Goal: Task Accomplishment & Management: Use online tool/utility

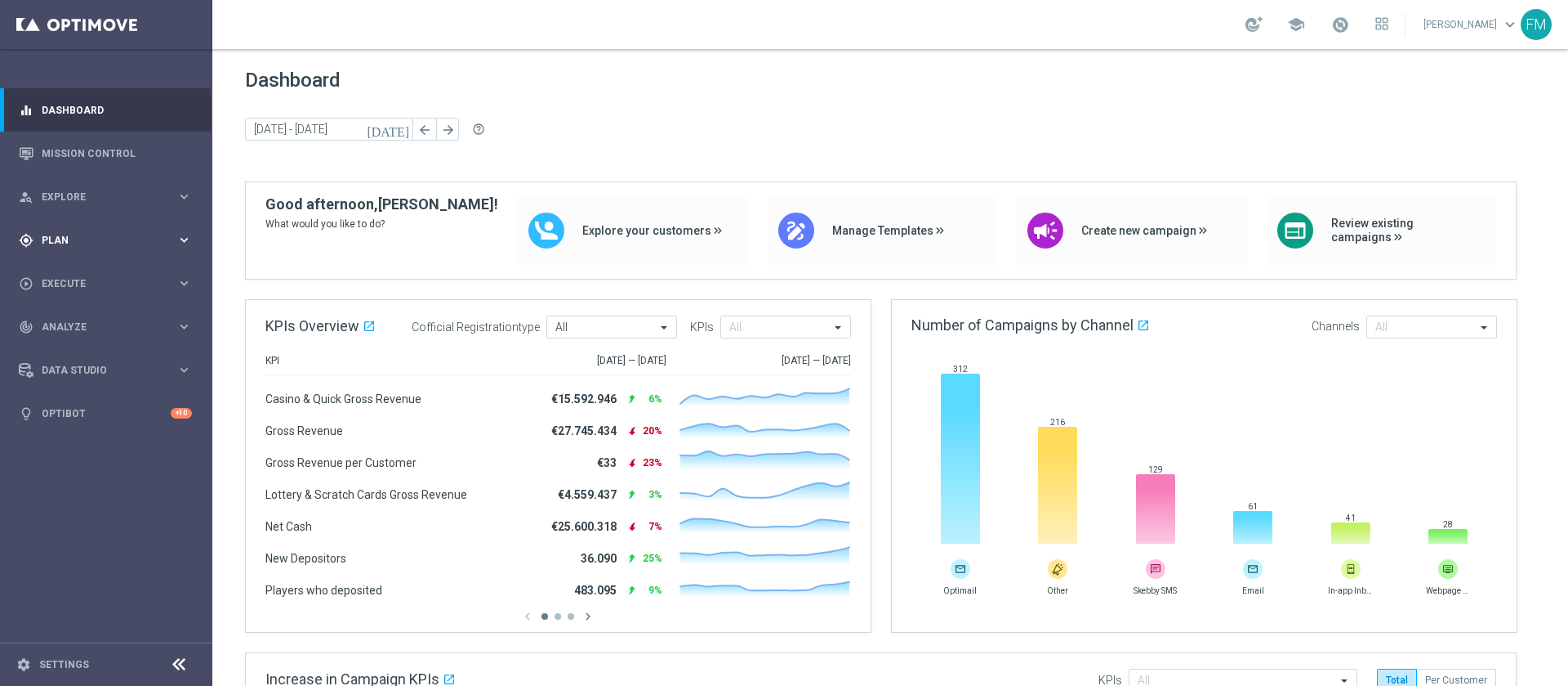
click at [86, 258] on div "gps_fixed Plan keyboard_arrow_right" at bounding box center [105, 239] width 211 height 43
click at [65, 323] on span "Templates" at bounding box center [102, 322] width 117 height 10
click at [64, 346] on link "Optimail" at bounding box center [110, 347] width 119 height 13
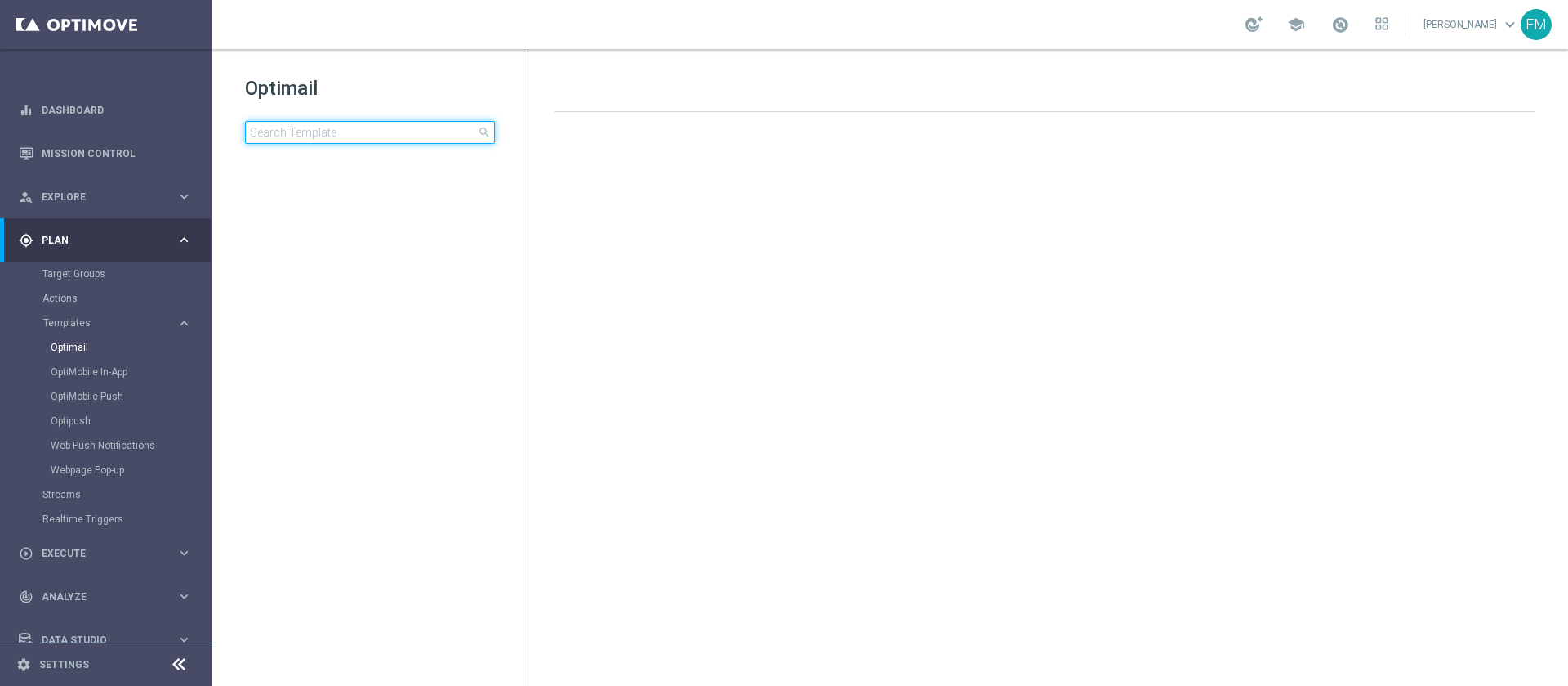
click at [371, 143] on input at bounding box center [369, 132] width 250 height 23
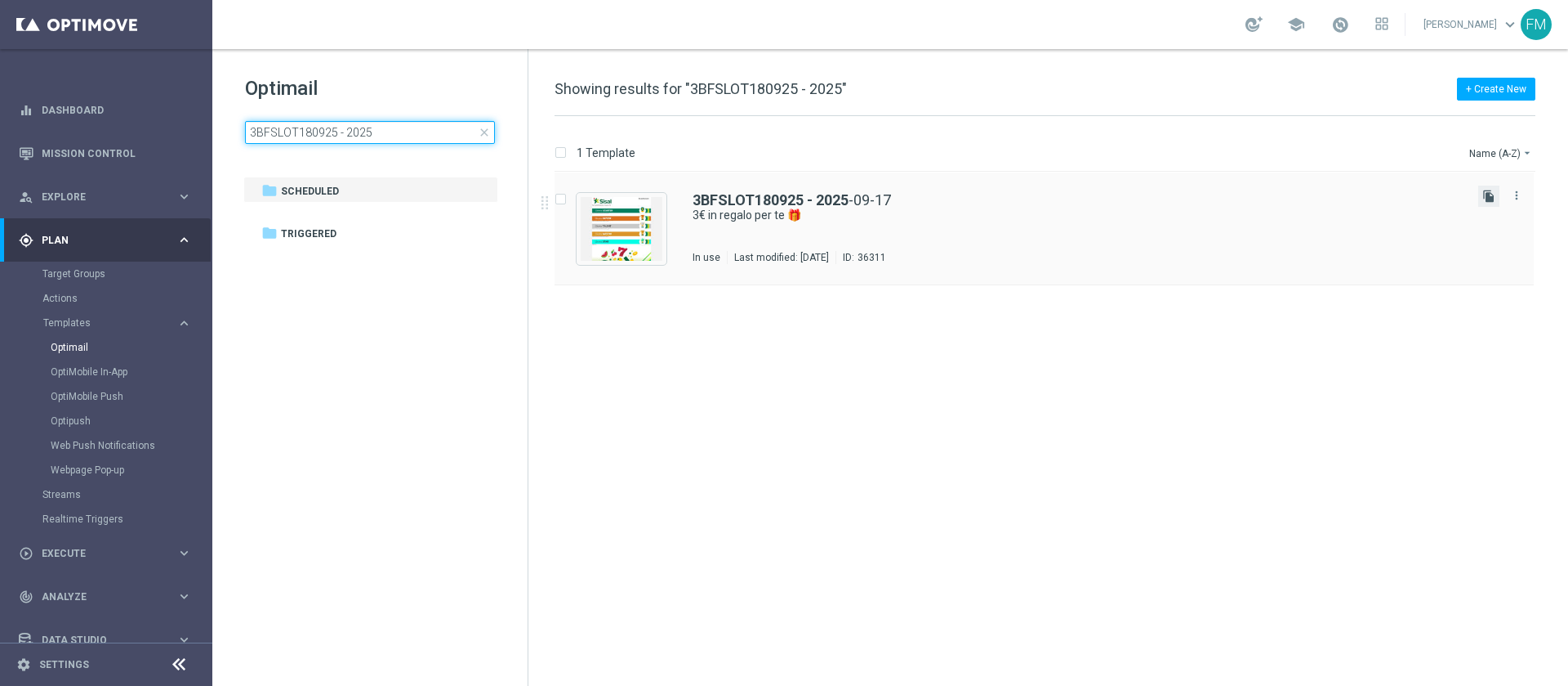
type input "3BFSLOT180925 - 2025"
click at [1486, 201] on icon "file_copy" at bounding box center [1489, 197] width 13 height 13
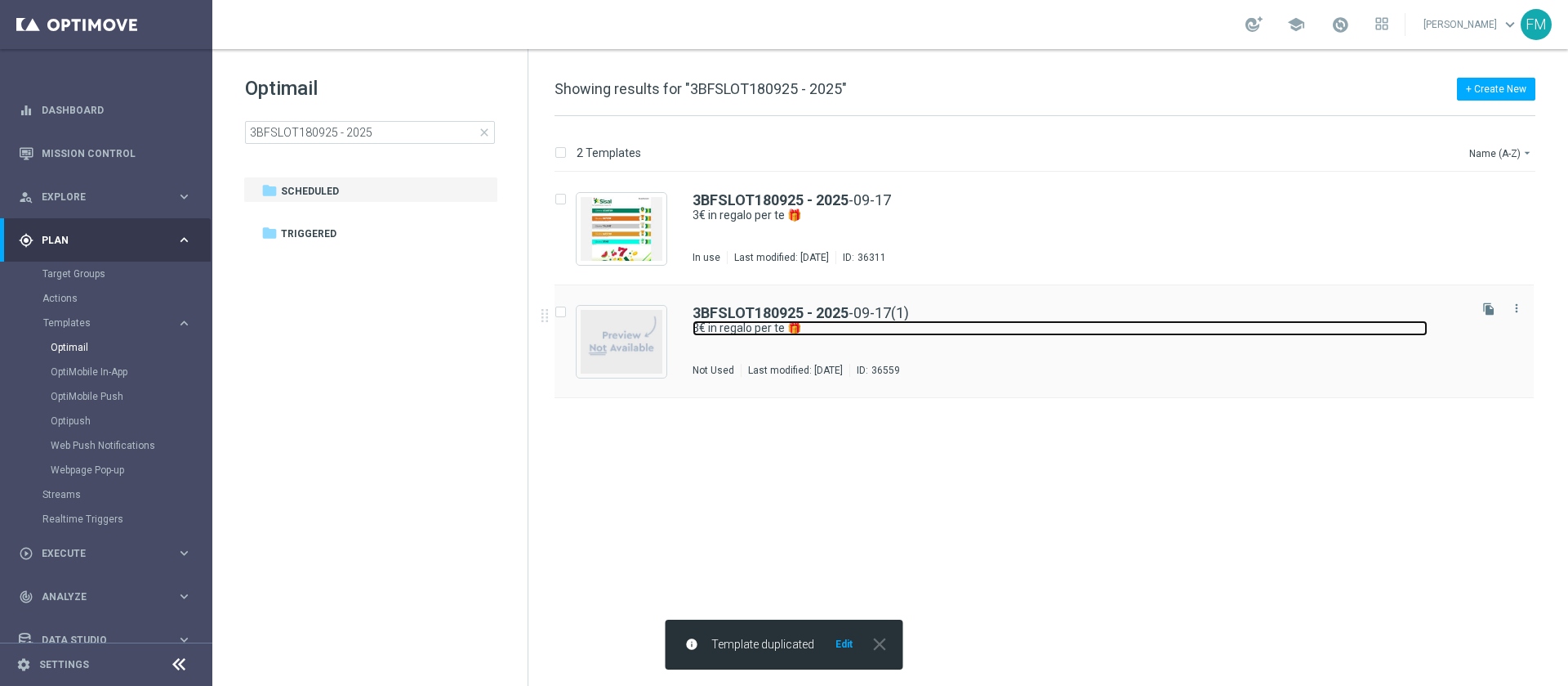
click at [830, 327] on link "3€ in regalo per te 🎁" at bounding box center [1060, 328] width 735 height 15
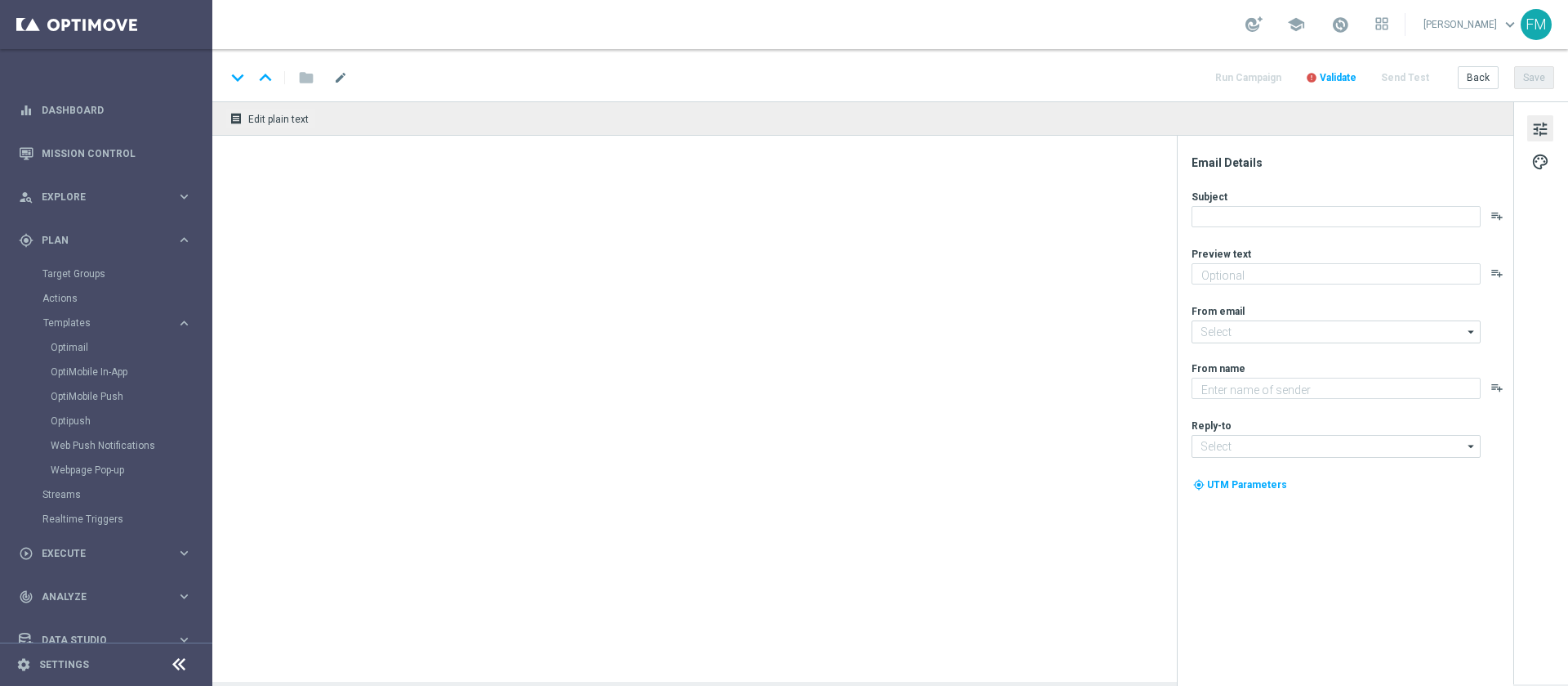
type textarea "da usare su Slot e/o Gratta e Vinci!🎰🍀"
type input "newsletter@comunicazioni.sisal.it"
type textarea "Sisal"
type input "info@sisal.it"
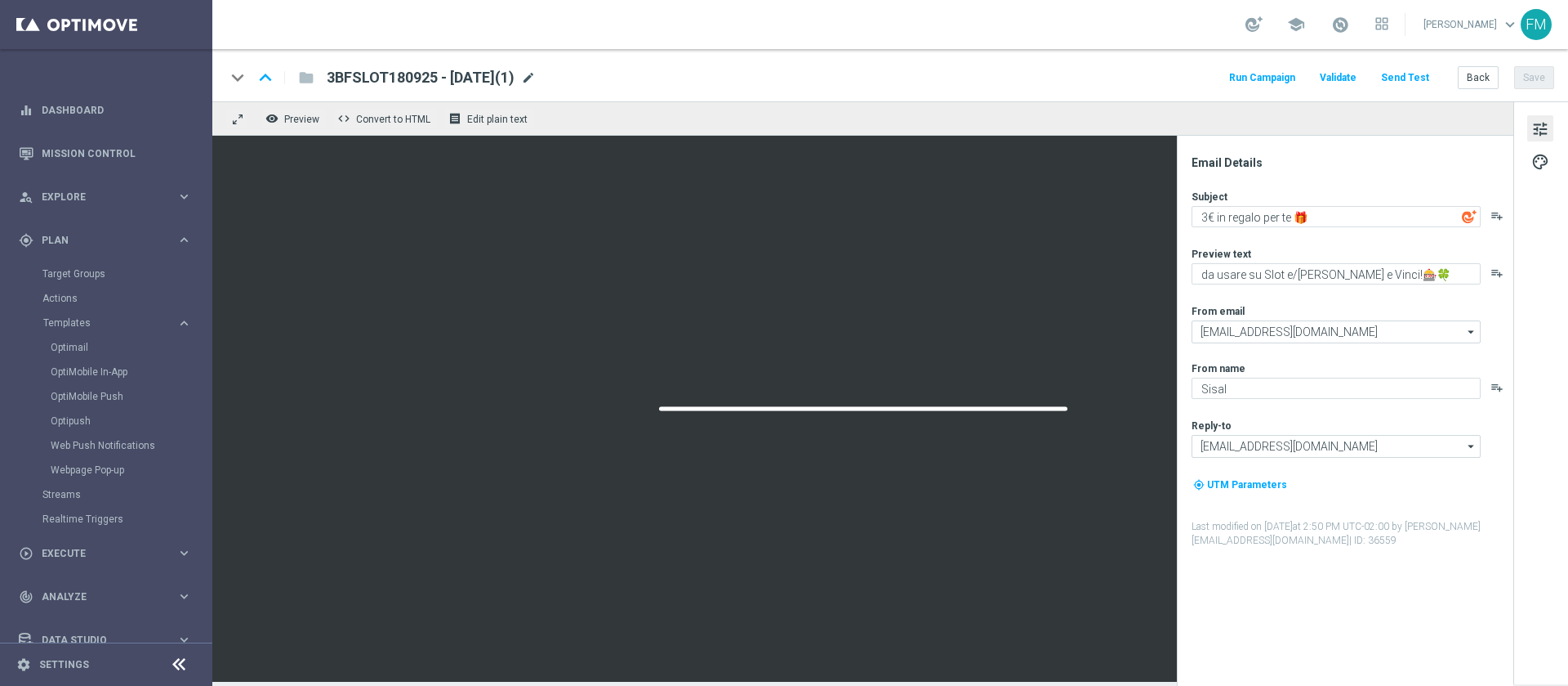
click at [536, 75] on span "mode_edit" at bounding box center [527, 77] width 14 height 14
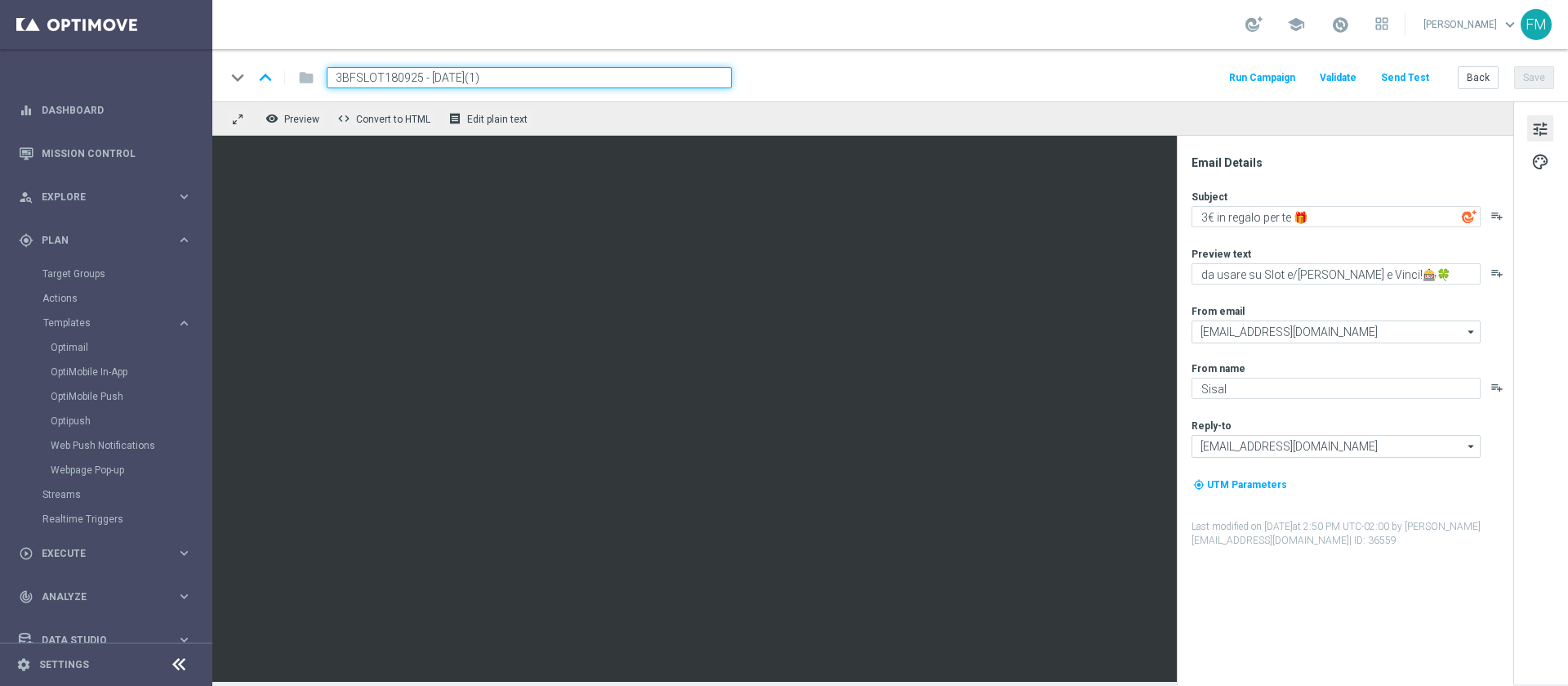
drag, startPoint x: 418, startPoint y: 75, endPoint x: 304, endPoint y: 82, distance: 114.2
click at [304, 82] on div "keyboard_arrow_down keyboard_arrow_up folder 3BFSLOT180925 - 2025-09-17(1)" at bounding box center [479, 78] width 506 height 21
paste input "5BFSLOTGEV2909"
click at [527, 87] on input "5BFSLOTGEV2909 - 2025-09-17(1)" at bounding box center [529, 78] width 405 height 21
drag, startPoint x: 543, startPoint y: 85, endPoint x: 299, endPoint y: 75, distance: 244.2
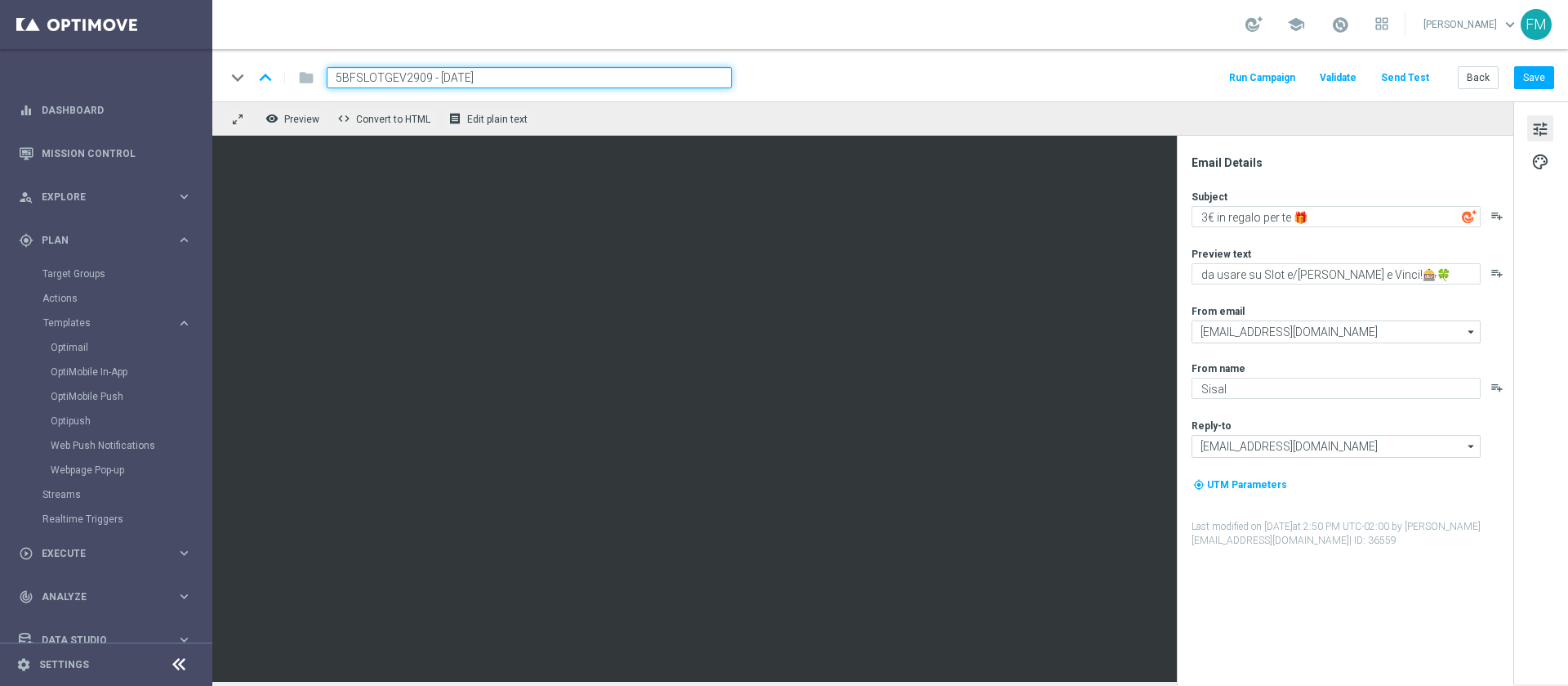
click at [299, 75] on div "keyboard_arrow_down keyboard_arrow_up folder 5BFSLOTGEV2909 - 2025-09-29" at bounding box center [479, 78] width 506 height 21
type input "5BFSLOTGEV2909 - [DATE]"
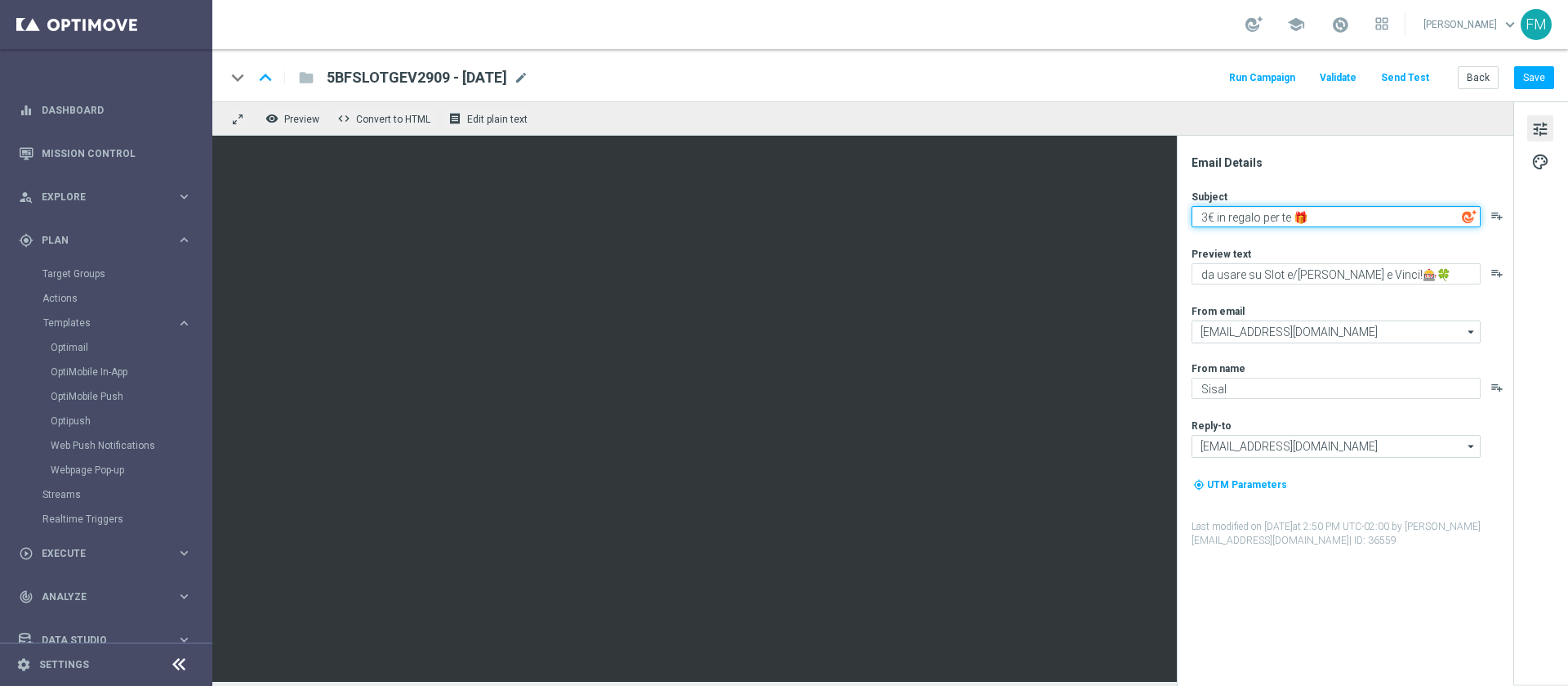
click at [1209, 212] on textarea "3€ in regalo per te 🎁" at bounding box center [1336, 217] width 289 height 21
type textarea "5€ in regalo per te 🎁"
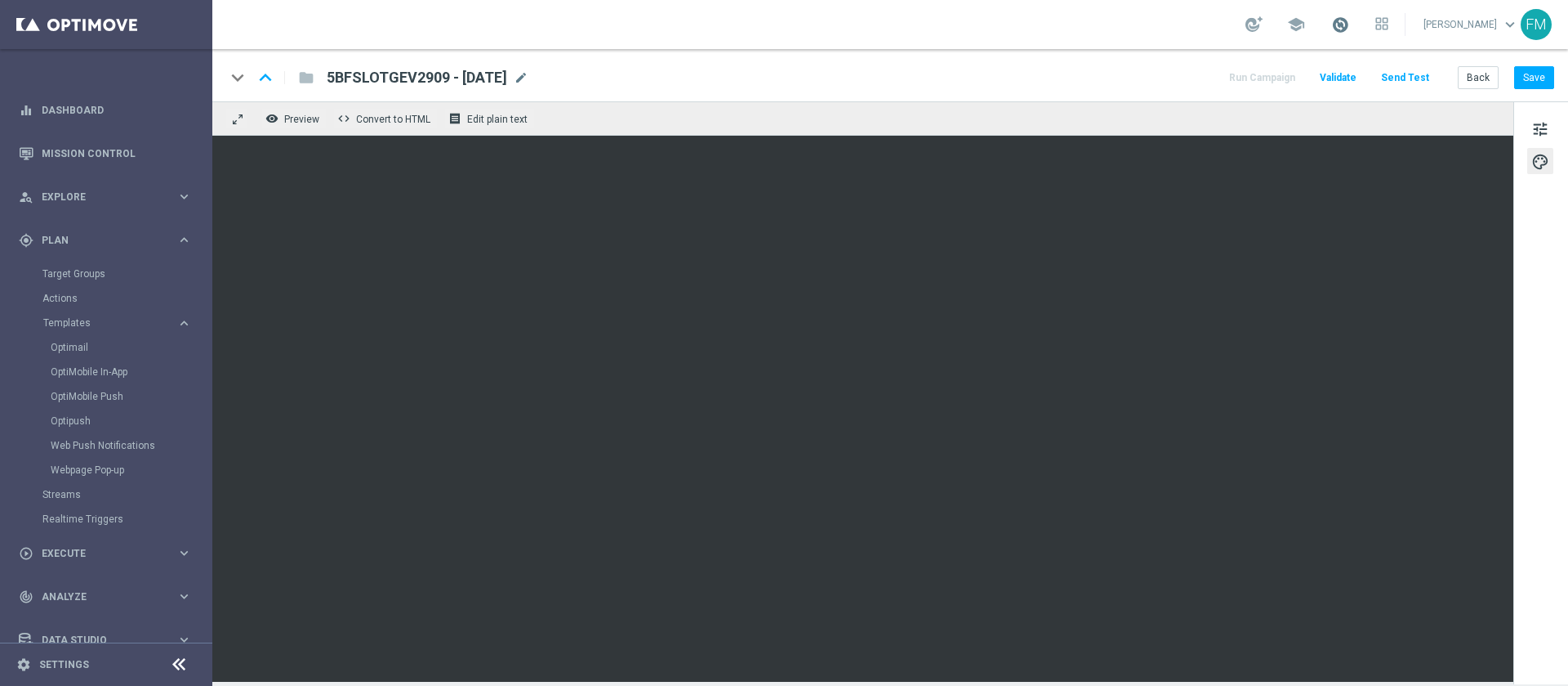
click at [1331, 25] on span at bounding box center [1340, 24] width 18 height 18
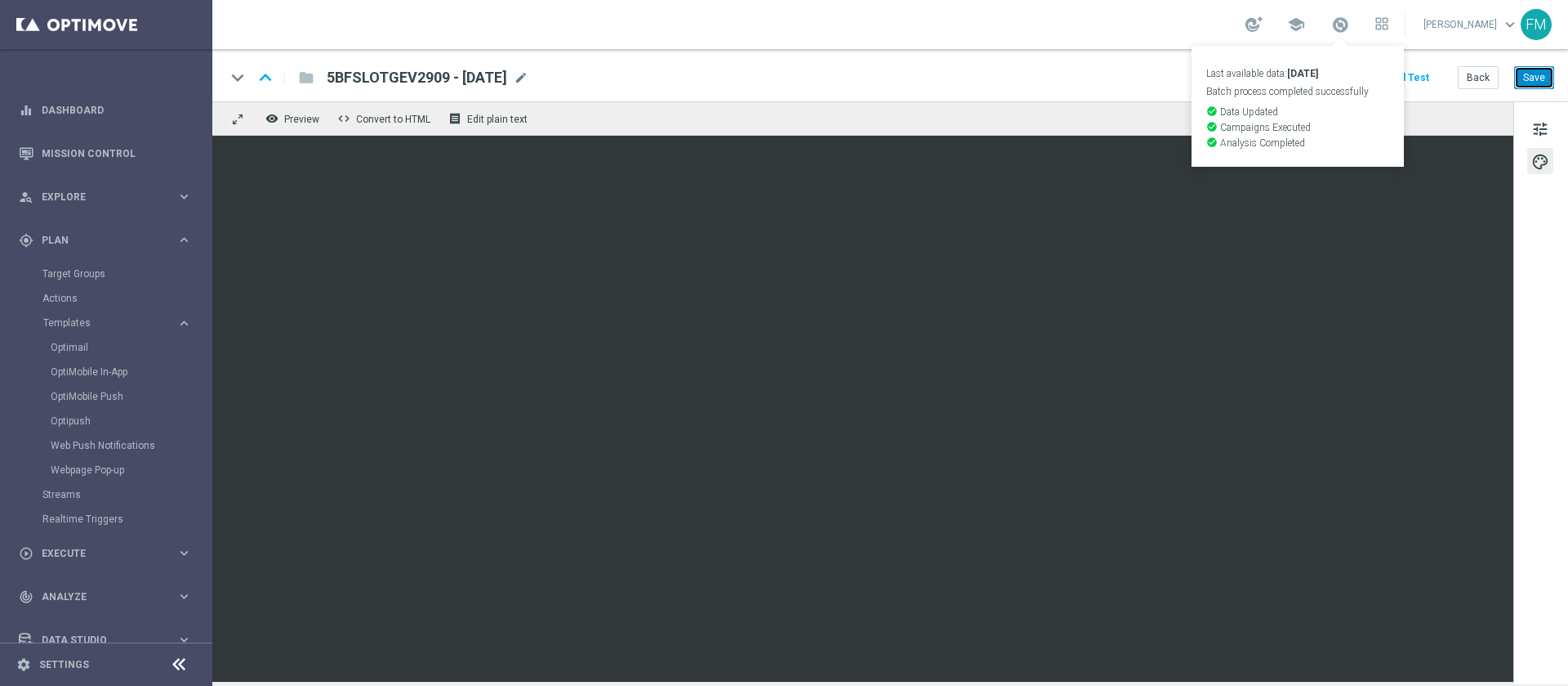
click at [1527, 84] on button "Save" at bounding box center [1534, 78] width 40 height 23
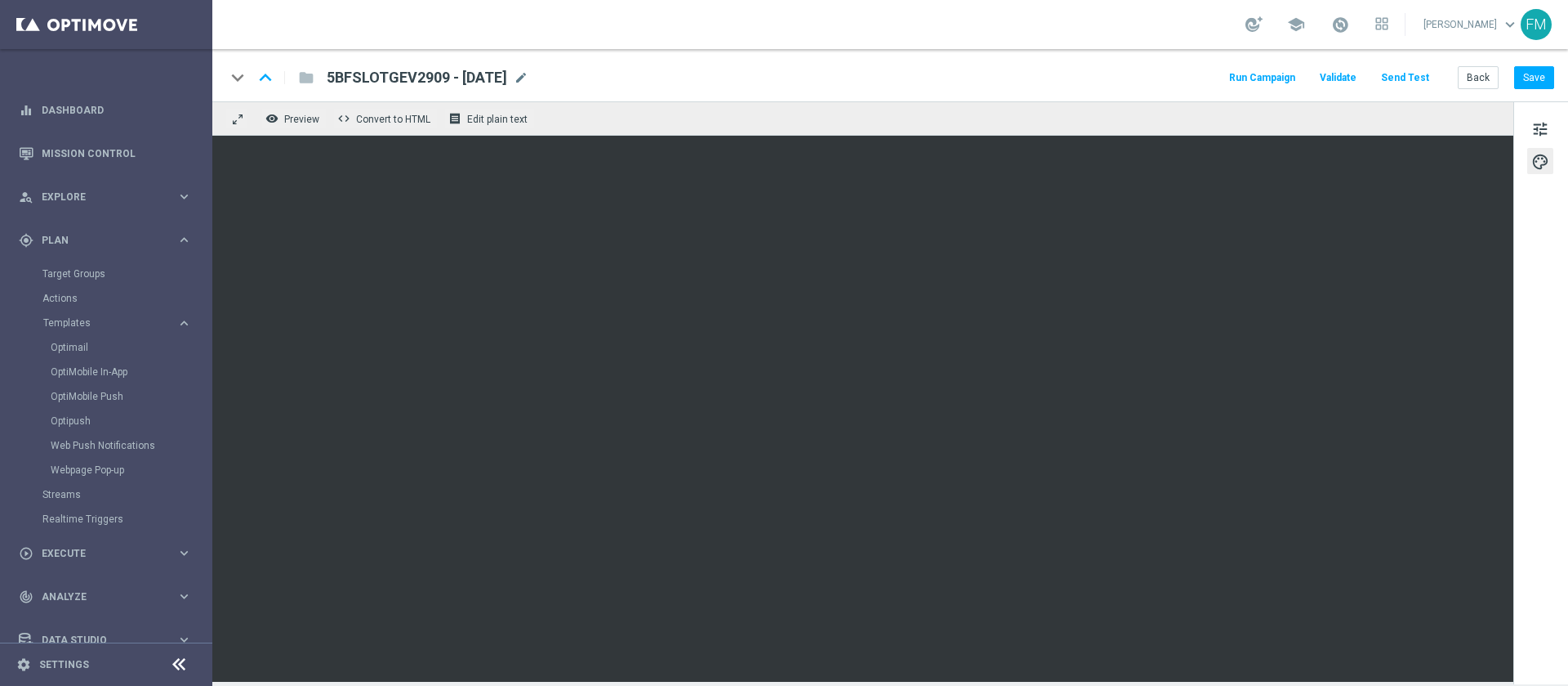
click at [1564, 80] on div "keyboard_arrow_down keyboard_arrow_up folder 5BFSLOTGEV2909 - 2025-09-29 5BFSLO…" at bounding box center [890, 75] width 1356 height 53
click at [1541, 79] on button "Save" at bounding box center [1534, 78] width 40 height 23
click at [528, 75] on span "mode_edit" at bounding box center [521, 77] width 14 height 14
click at [1544, 85] on button "Save" at bounding box center [1534, 78] width 40 height 23
click at [1552, 69] on button "Save" at bounding box center [1534, 78] width 40 height 23
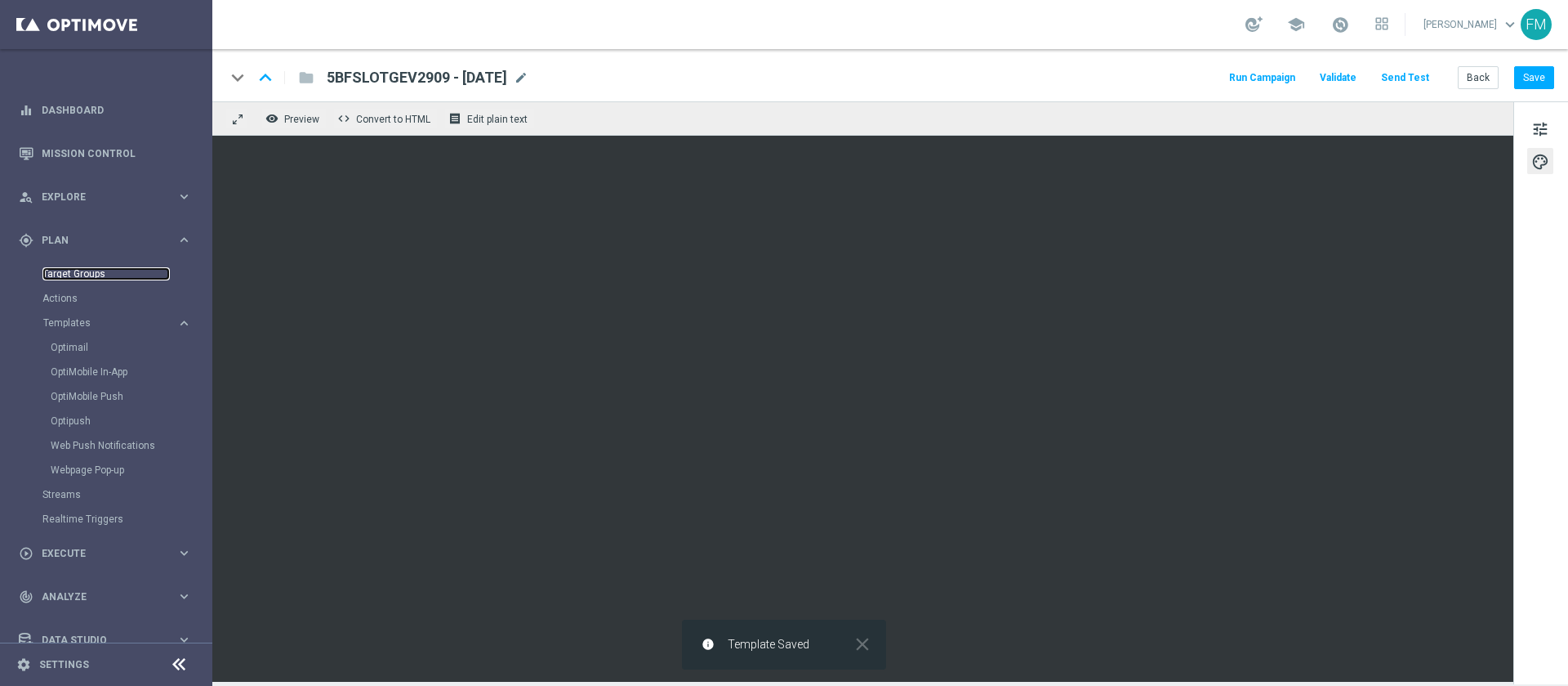
click at [99, 278] on link "Target Groups" at bounding box center [105, 273] width 128 height 13
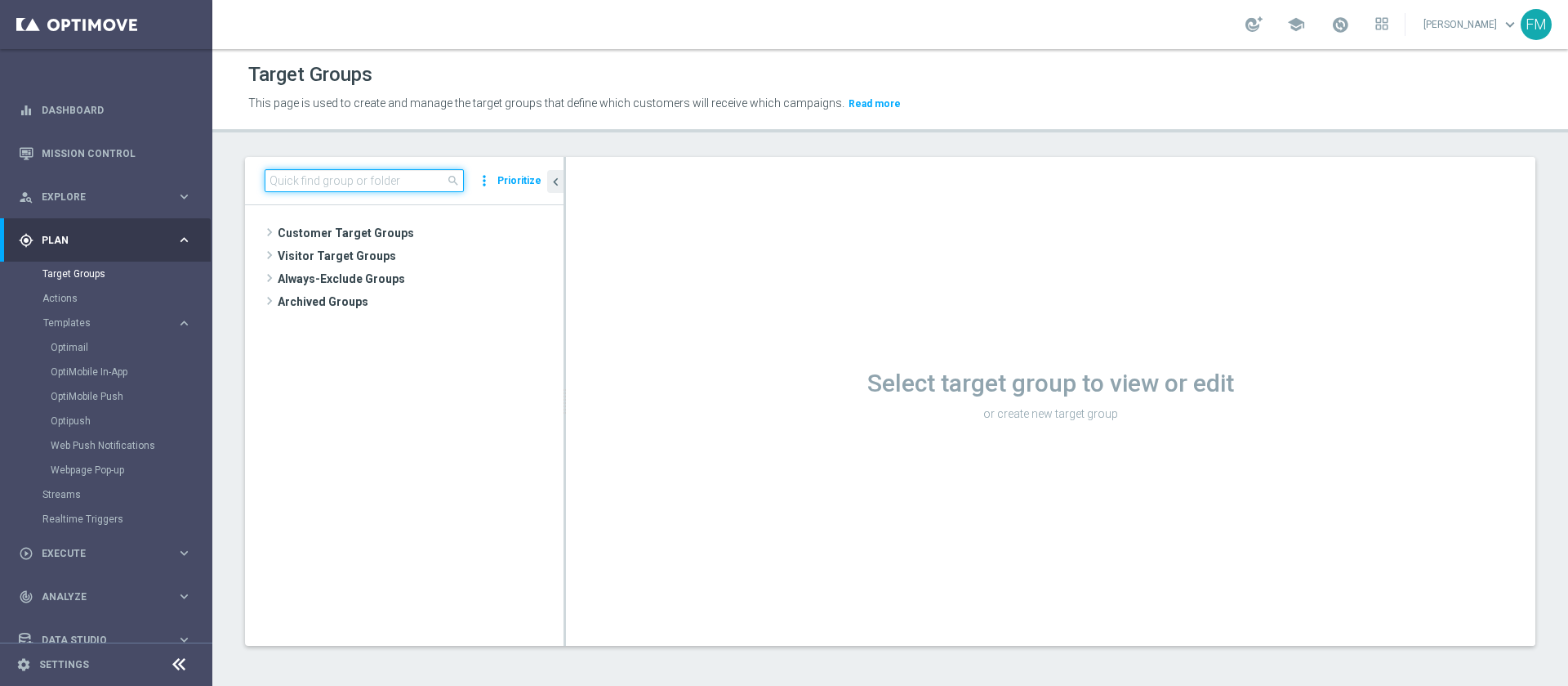
paste input "Churn 0-12M Talent ggr nb > 30 1st NO Sport"
click at [391, 183] on input "Churn 0-12M Talent ggr nb > 30 1st NO Sport" at bounding box center [364, 180] width 199 height 23
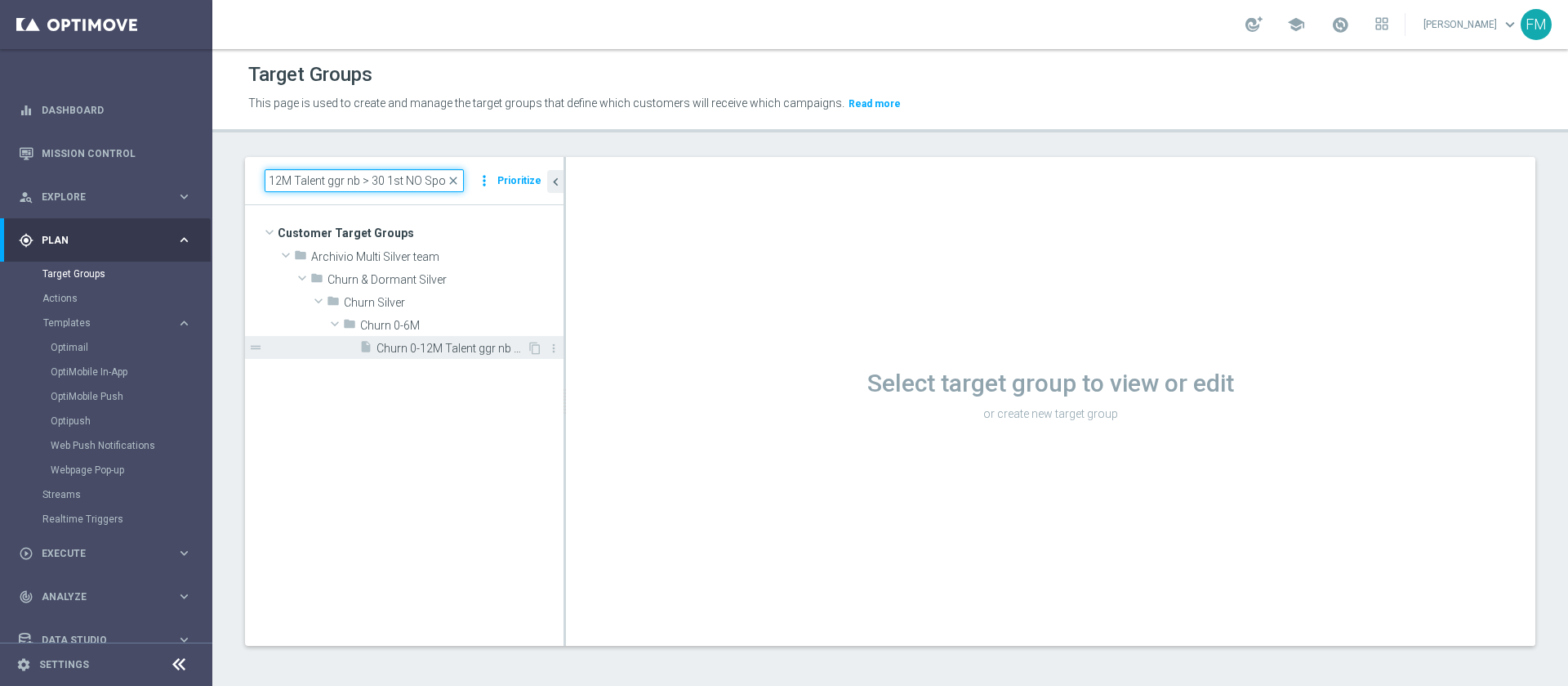
type input "Churn 0-12M Talent ggr nb > 30 1st NO Sport"
click at [441, 350] on span "Churn 0-12M Talent ggr nb > 30 1st NO Sport" at bounding box center [452, 348] width 151 height 13
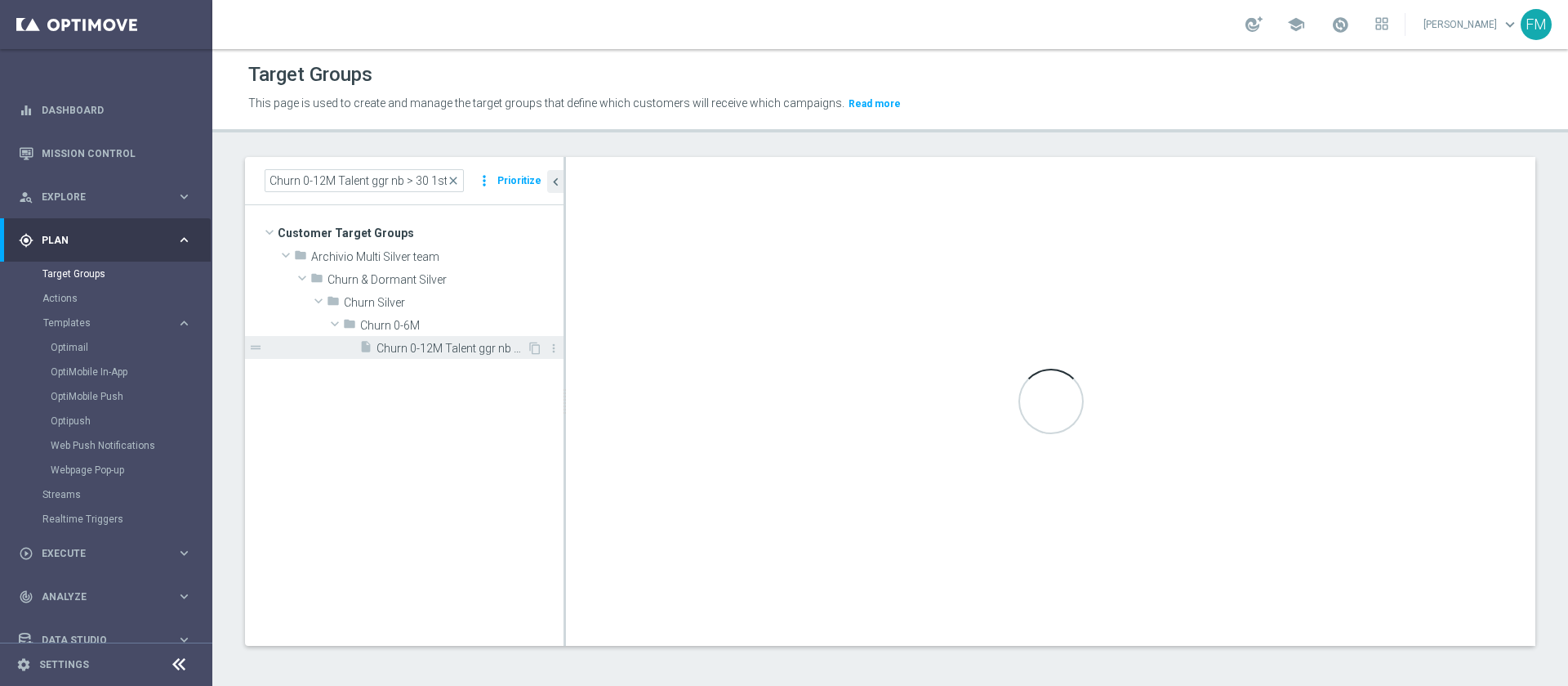
click at [461, 344] on span "Churn 0-12M Talent ggr nb > 30 1st NO Sport" at bounding box center [452, 348] width 151 height 13
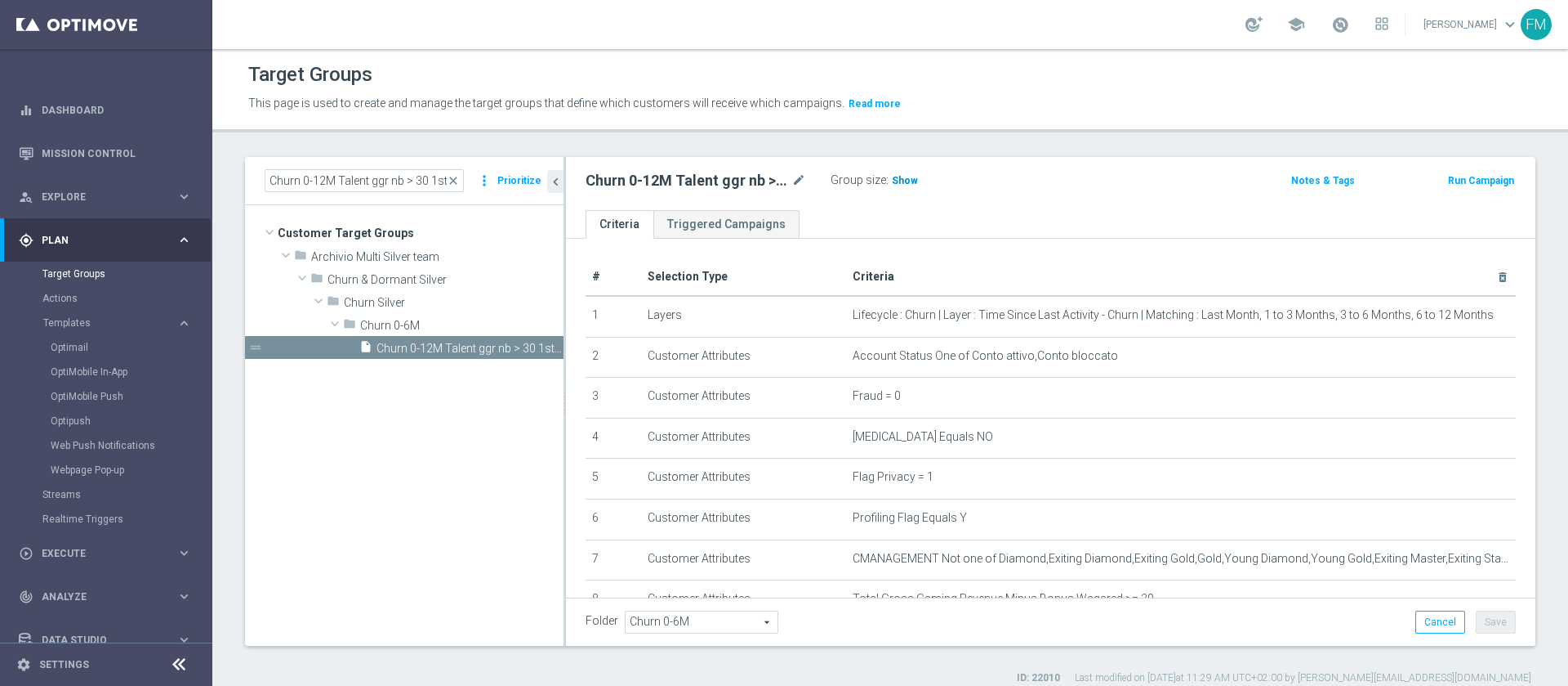
click at [909, 180] on span "Show" at bounding box center [904, 180] width 26 height 12
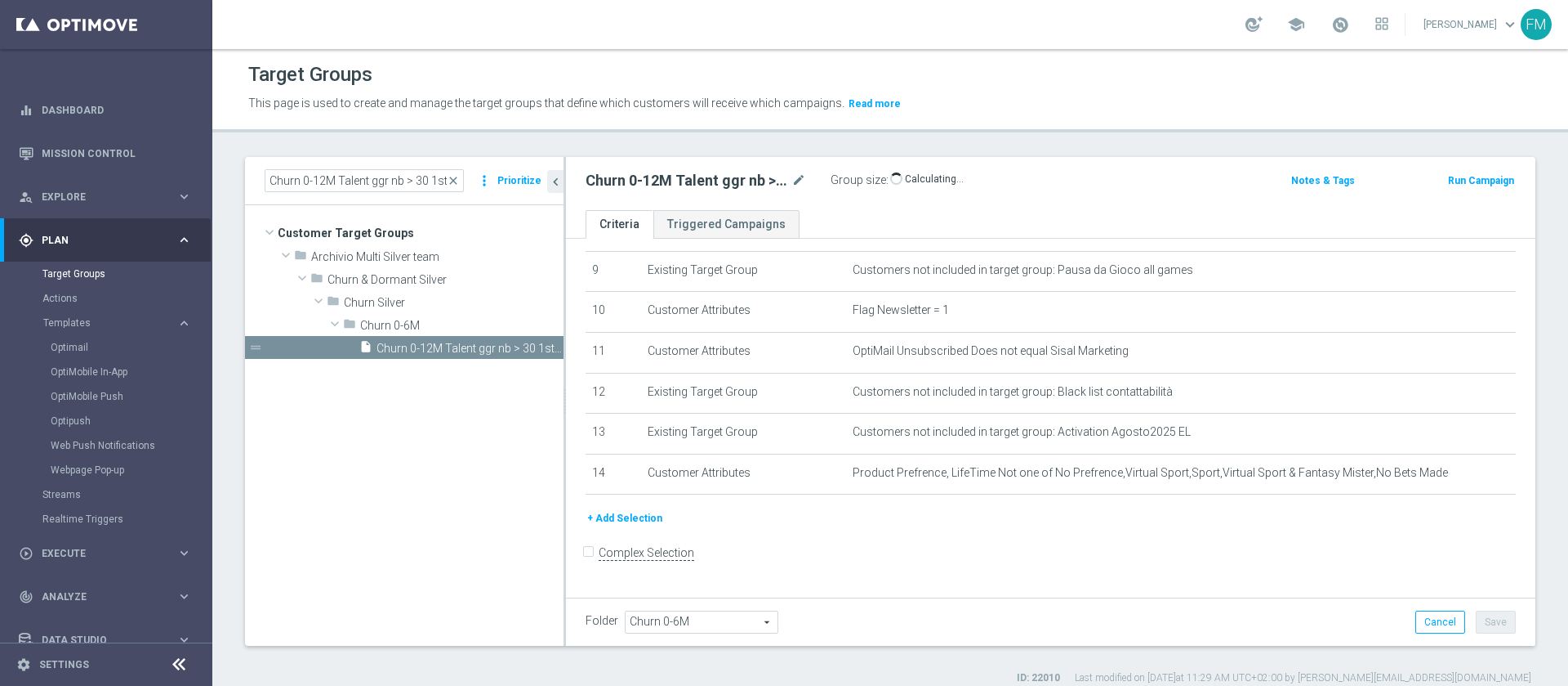
click at [1043, 140] on div "Target Groups This page is used to create and manage the target groups that def…" at bounding box center [890, 367] width 1356 height 636
click at [1463, 190] on button "Run Campaign" at bounding box center [1481, 180] width 69 height 18
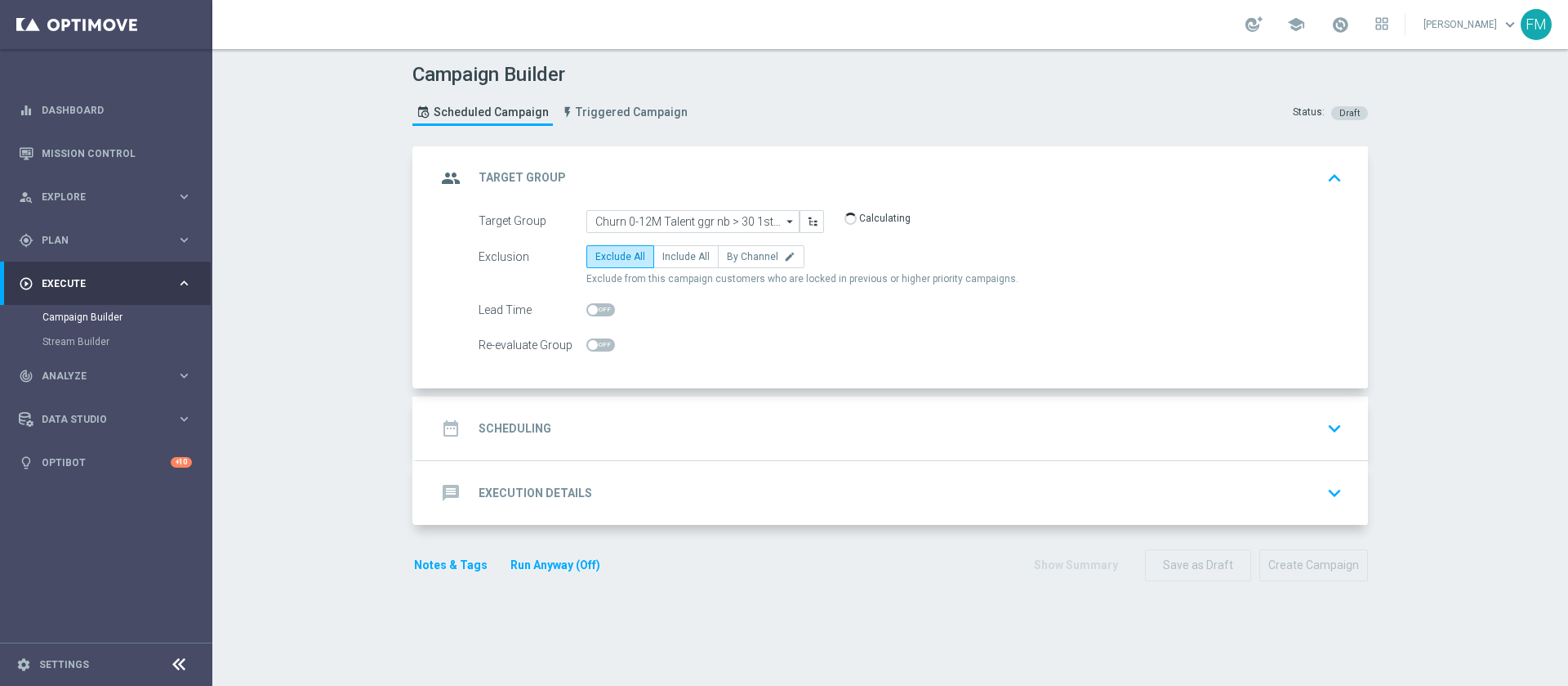
click at [1205, 229] on div "Target Group Churn 0-12M Talent ggr nb > 30 1st NO Sport Churn 0-12M Talent ggr…" at bounding box center [910, 222] width 889 height 23
click at [837, 405] on div "date_range Scheduling keyboard_arrow_down" at bounding box center [892, 428] width 951 height 63
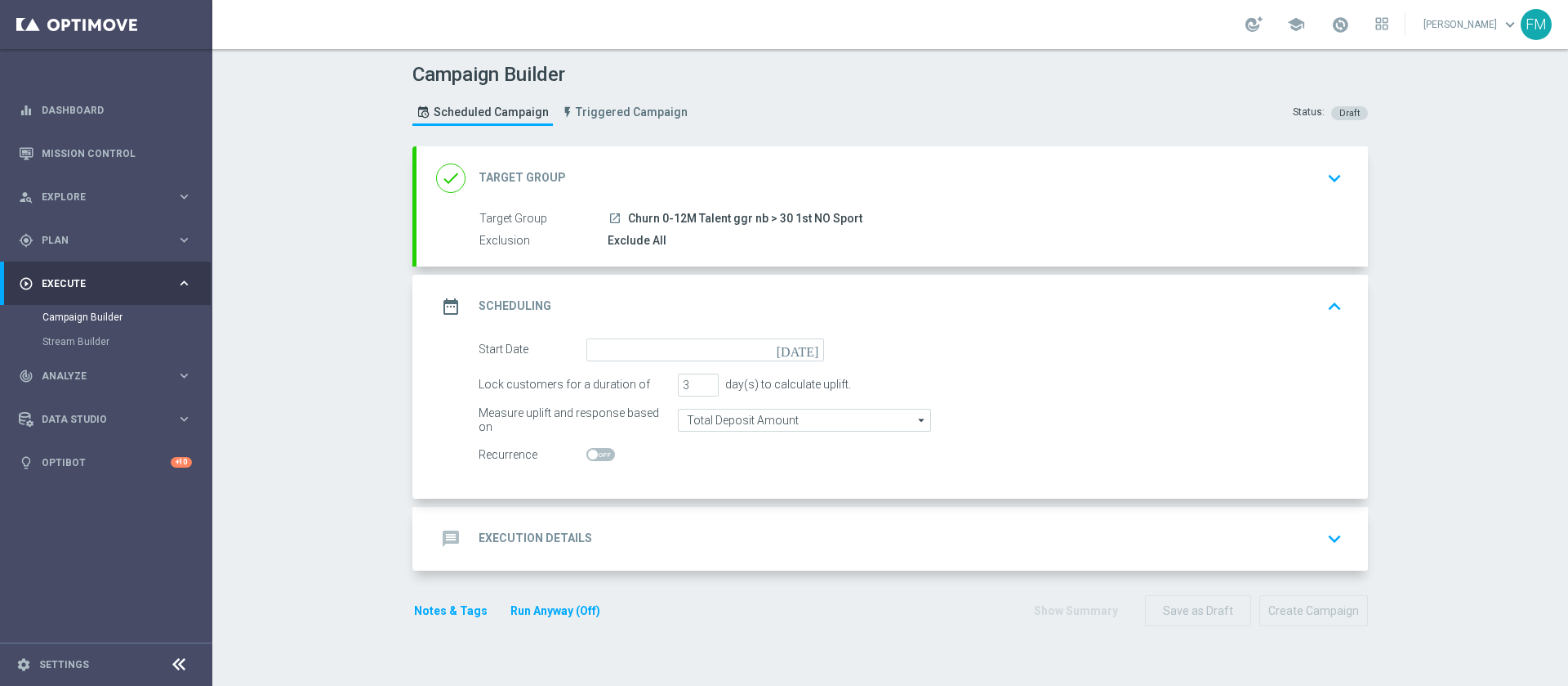
click at [804, 350] on icon "[DATE]" at bounding box center [801, 347] width 48 height 18
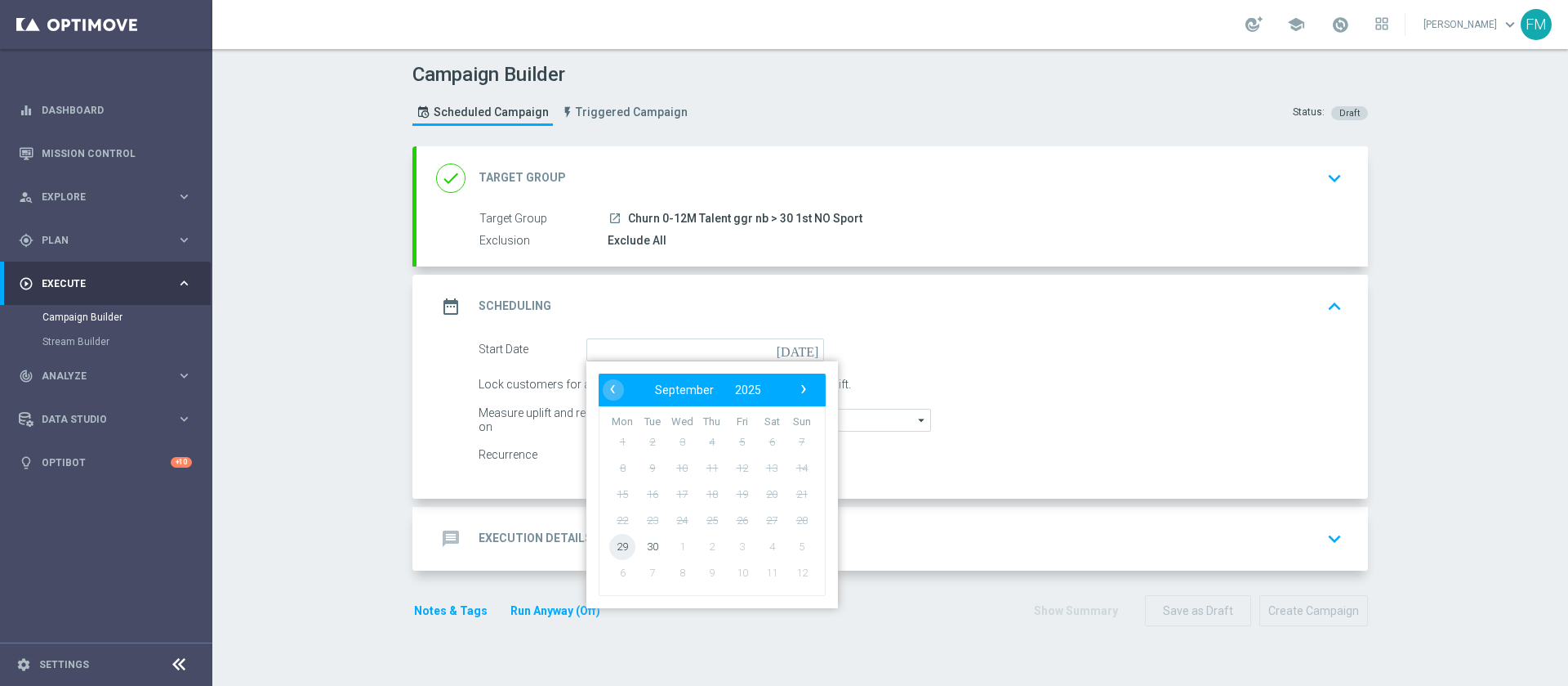
click at [609, 548] on span "29" at bounding box center [621, 545] width 26 height 26
type input "29 Sep 2025"
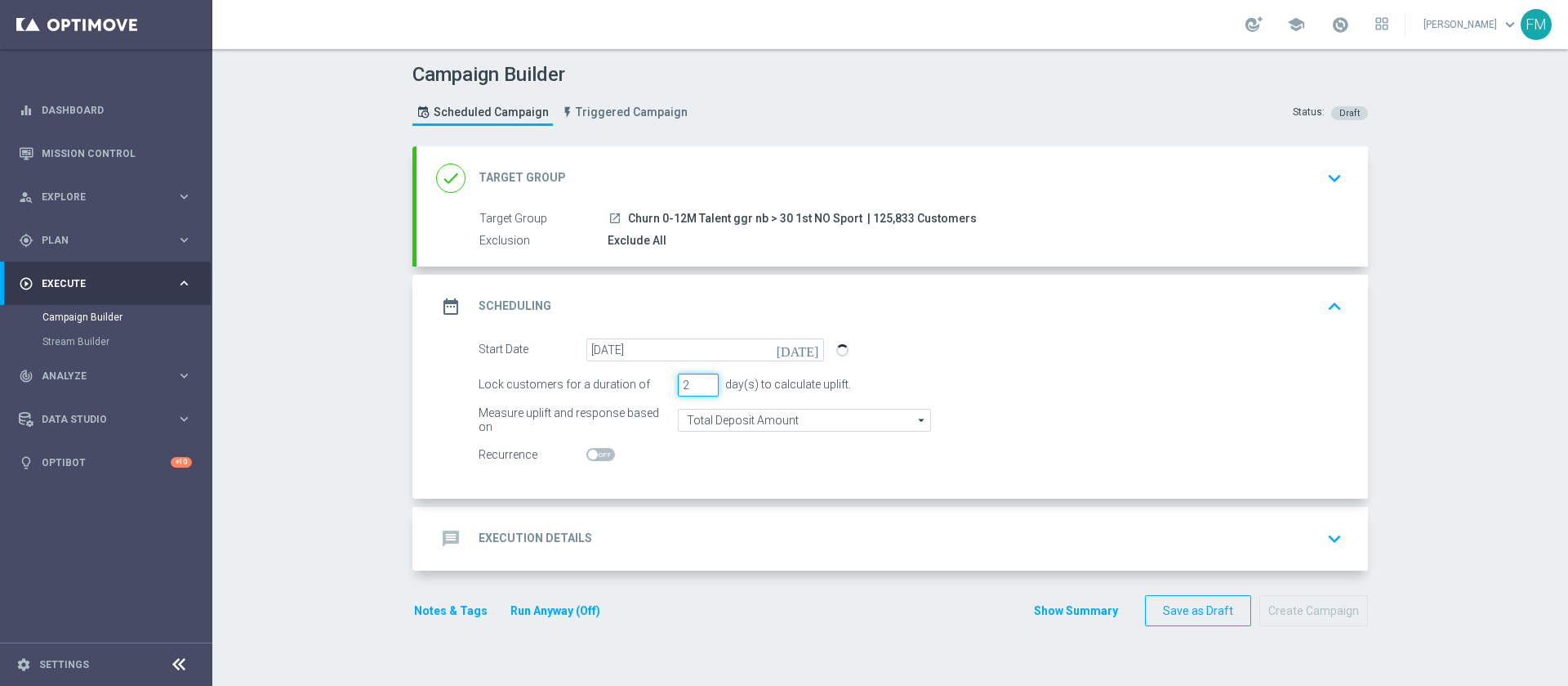
click at [698, 389] on input "2" at bounding box center [698, 385] width 41 height 23
click at [698, 389] on input "1" at bounding box center [698, 385] width 41 height 23
type input "2"
click at [696, 377] on input "2" at bounding box center [698, 385] width 41 height 23
click at [1204, 517] on div "message Execution Details keyboard_arrow_down" at bounding box center [892, 538] width 951 height 63
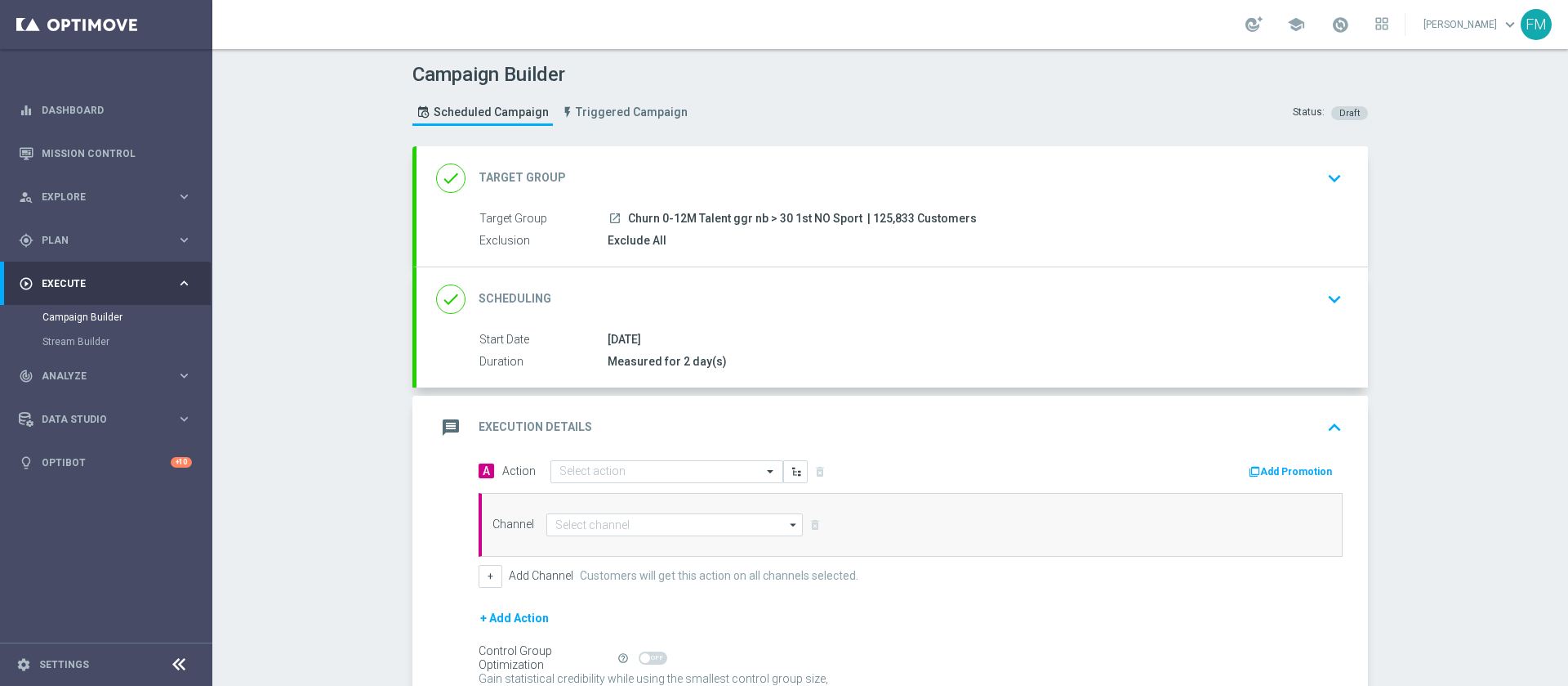
click at [1231, 284] on div "done Scheduling keyboard_arrow_down" at bounding box center [892, 299] width 912 height 31
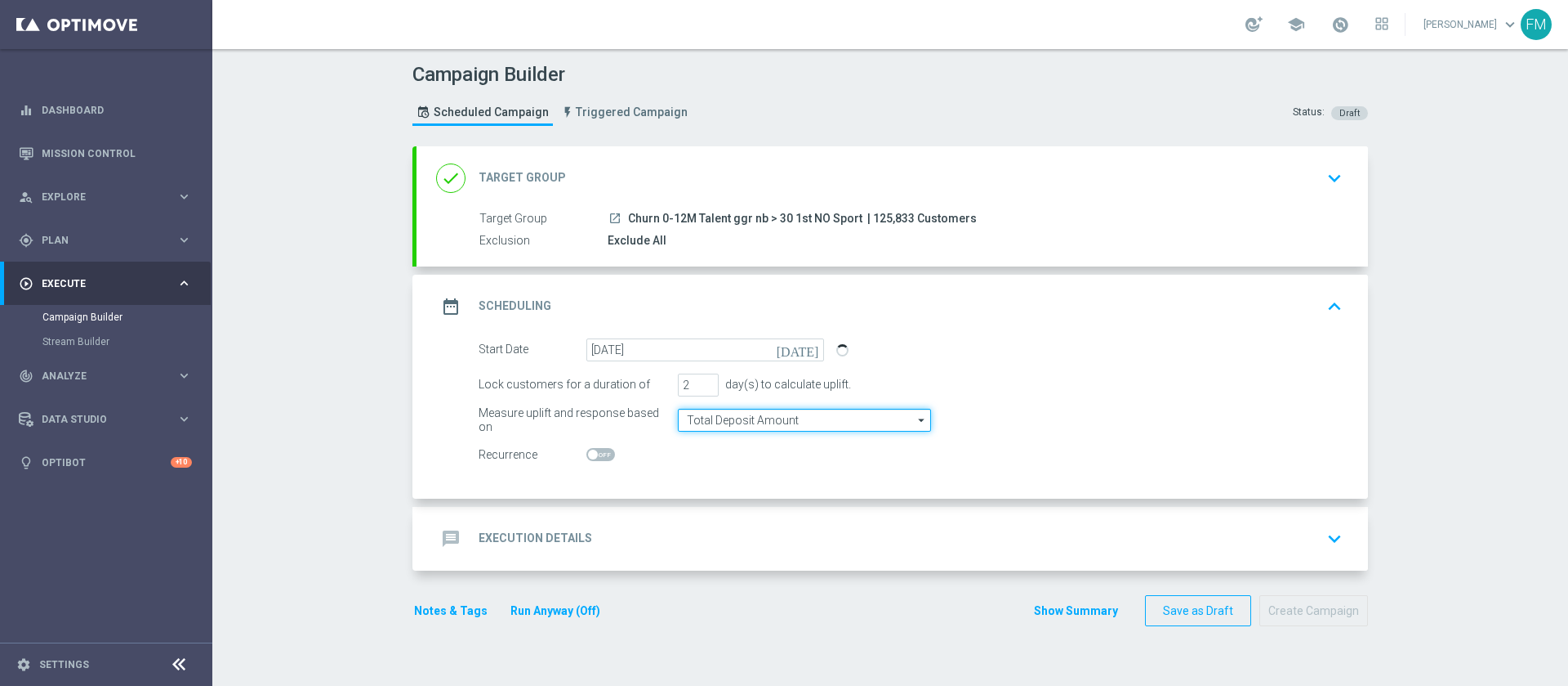
click at [796, 414] on input "Total Deposit Amount" at bounding box center [805, 420] width 253 height 23
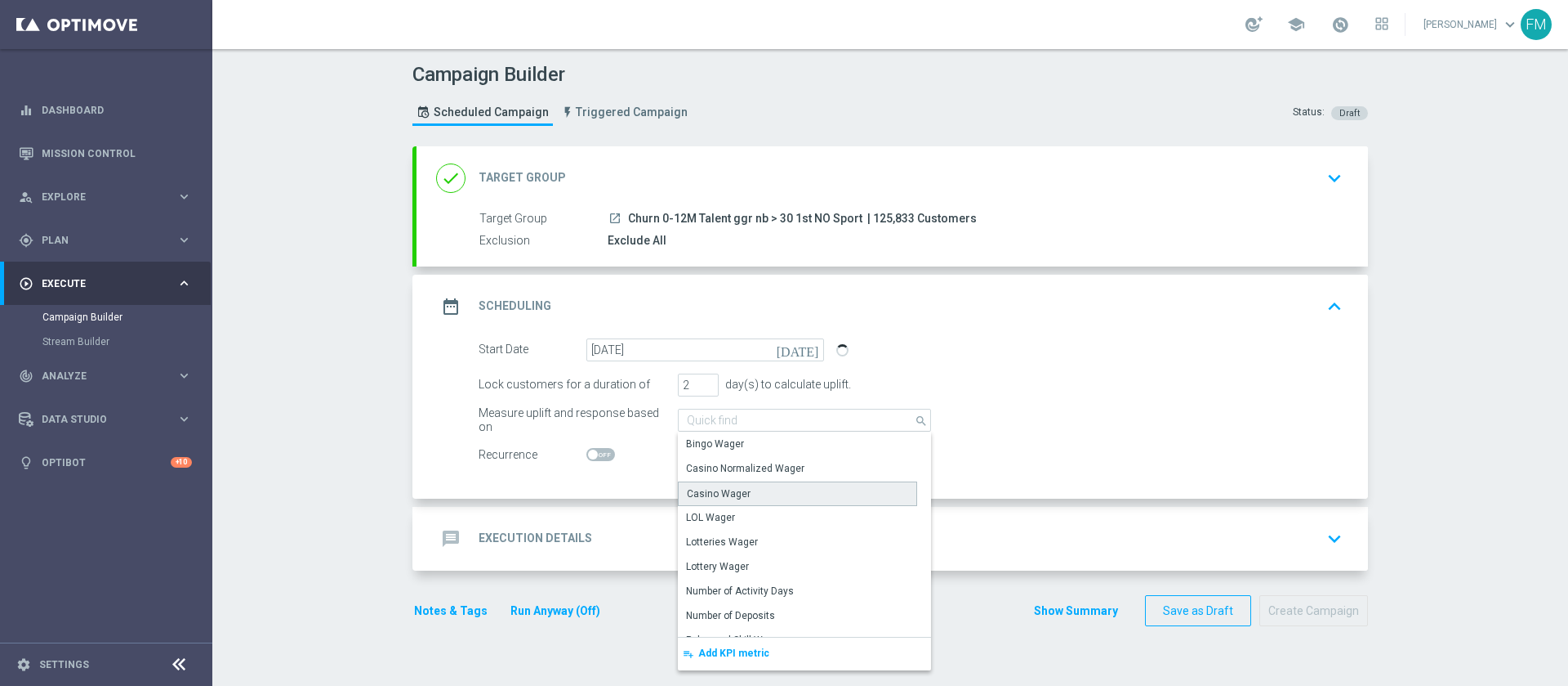
click at [812, 493] on div "Casino Wager" at bounding box center [798, 494] width 240 height 25
type input "Casino Wager"
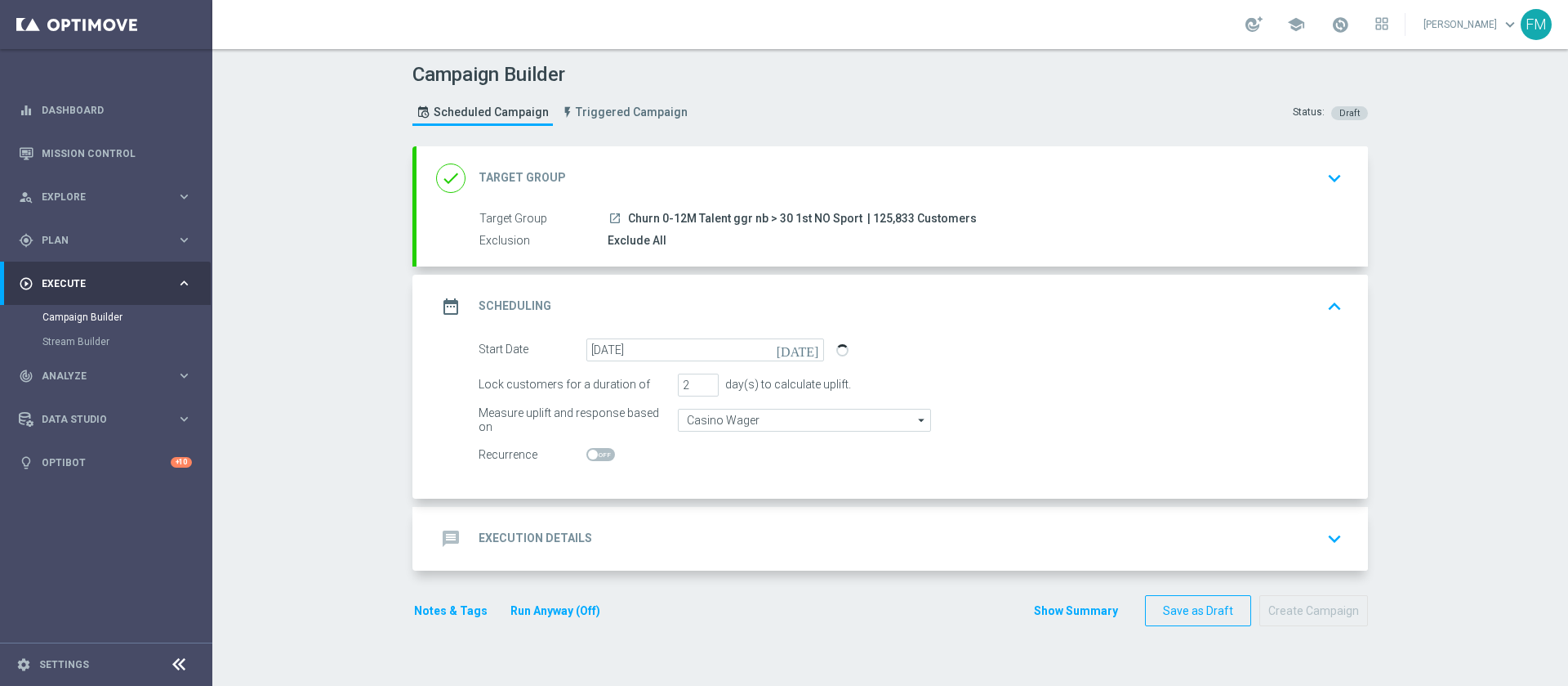
click at [1037, 520] on div "message Execution Details keyboard_arrow_down" at bounding box center [892, 538] width 951 height 63
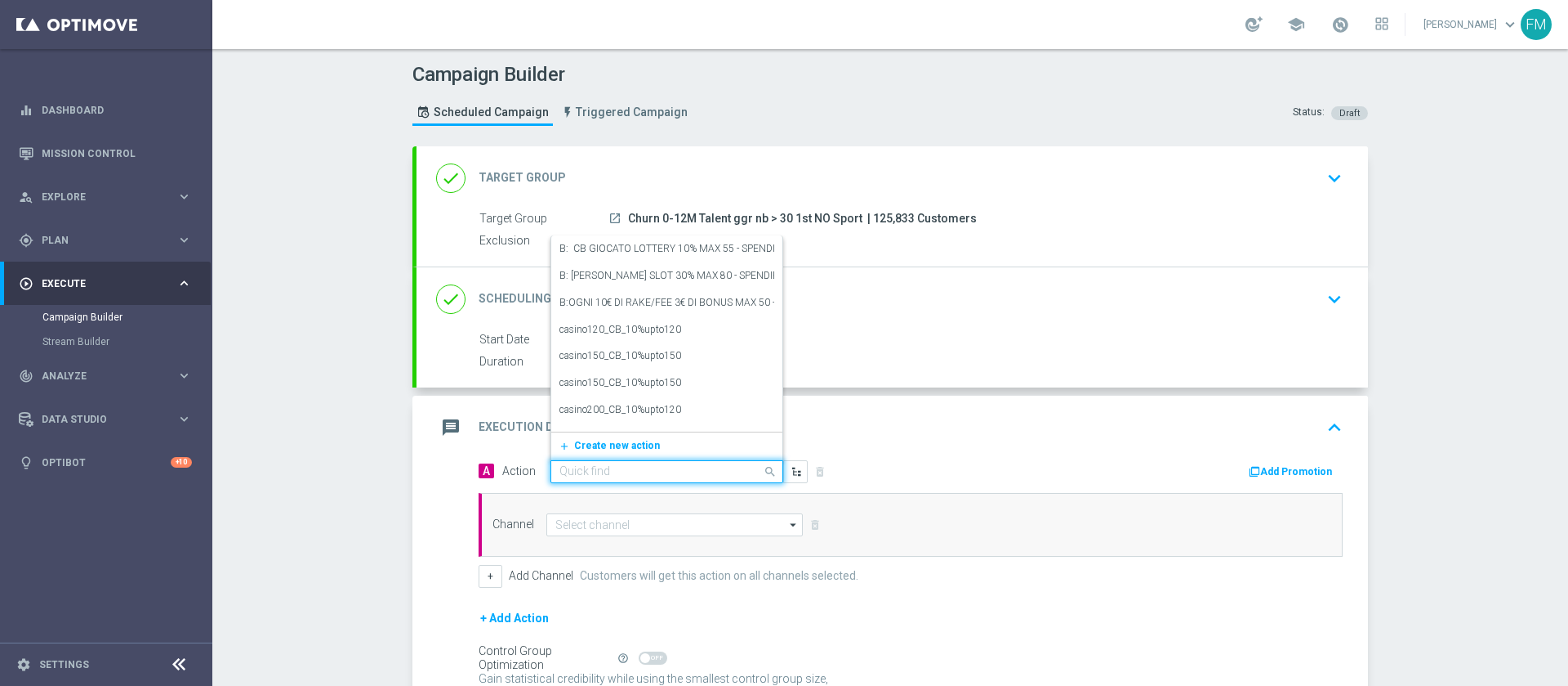
click at [702, 462] on div "Quick find" at bounding box center [667, 471] width 233 height 23
paste input "BF 5€ SLOT GEV"
type input "BF 5€ SLOT GEV"
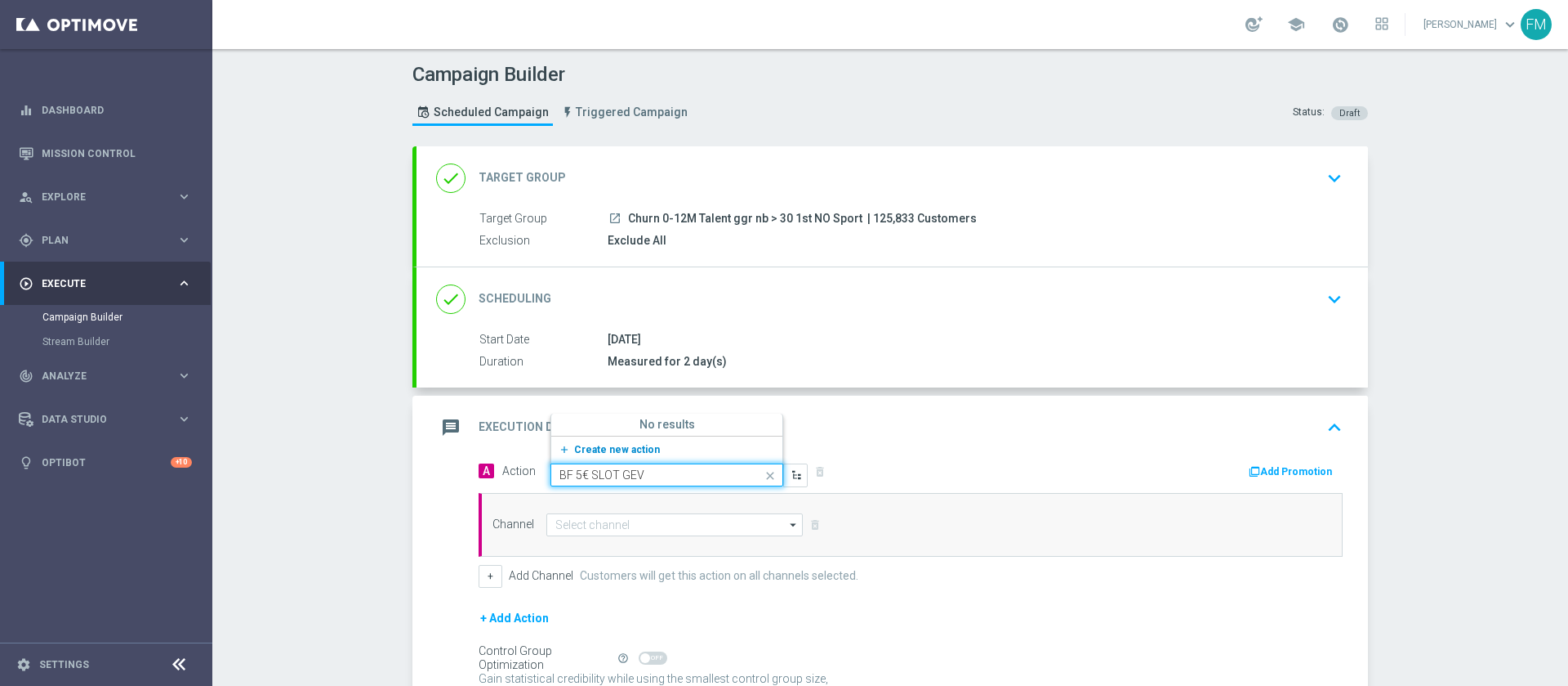
click at [638, 453] on span "Create new action" at bounding box center [617, 449] width 85 height 12
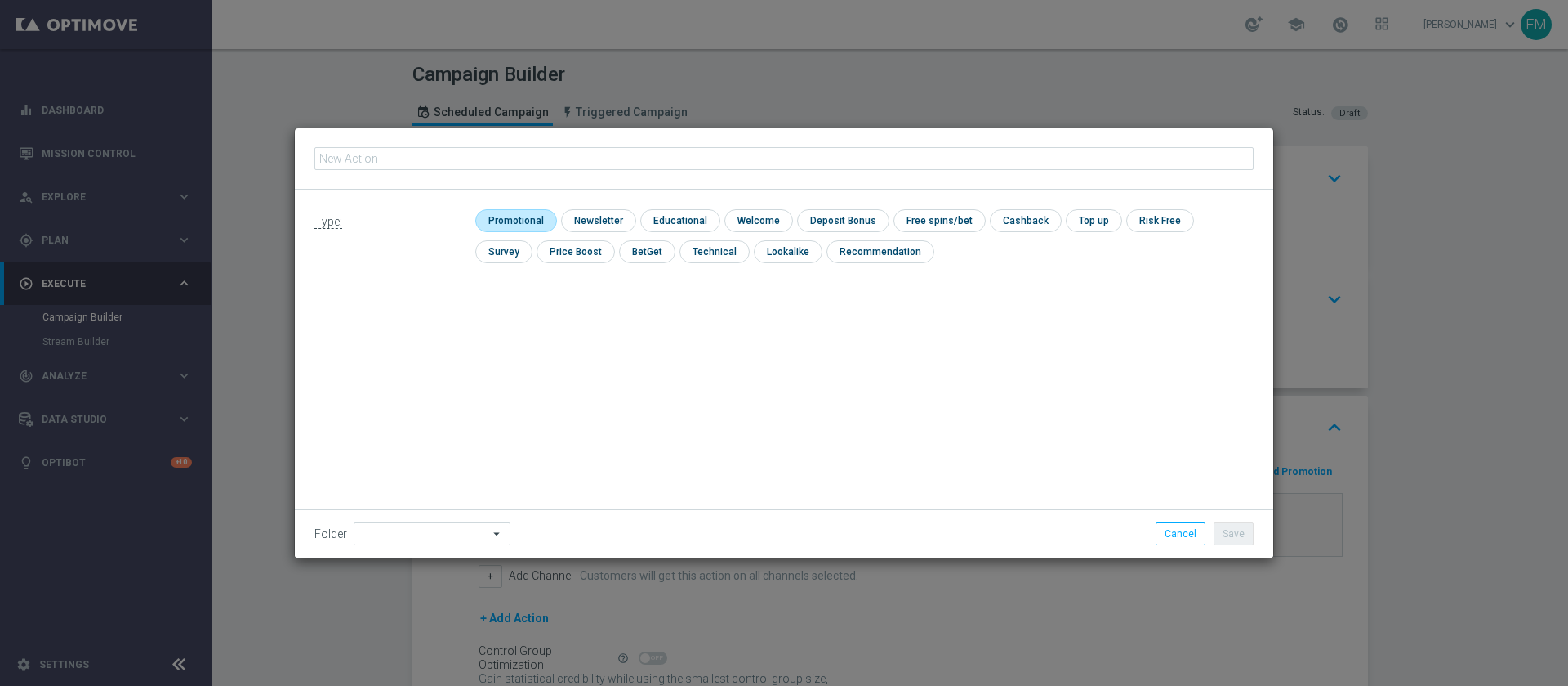
type input "BF 5€ SLOT GEV"
click at [519, 212] on input "checkbox" at bounding box center [514, 220] width 78 height 22
checkbox input "true"
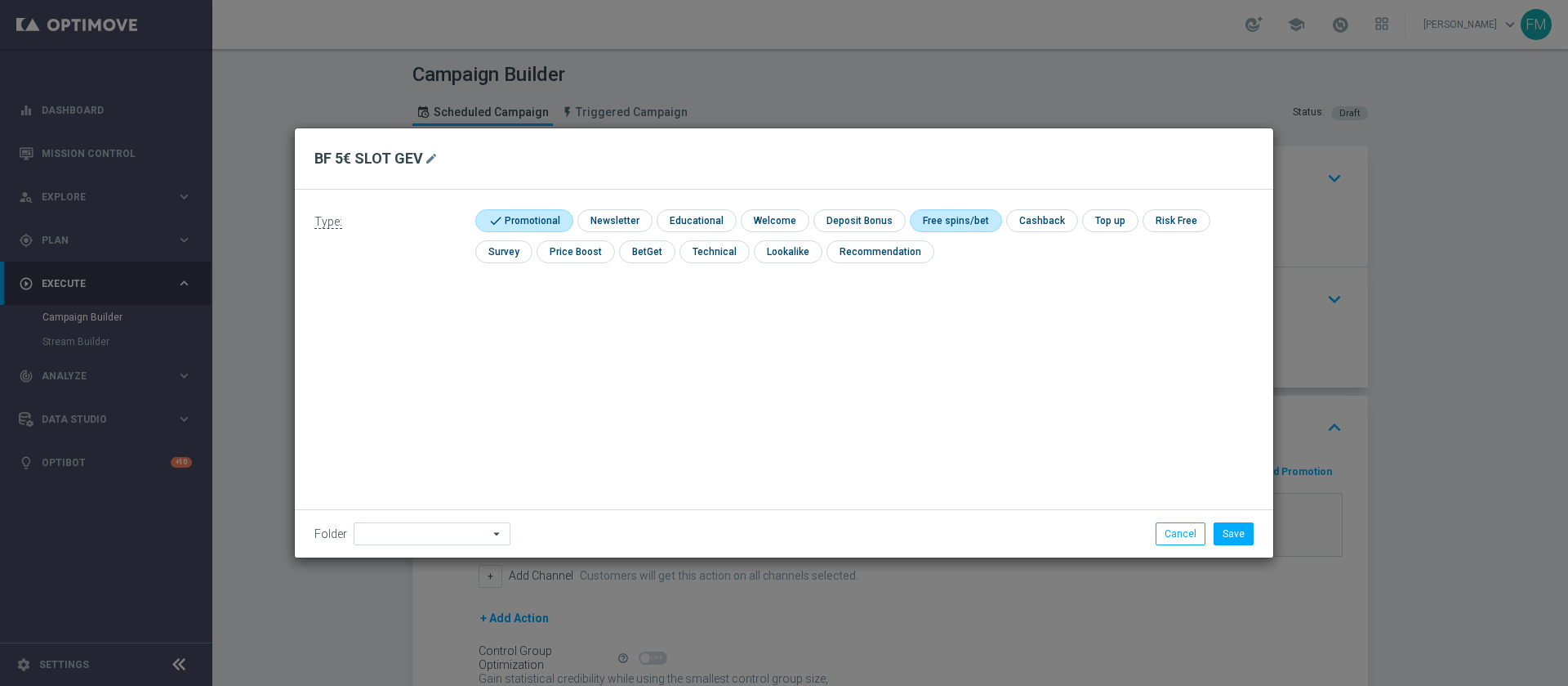
click at [948, 223] on input "checkbox" at bounding box center [953, 220] width 87 height 22
checkbox input "true"
click at [1230, 533] on button "Save" at bounding box center [1234, 533] width 40 height 23
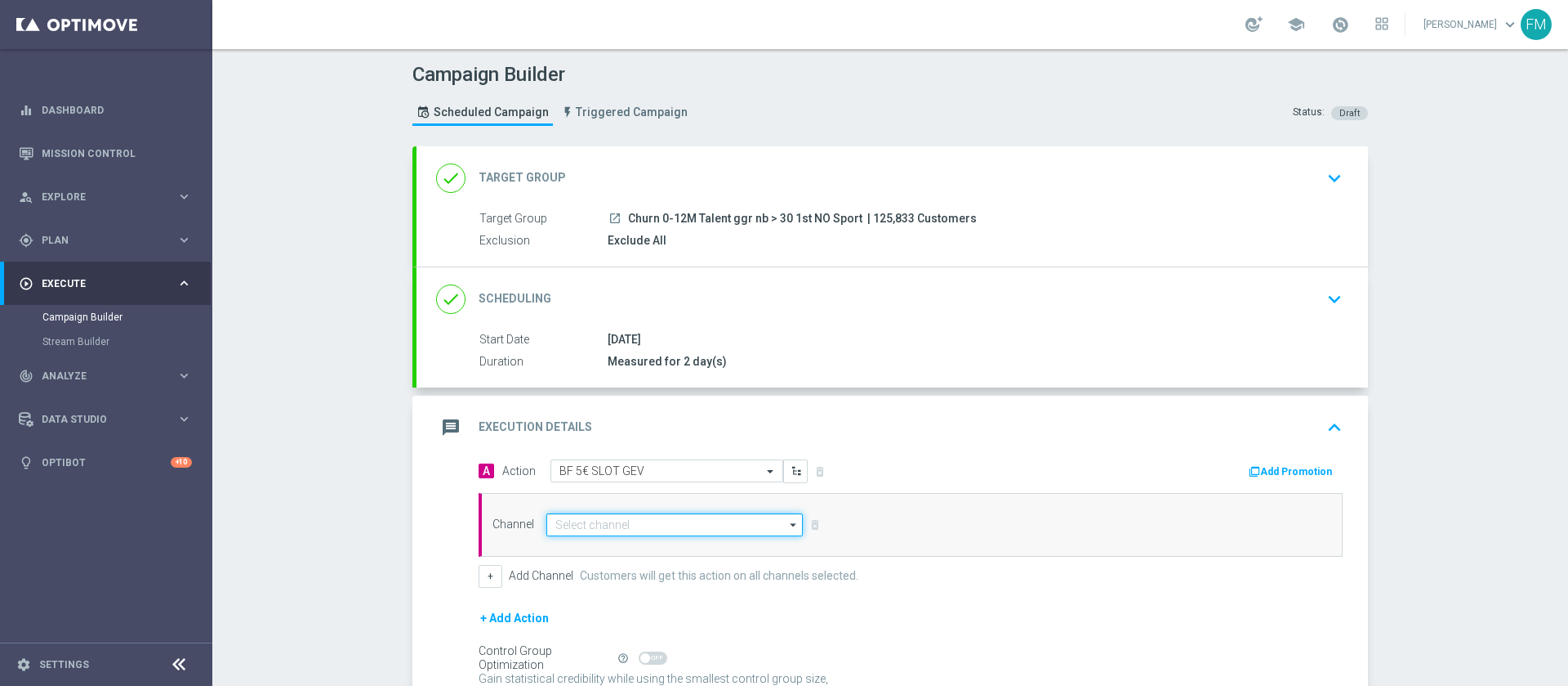
click at [623, 521] on input at bounding box center [674, 525] width 256 height 23
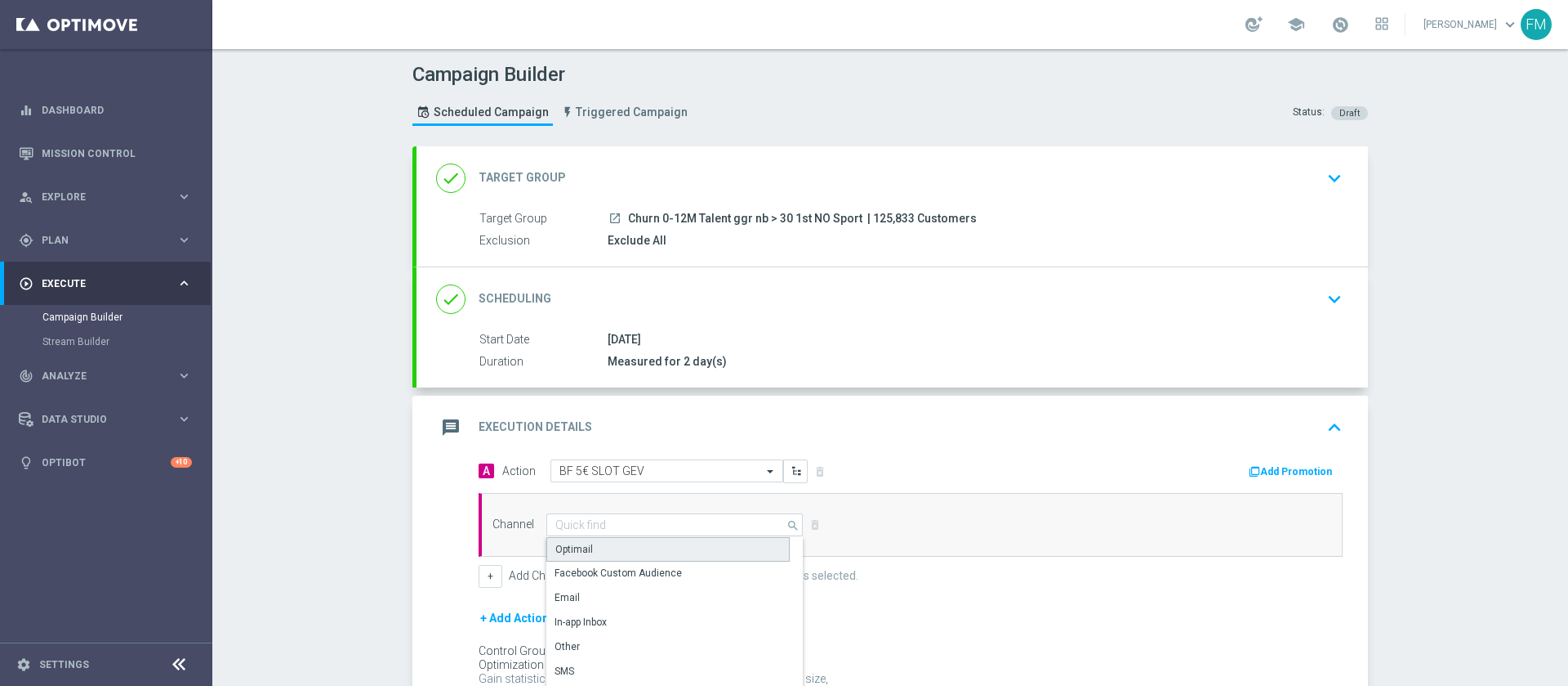
click at [619, 538] on div "Optimail" at bounding box center [668, 550] width 244 height 25
type input "Optimail"
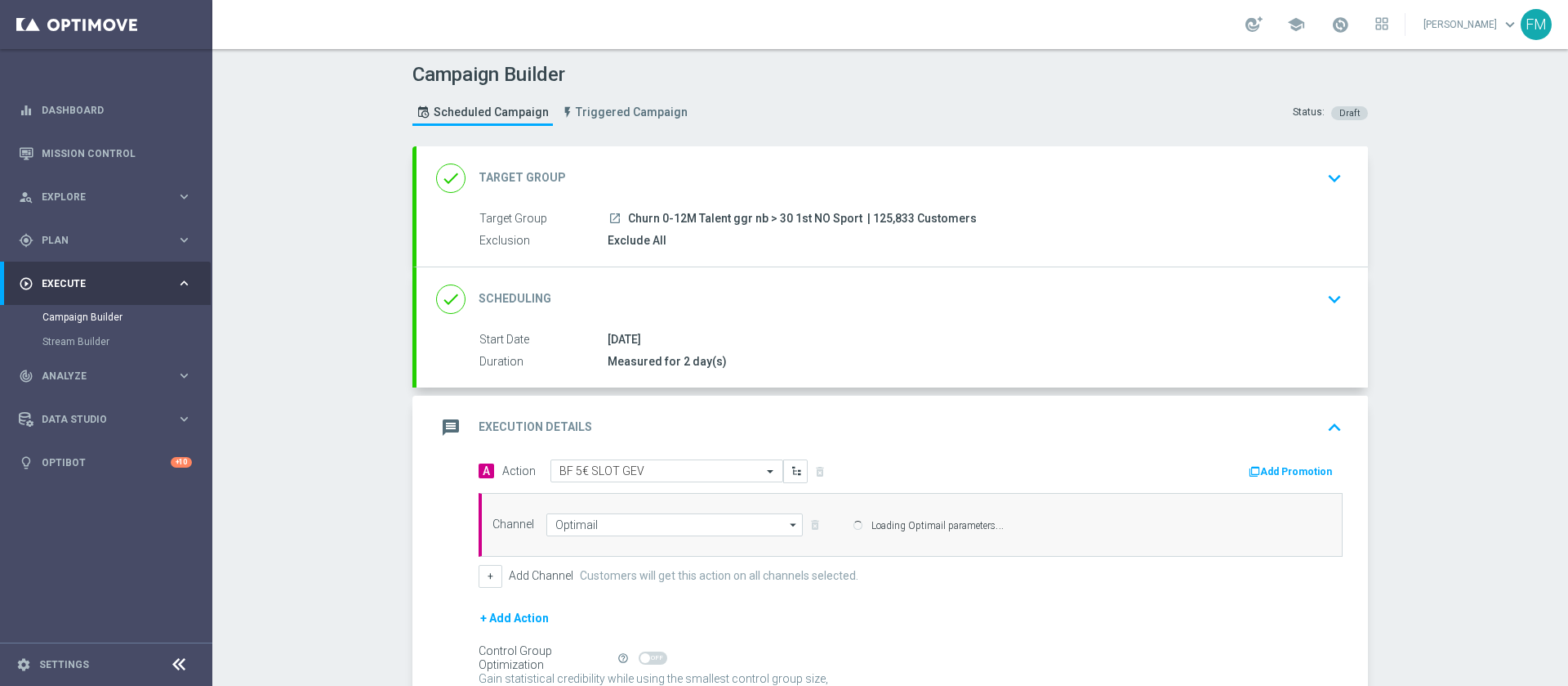
click at [1288, 302] on div "done Scheduling keyboard_arrow_down" at bounding box center [892, 299] width 912 height 31
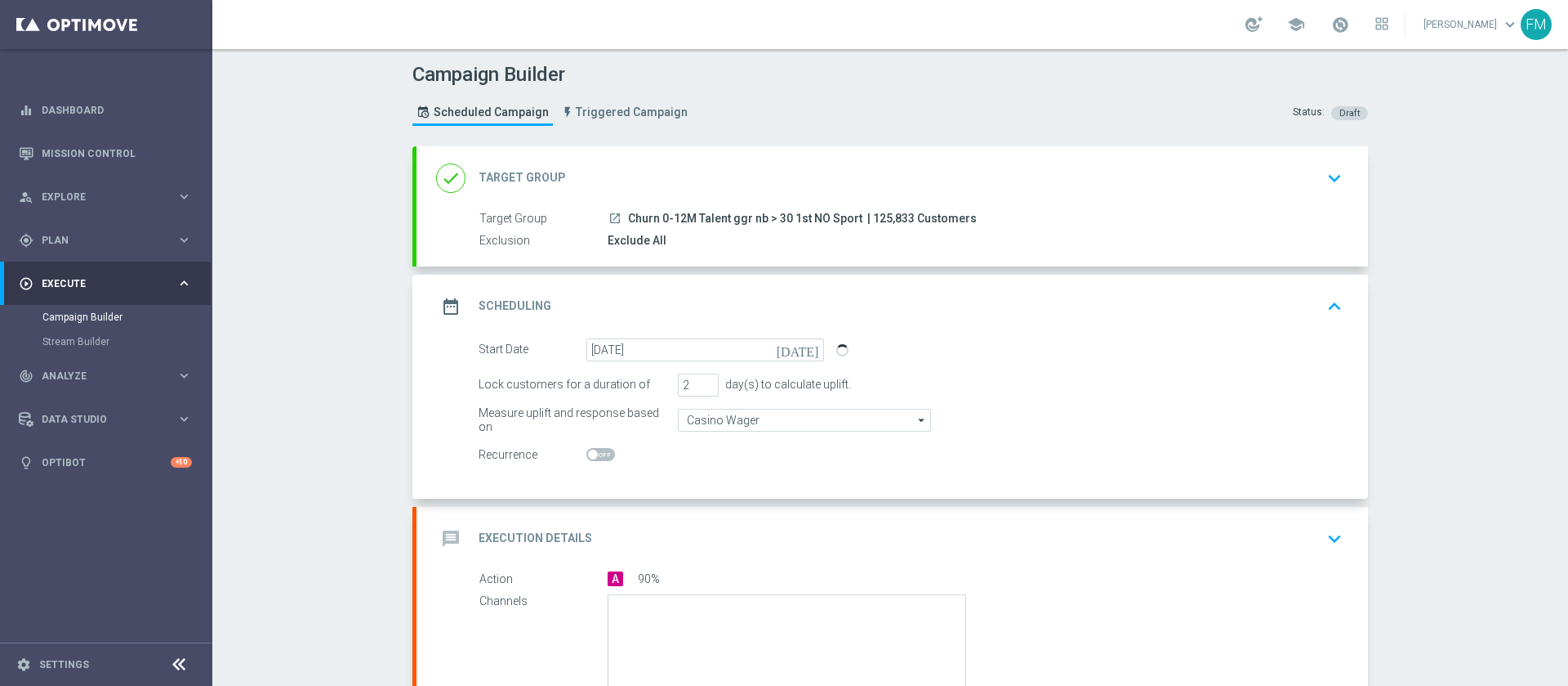
scroll to position [188, 0]
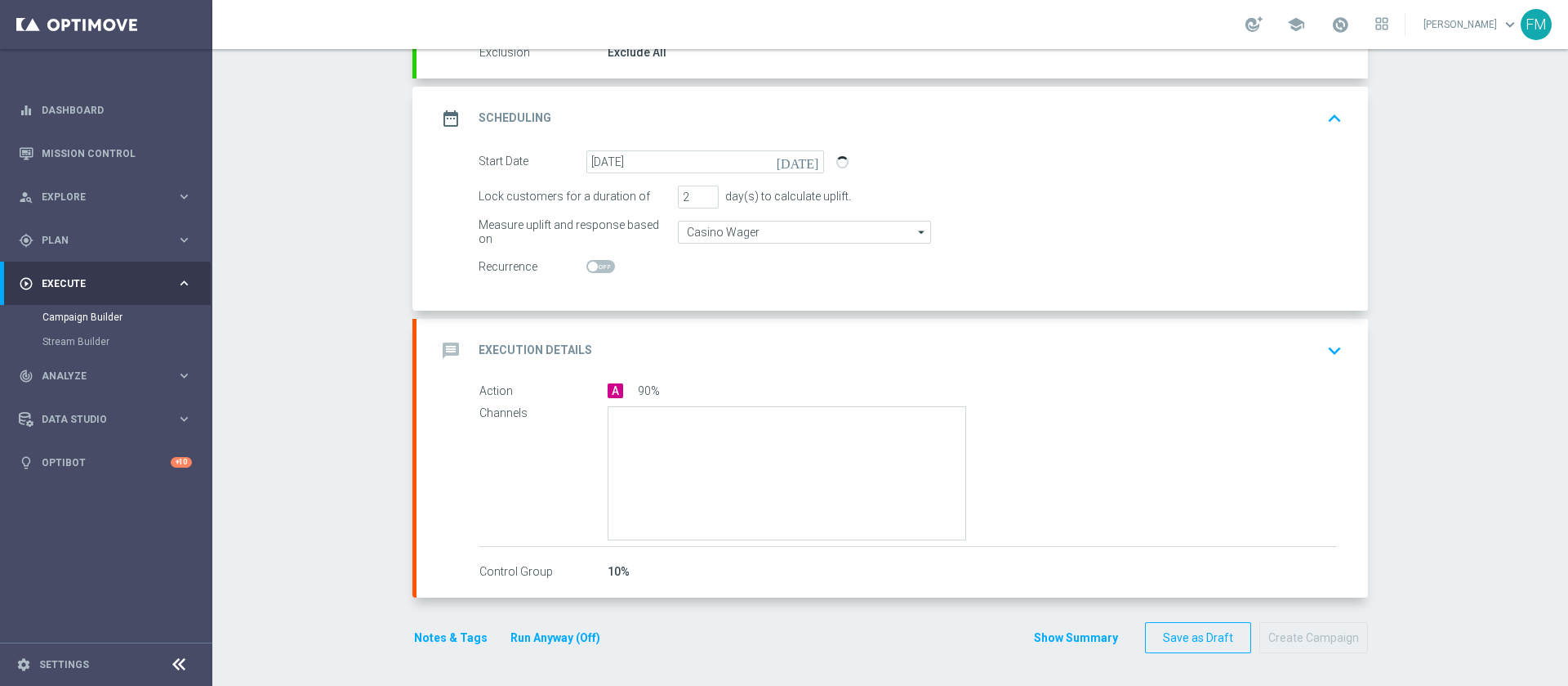
click at [1244, 352] on div "message Execution Details keyboard_arrow_down" at bounding box center [892, 350] width 912 height 31
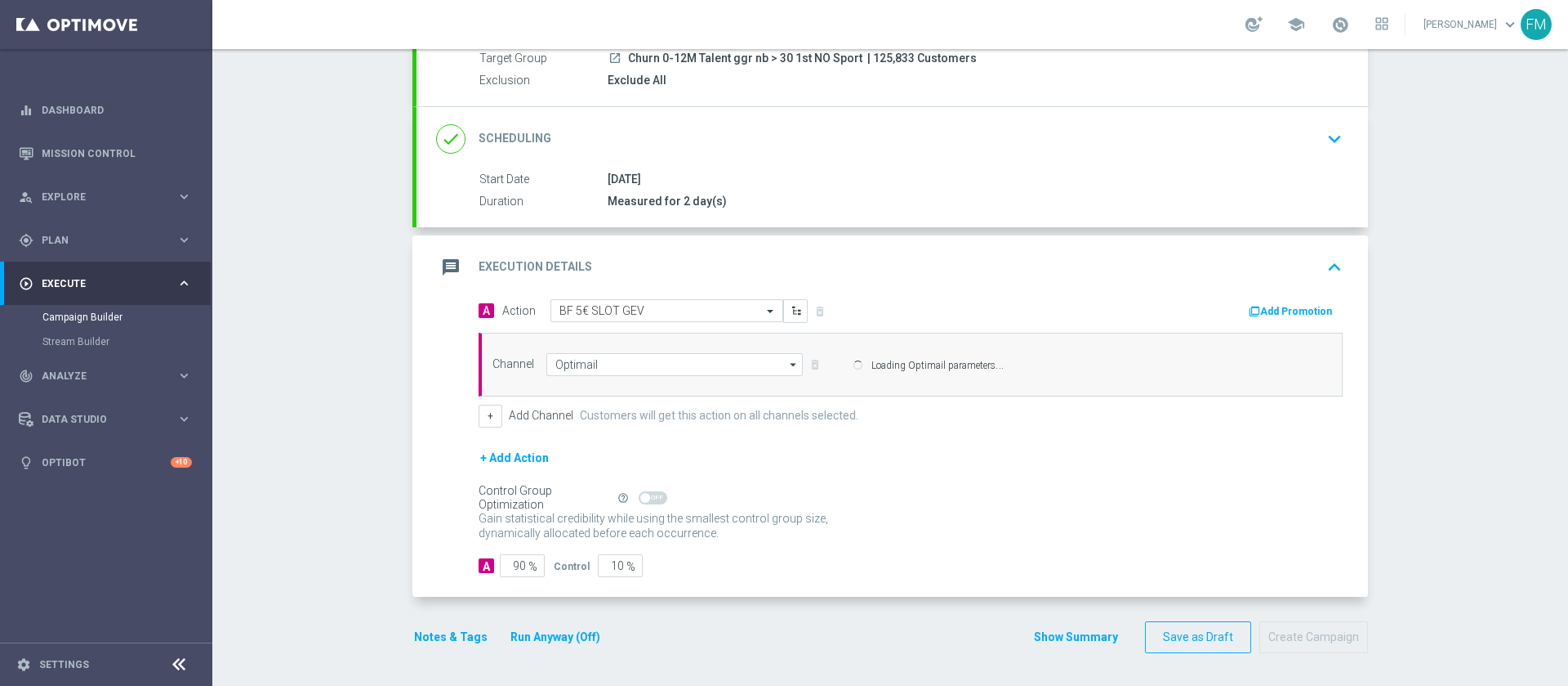
scroll to position [160, 0]
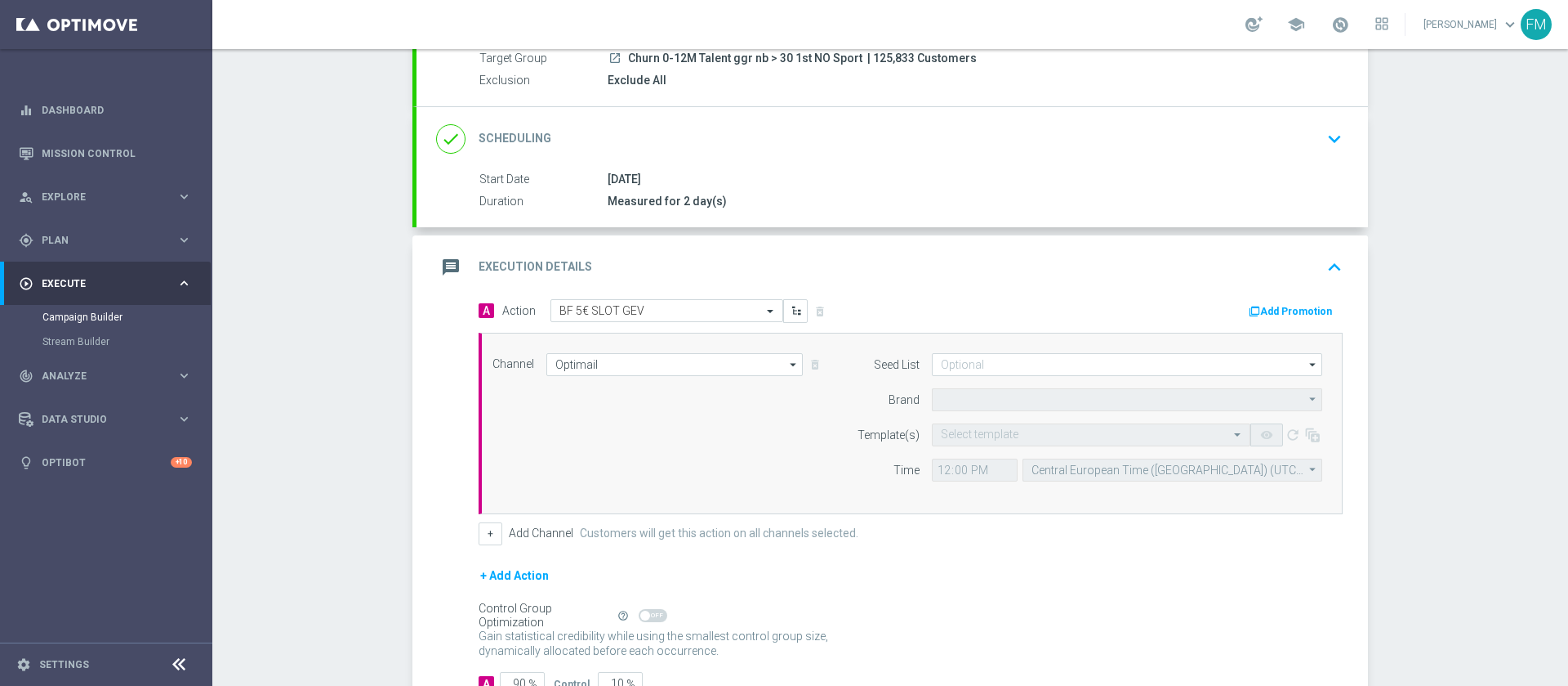
type input "Sisal Marketing"
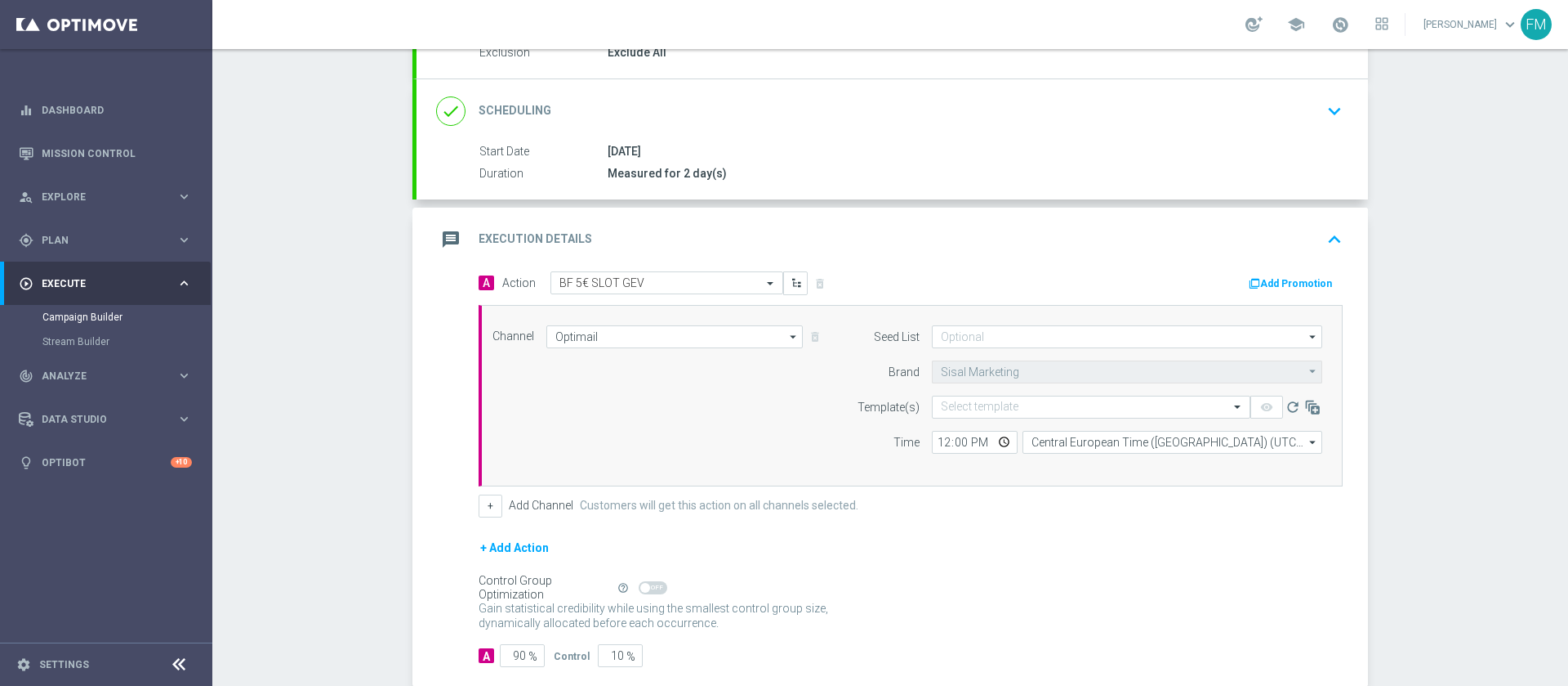
click at [1267, 281] on button "Add Promotion" at bounding box center [1292, 283] width 91 height 18
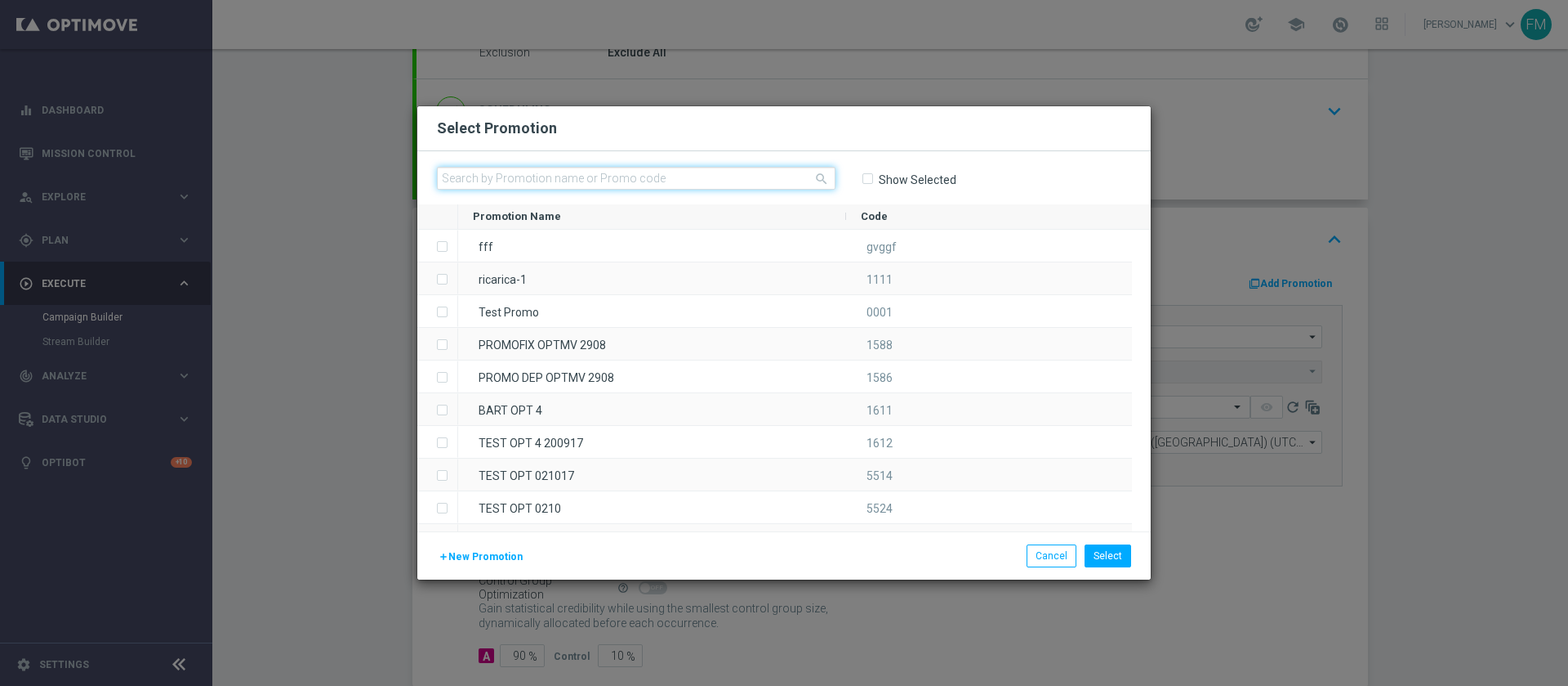
paste input "238366"
click at [752, 174] on input "text" at bounding box center [637, 178] width 399 height 23
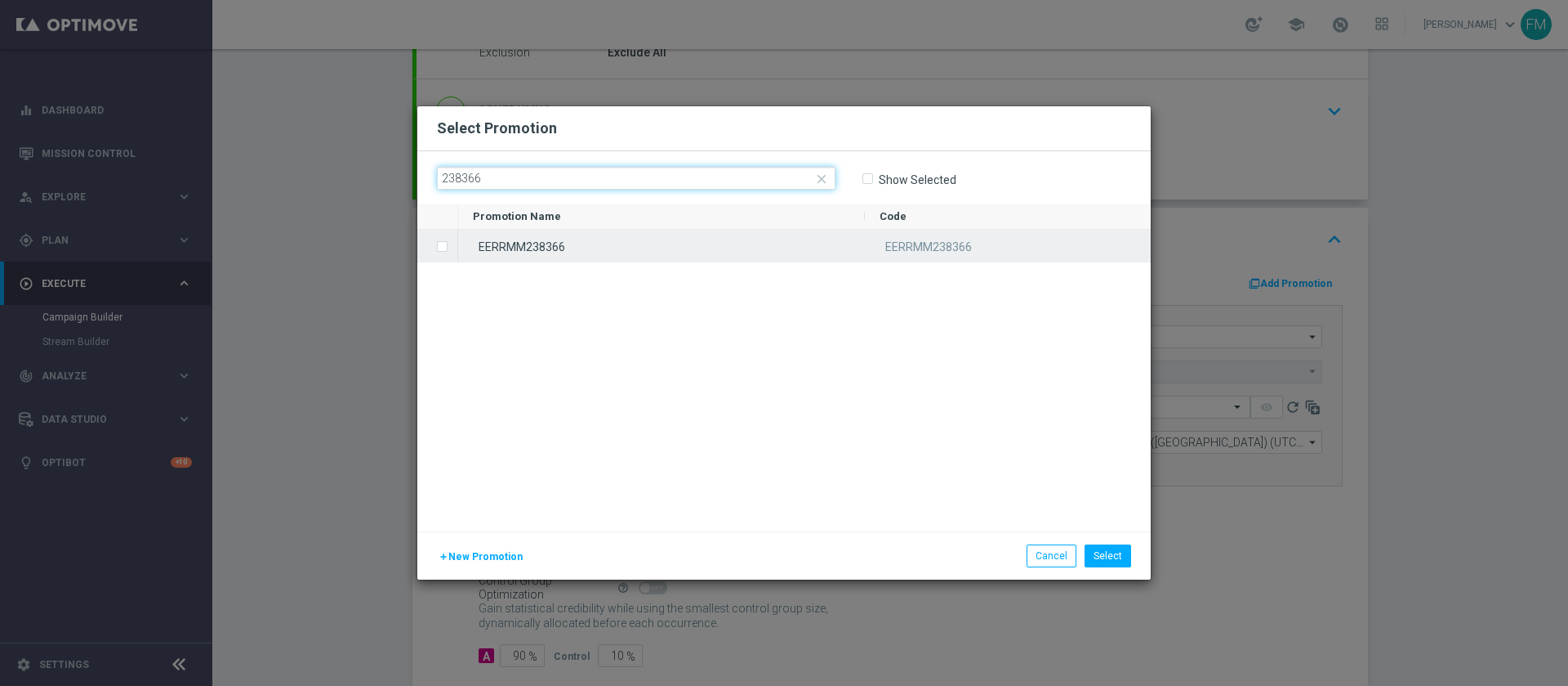
type input "238366"
click at [724, 233] on div "EERRMM238366" at bounding box center [662, 245] width 407 height 32
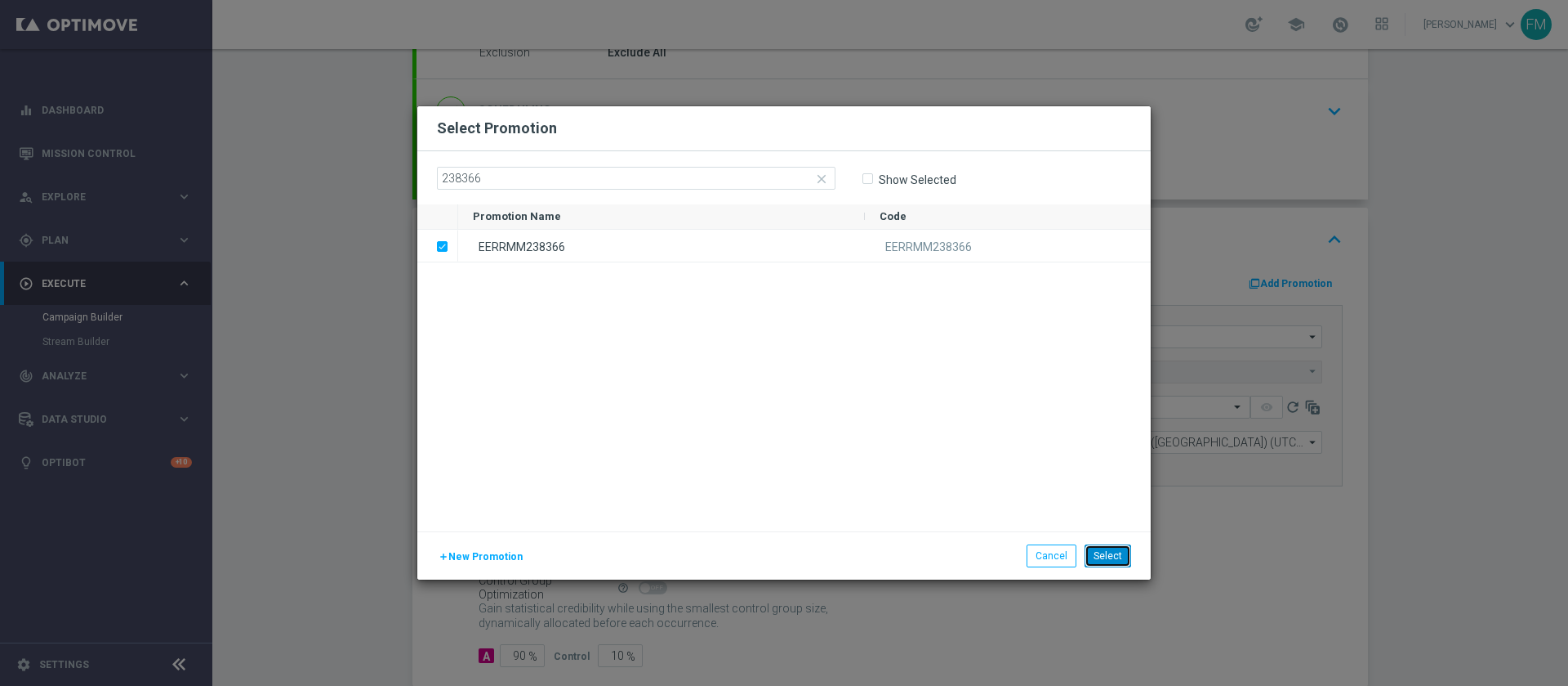
click at [1108, 561] on button "Select" at bounding box center [1108, 556] width 47 height 23
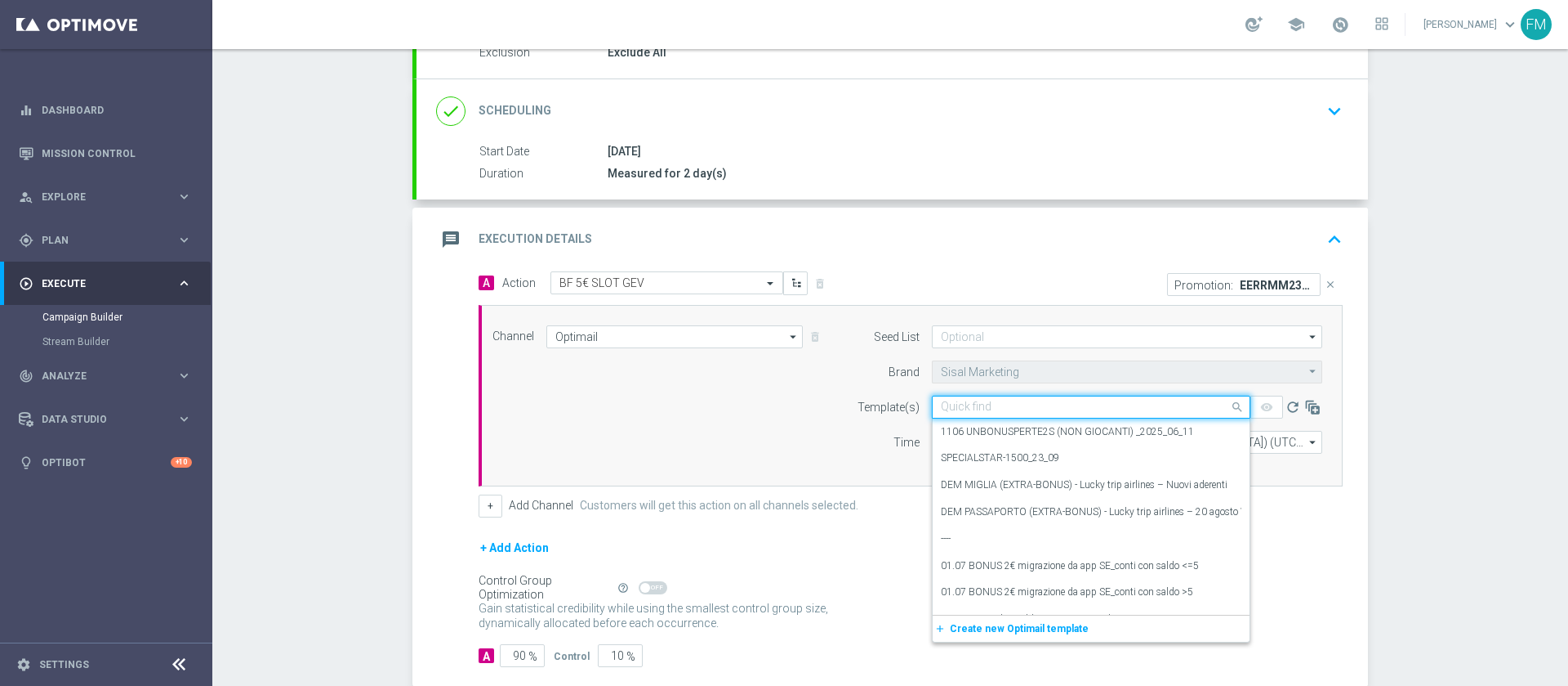
click at [951, 406] on input "text" at bounding box center [1074, 407] width 268 height 13
paste input "5BFSLOTGEV2909 - [DATE]"
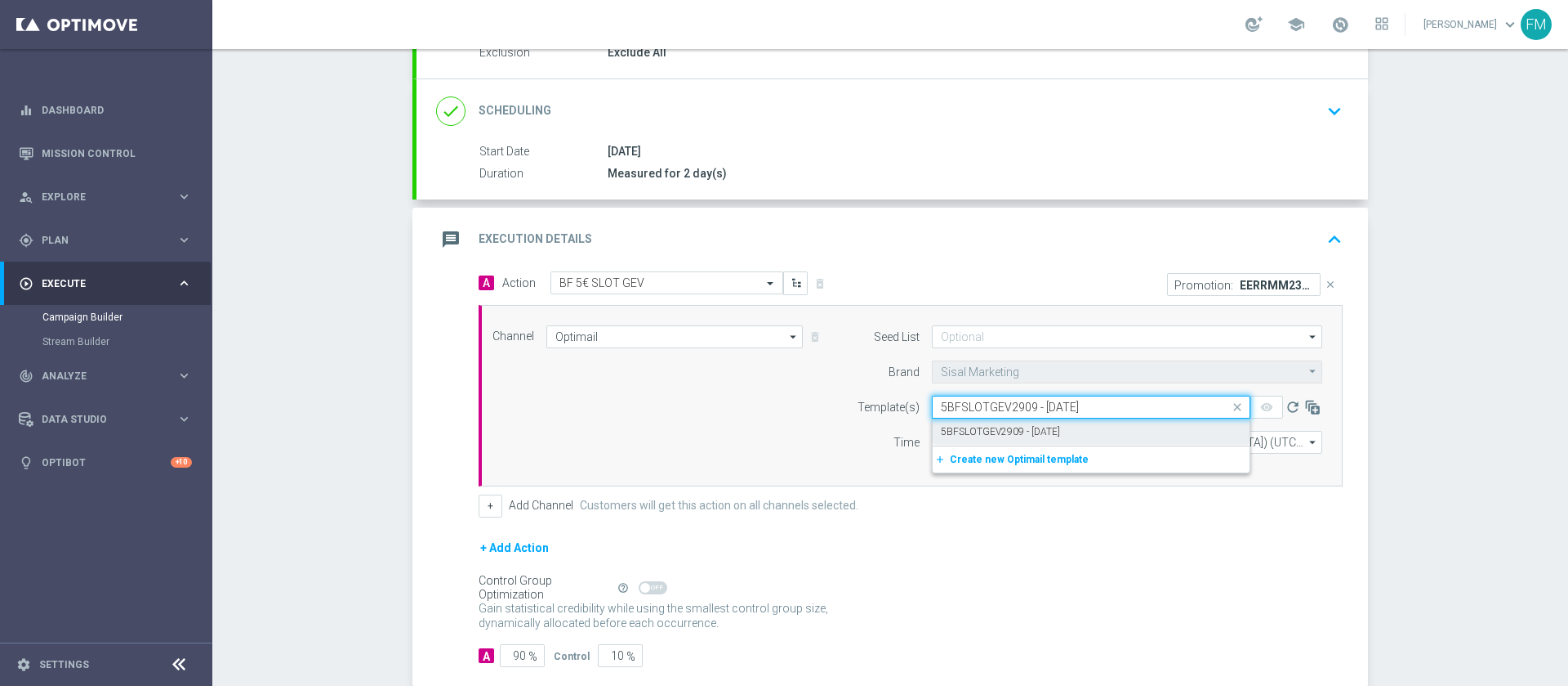
click at [957, 434] on label "5BFSLOTGEV2909 - [DATE]" at bounding box center [1000, 432] width 119 height 13
type input "5BFSLOTGEV2909 - [DATE]"
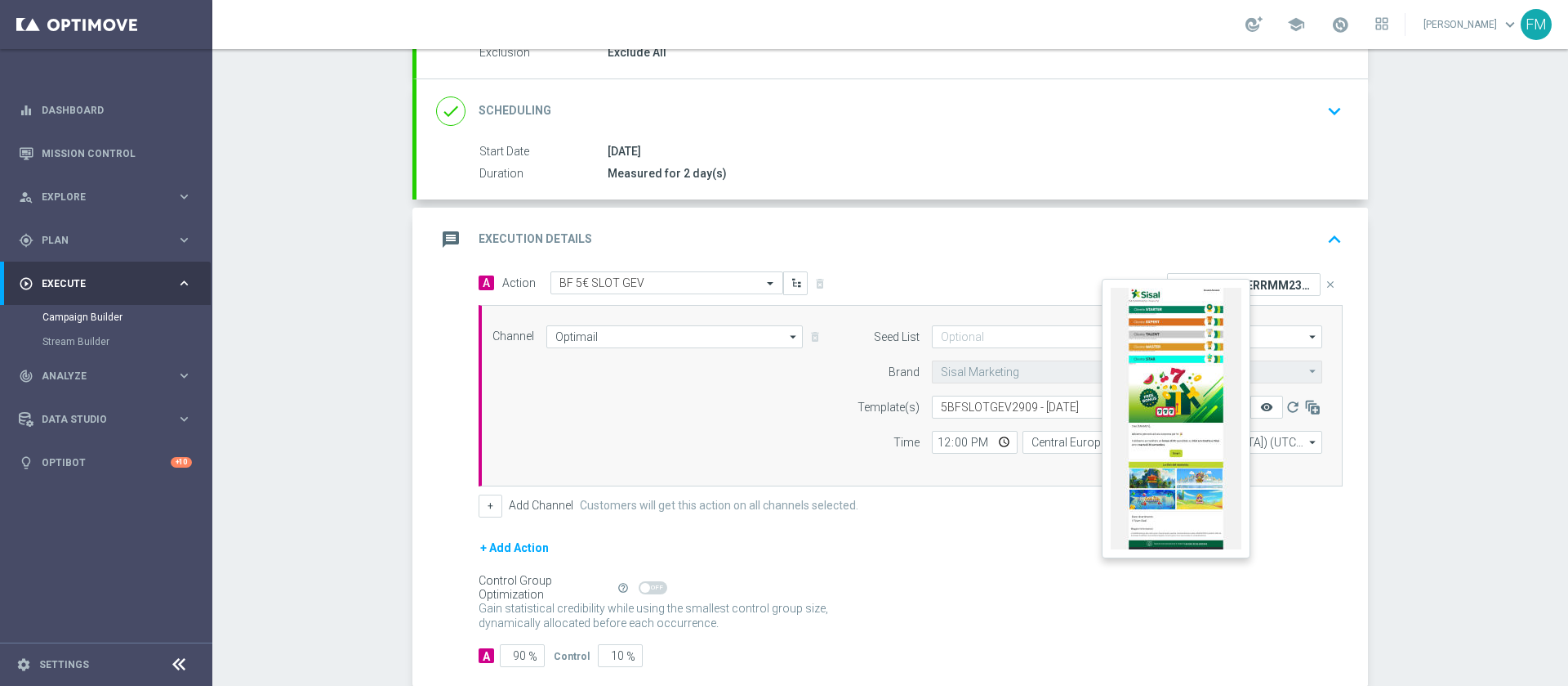
click at [1260, 409] on icon "remove_red_eye" at bounding box center [1267, 407] width 13 height 13
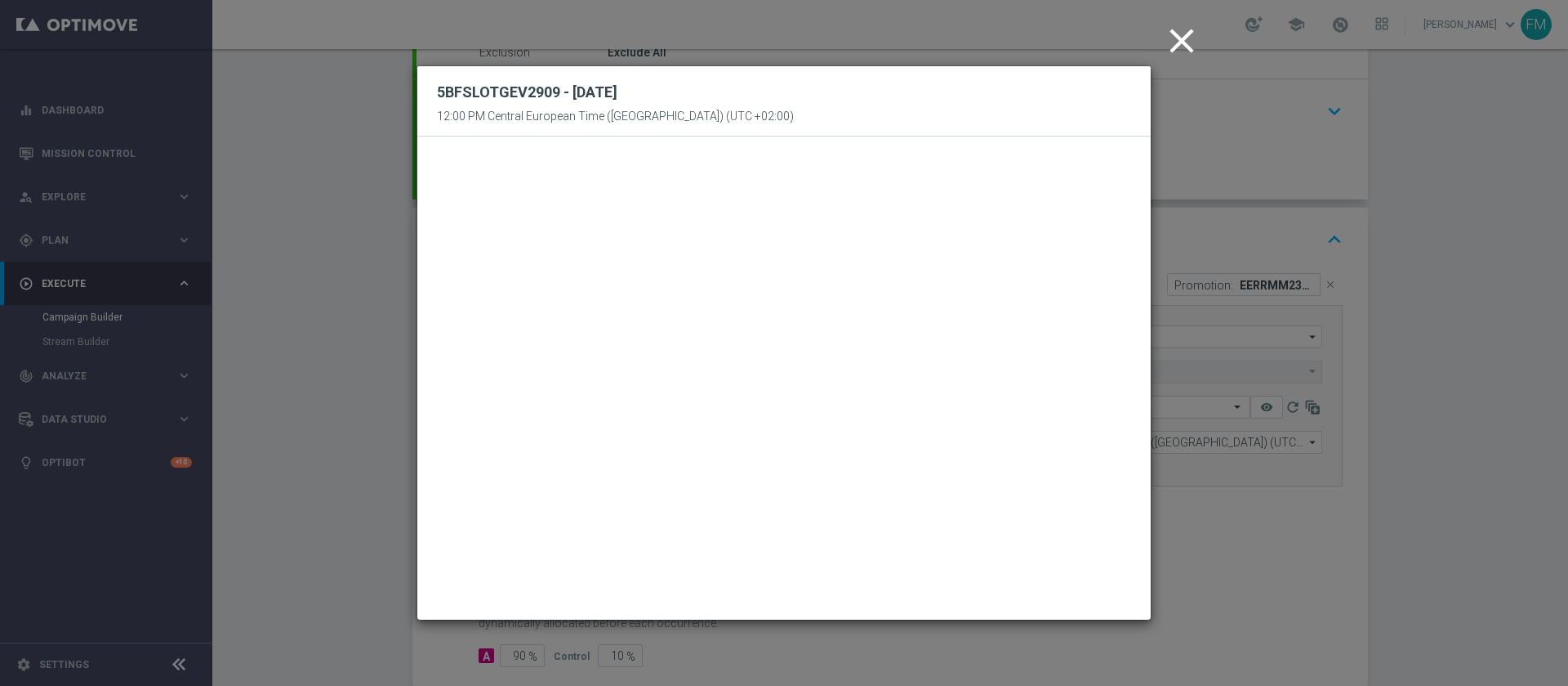
click at [1190, 41] on icon "close" at bounding box center [1182, 40] width 41 height 41
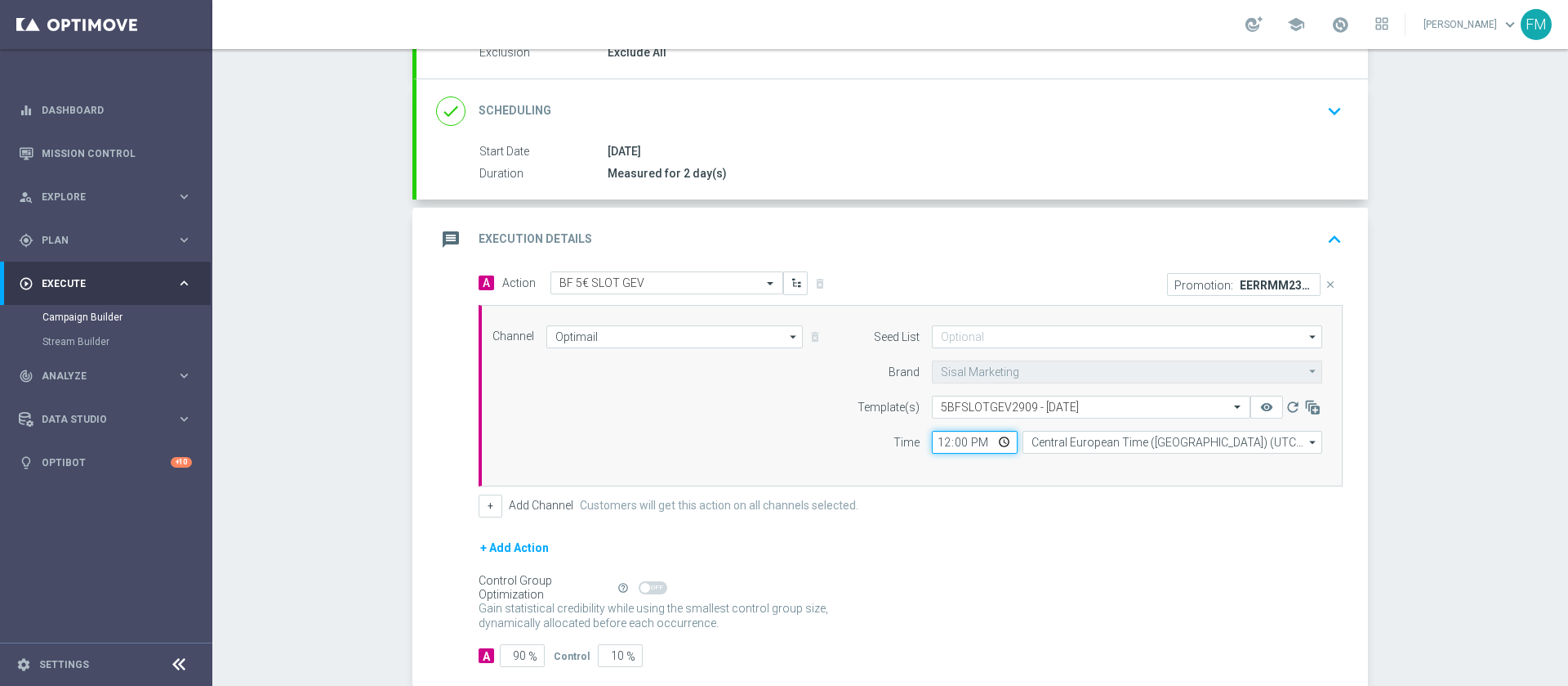
click at [932, 442] on input "12:00" at bounding box center [974, 442] width 85 height 23
type input "17:00"
click at [969, 515] on div "+ Add Channel Customers will get this action on all channels selected." at bounding box center [910, 506] width 864 height 23
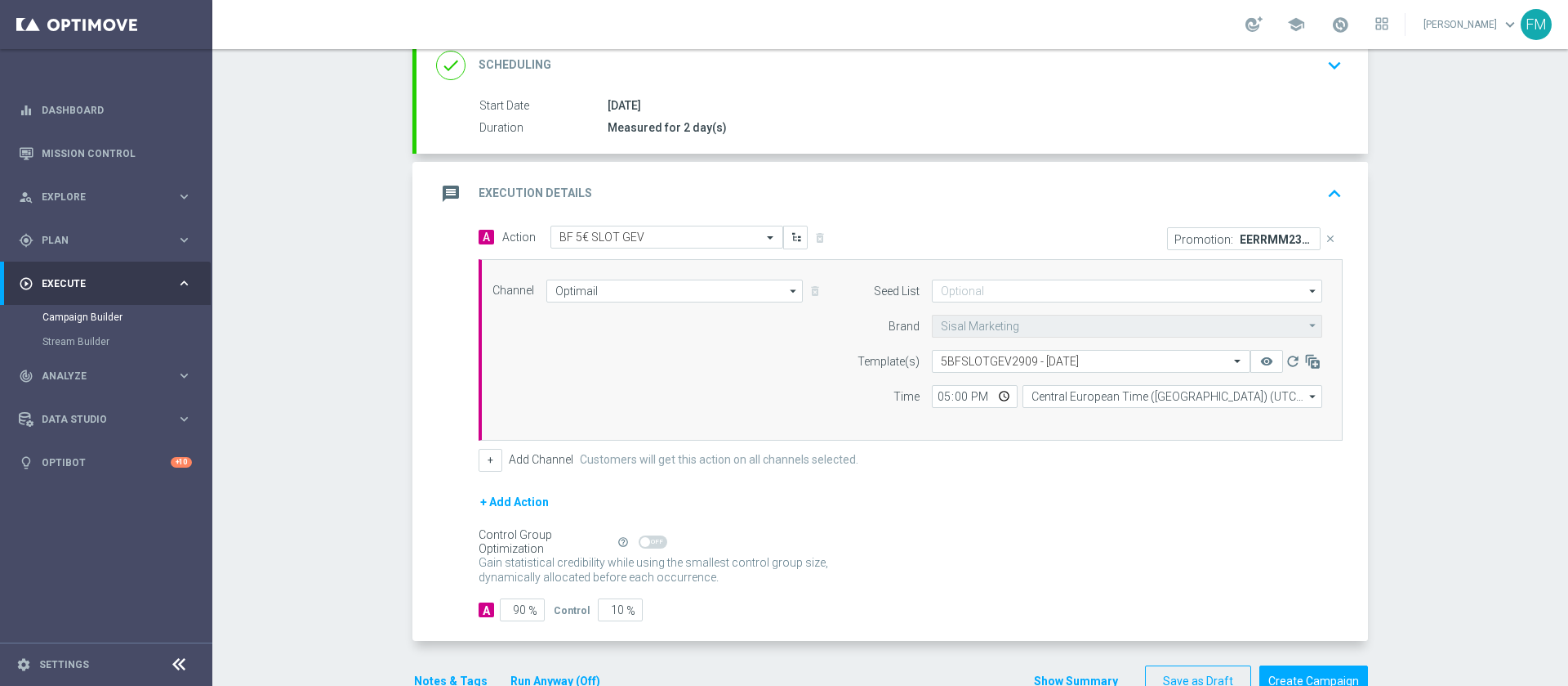
scroll to position [278, 0]
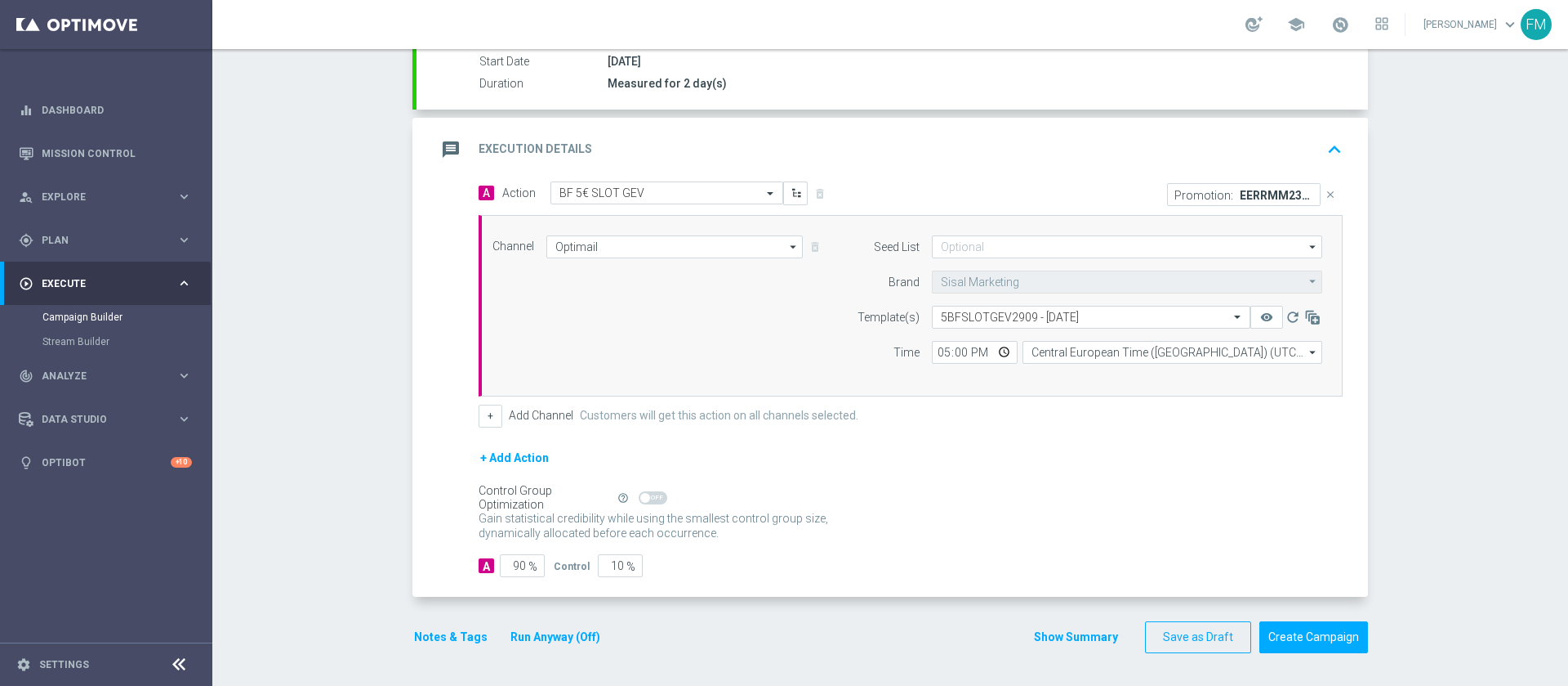
click at [446, 630] on button "Notes & Tags" at bounding box center [451, 636] width 77 height 20
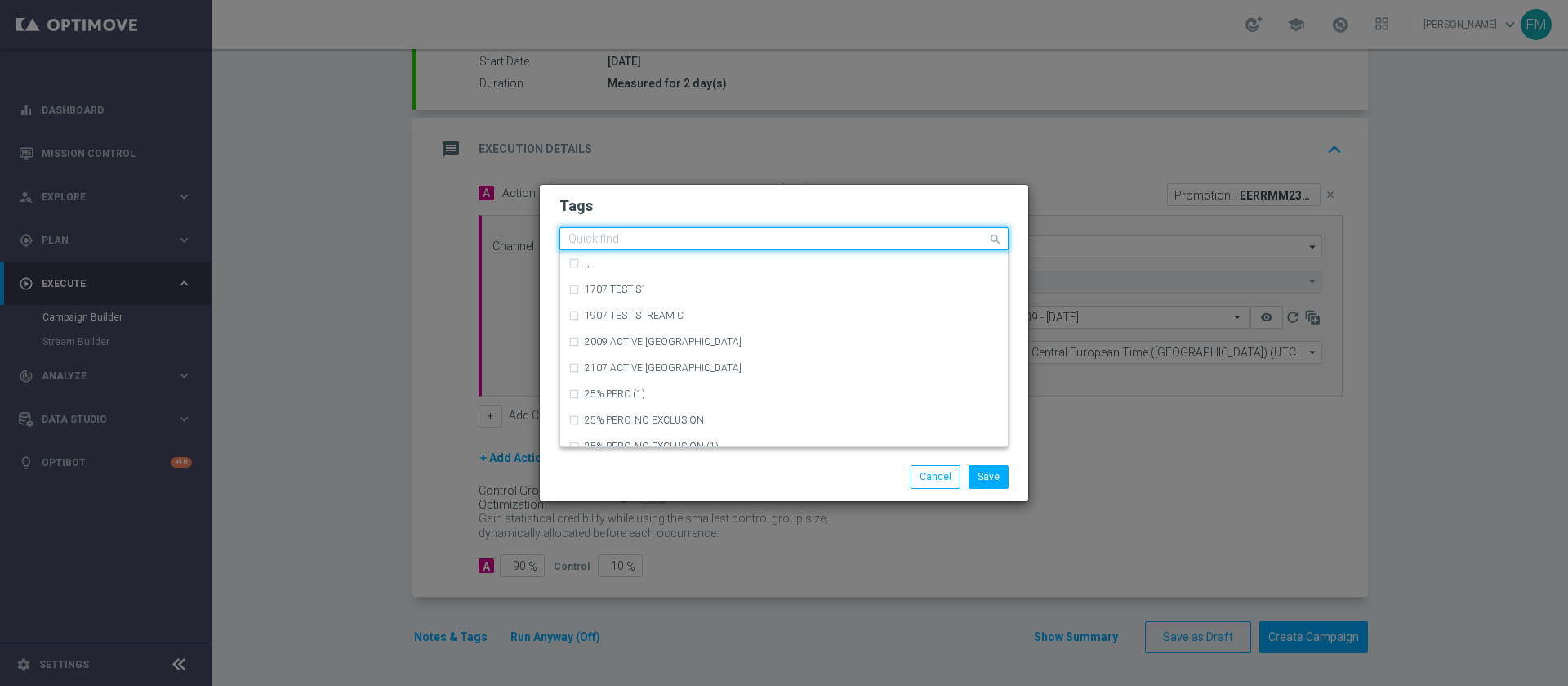
click at [594, 235] on input "text" at bounding box center [778, 240] width 419 height 13
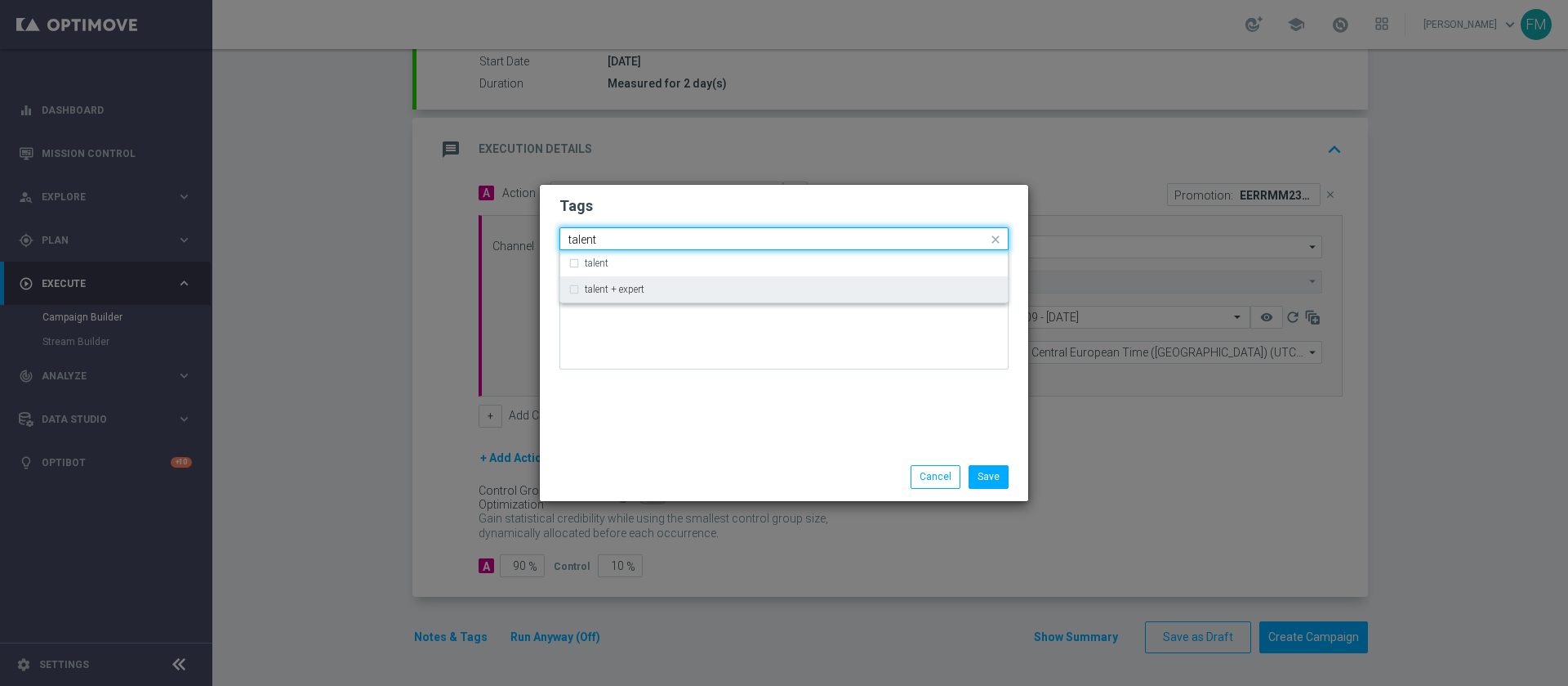
click at [611, 289] on label "talent + expert" at bounding box center [615, 289] width 59 height 10
type input "talent"
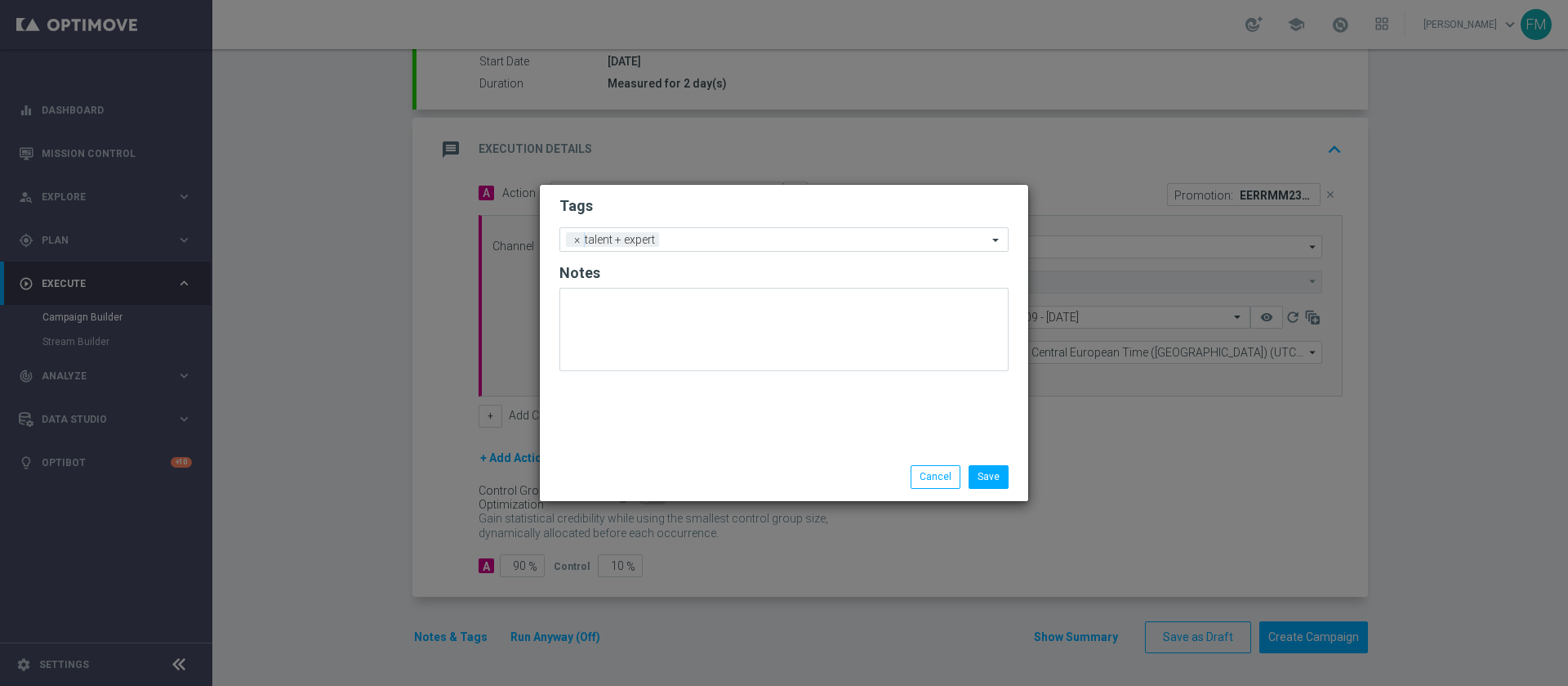
click at [703, 209] on h2 "Tags" at bounding box center [784, 205] width 449 height 19
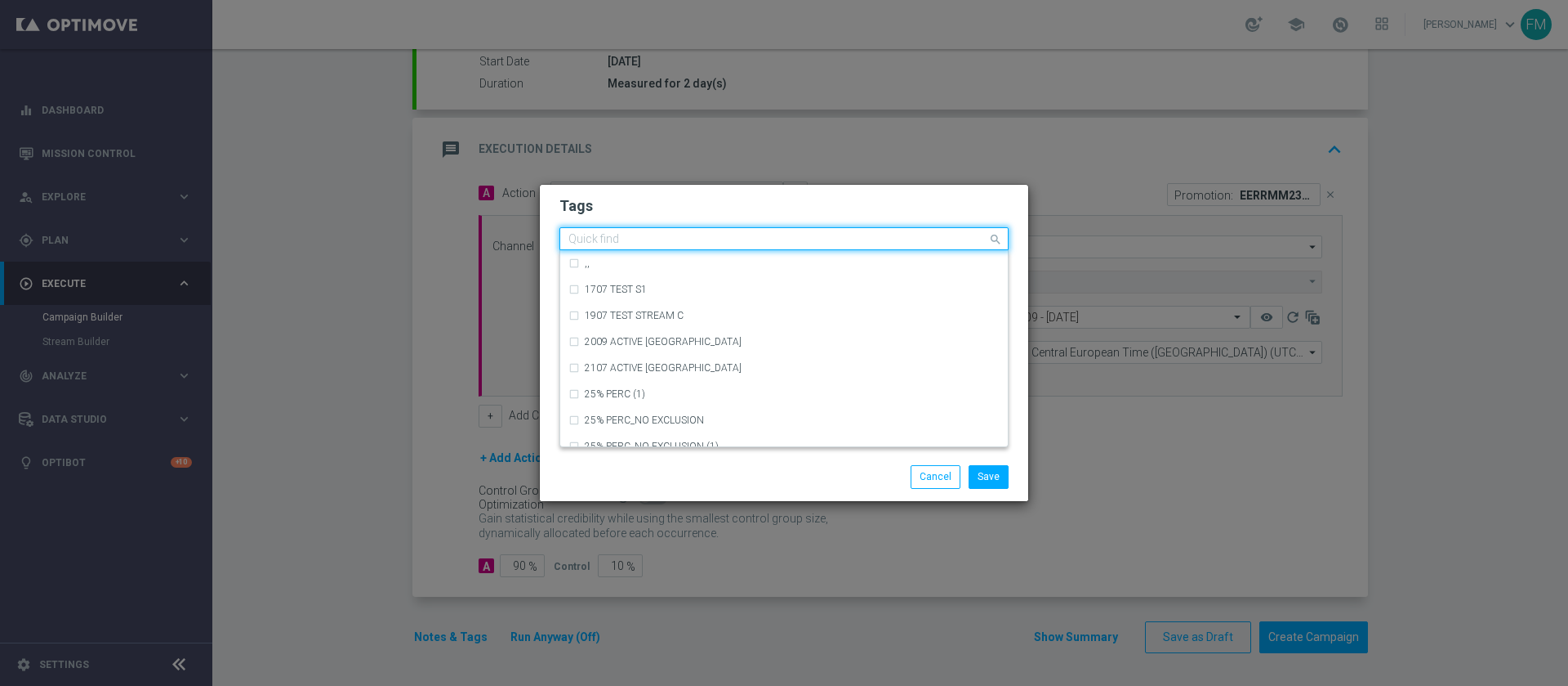
click at [691, 238] on input "text" at bounding box center [778, 240] width 419 height 13
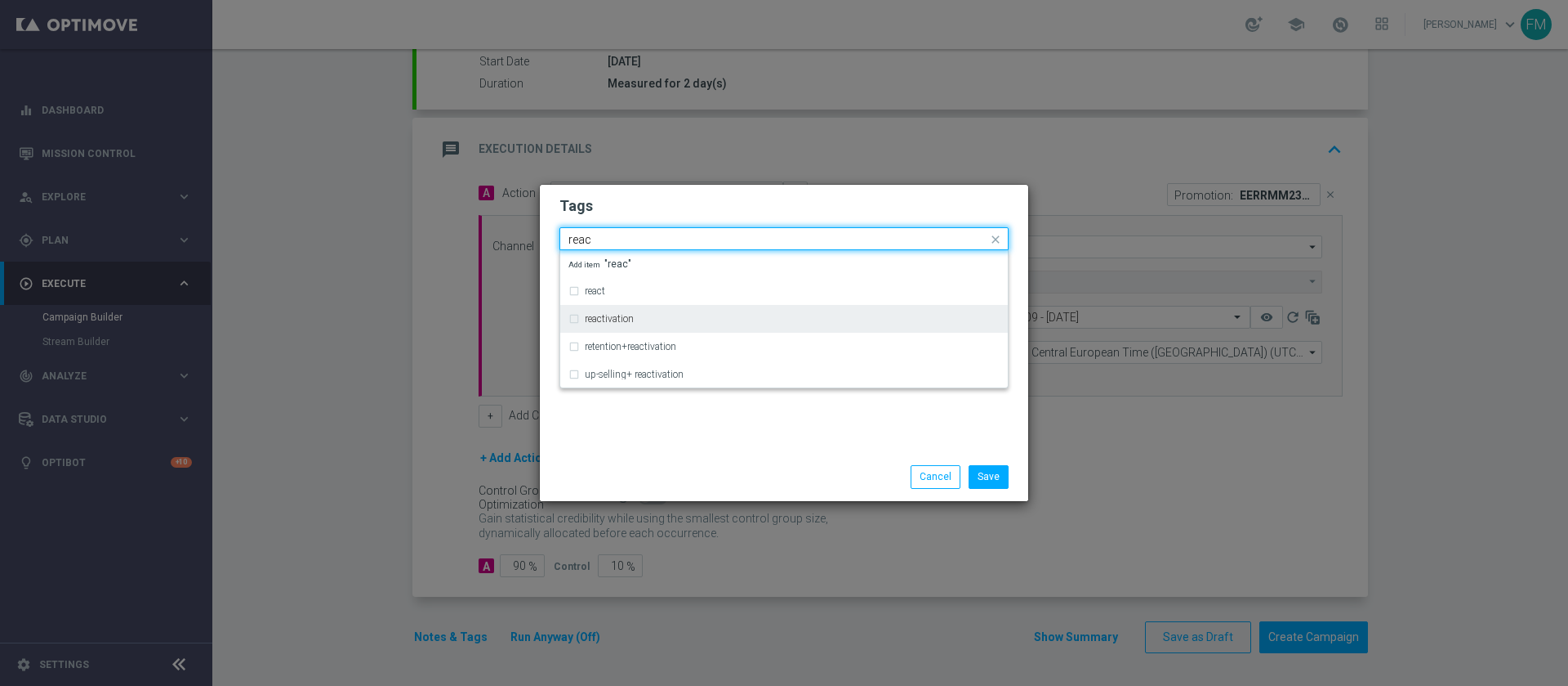
click at [671, 319] on div "reactivation" at bounding box center [792, 319] width 415 height 10
type input "reac"
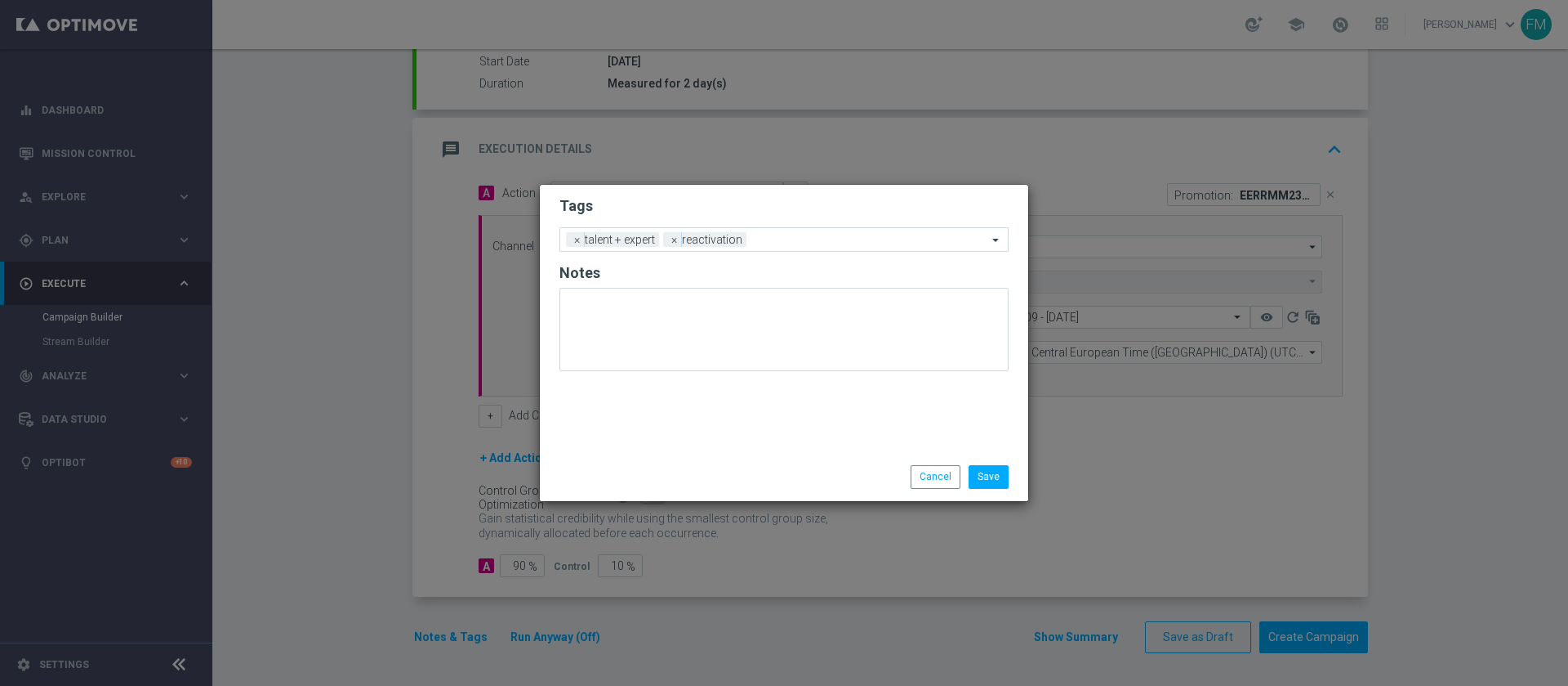
click at [752, 224] on form "Tags Add a new tag × talent + expert × reactivation Notes" at bounding box center [784, 287] width 449 height 191
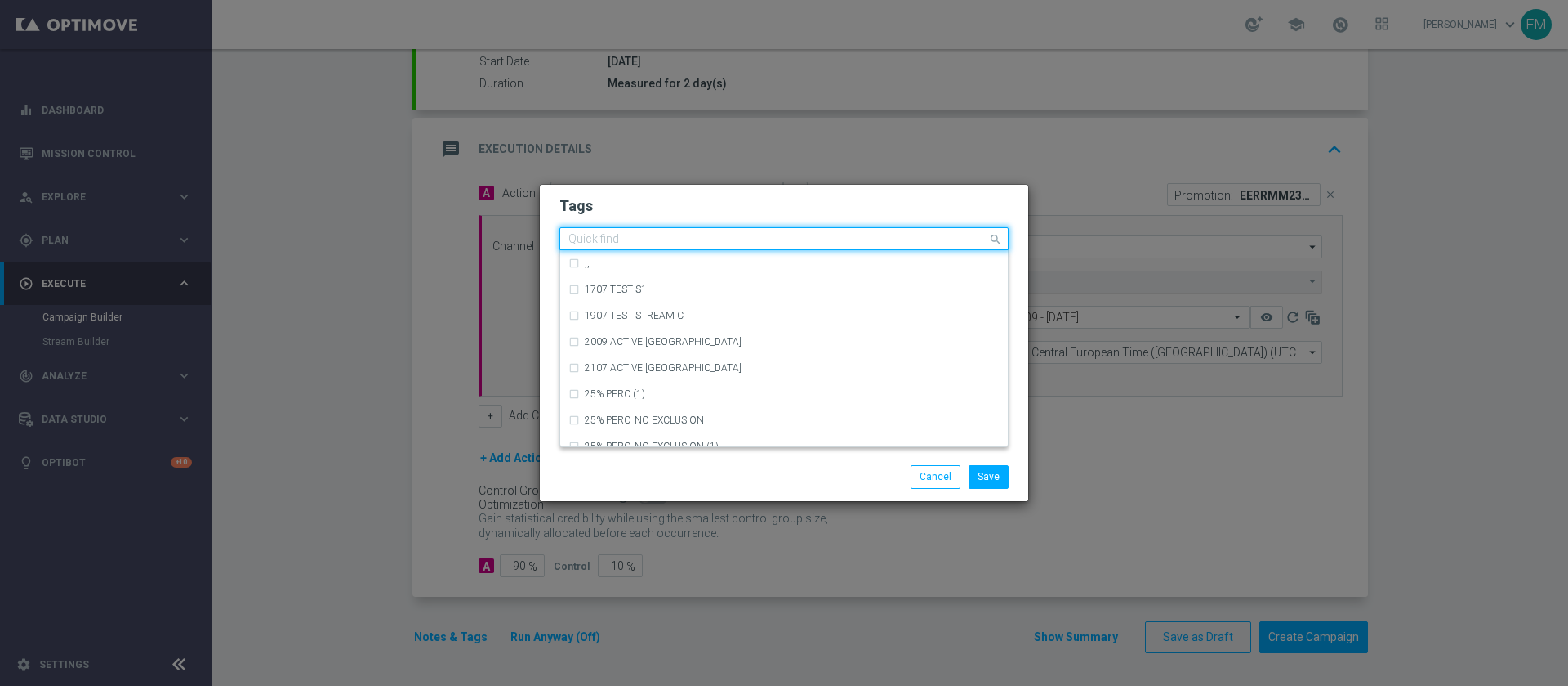
click at [752, 242] on div at bounding box center [776, 241] width 421 height 16
click at [728, 311] on div "accredito diretto" at bounding box center [792, 316] width 415 height 10
type input "accre"
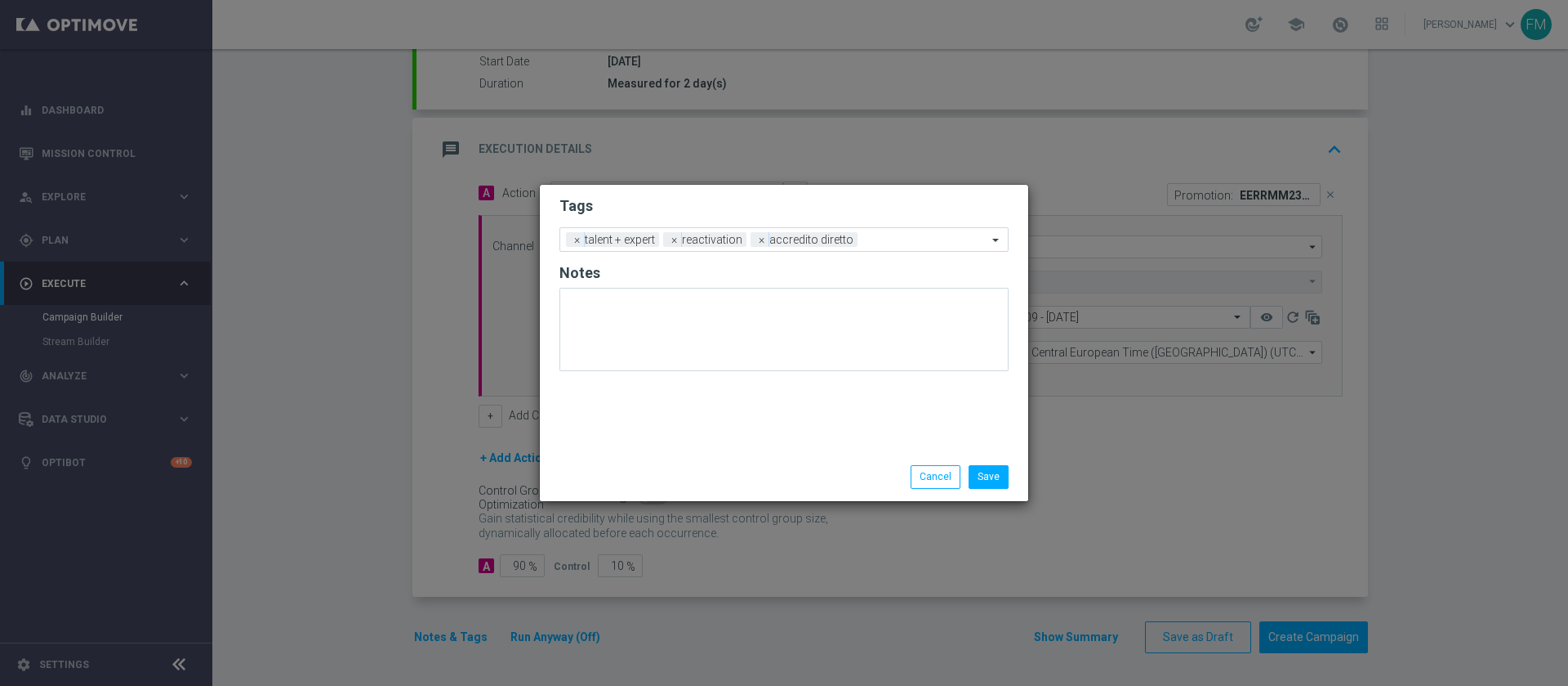
click at [834, 201] on h2 "Tags" at bounding box center [784, 205] width 449 height 19
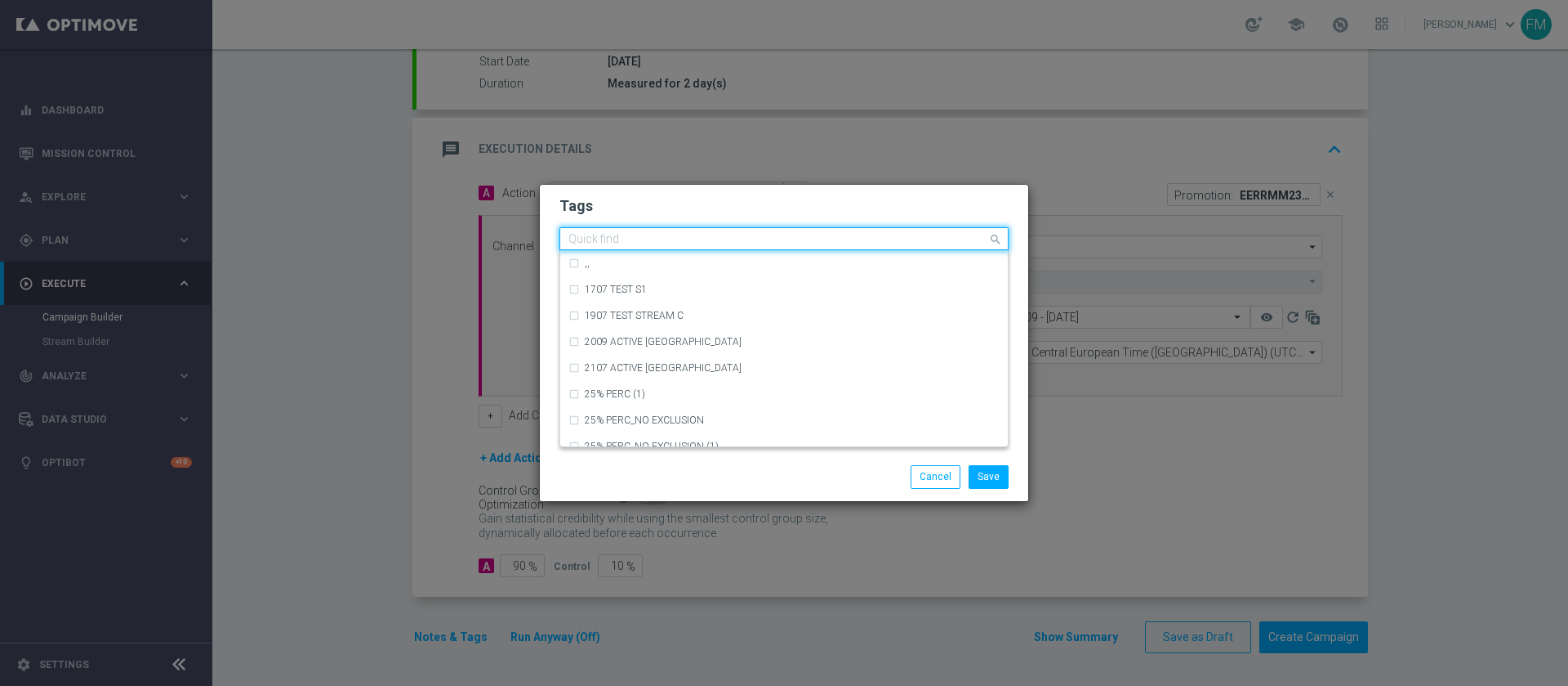
click at [868, 245] on input "text" at bounding box center [778, 240] width 419 height 13
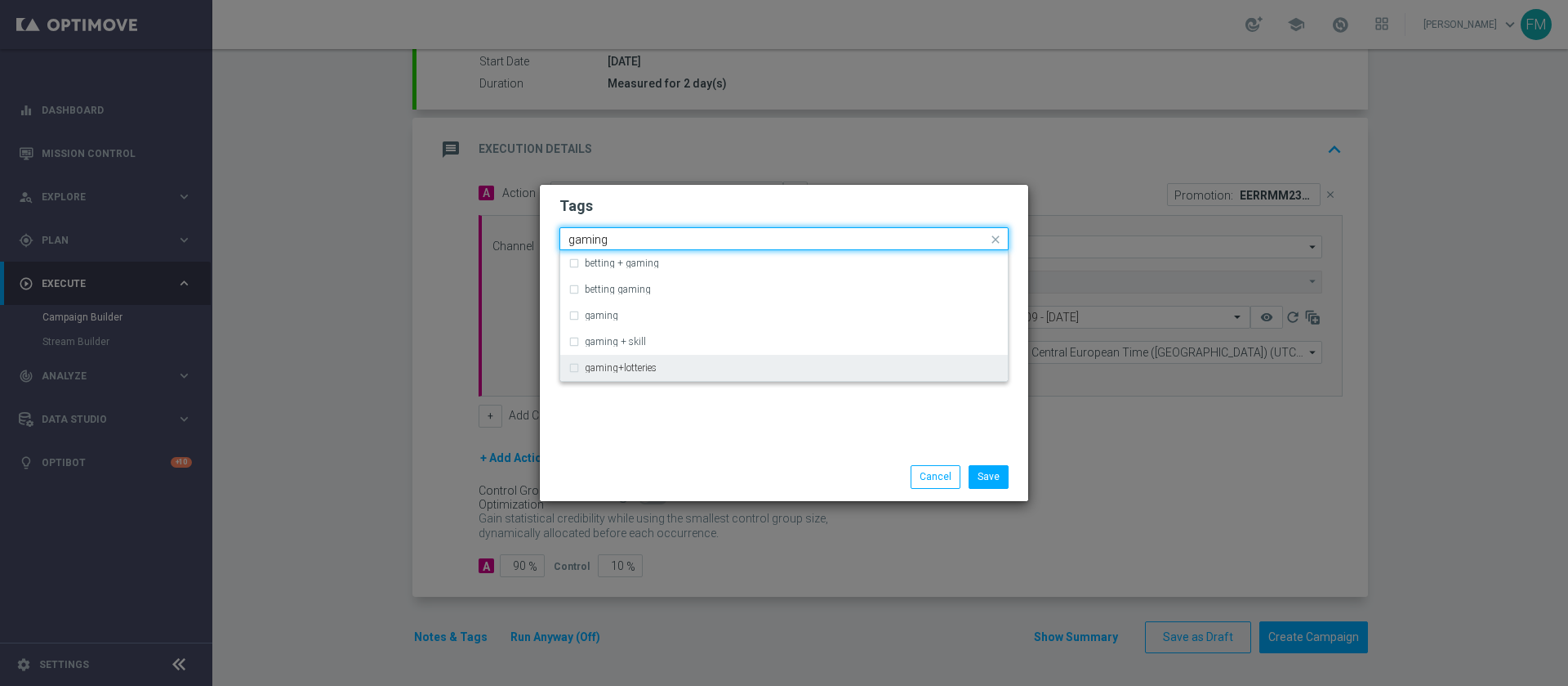
click at [686, 374] on div "gaming+lotteries" at bounding box center [784, 367] width 432 height 26
type input "gaming"
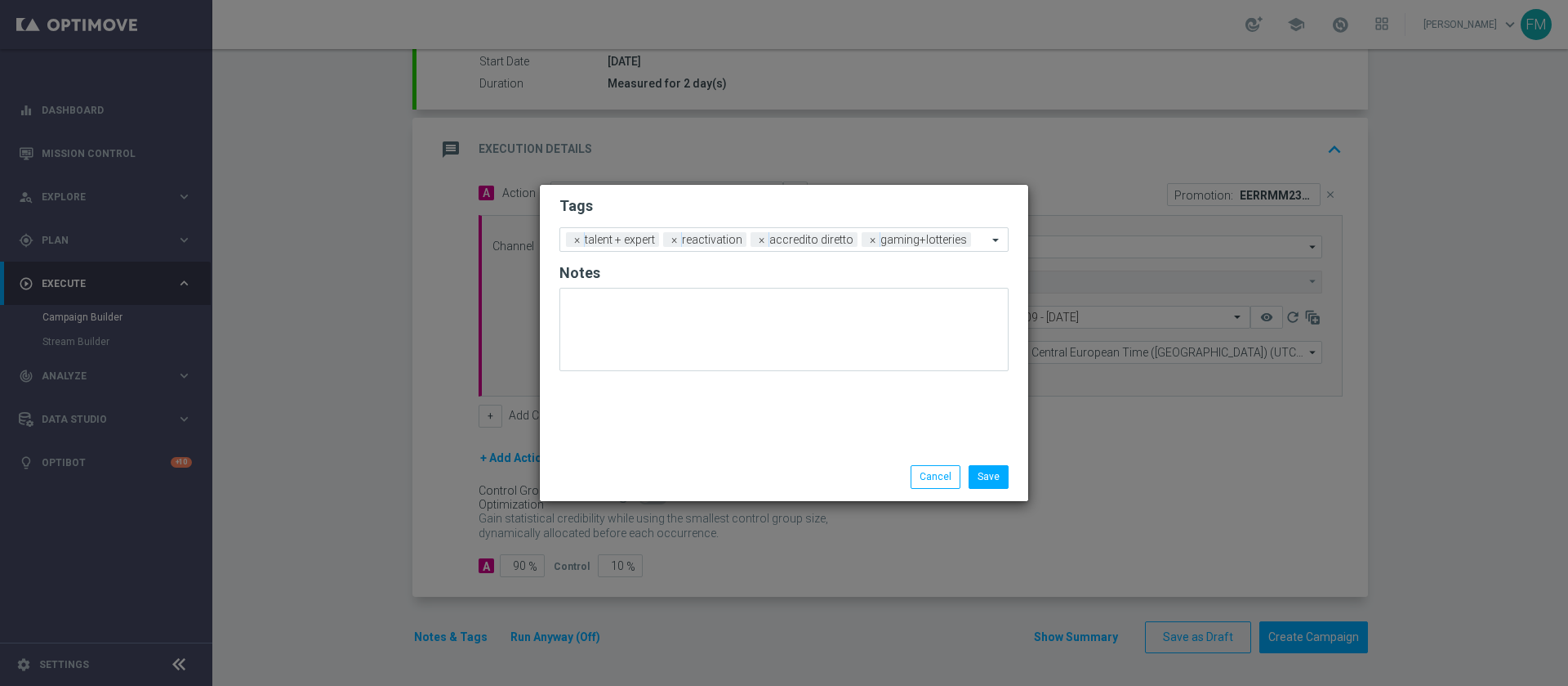
click at [831, 210] on h2 "Tags" at bounding box center [784, 205] width 449 height 19
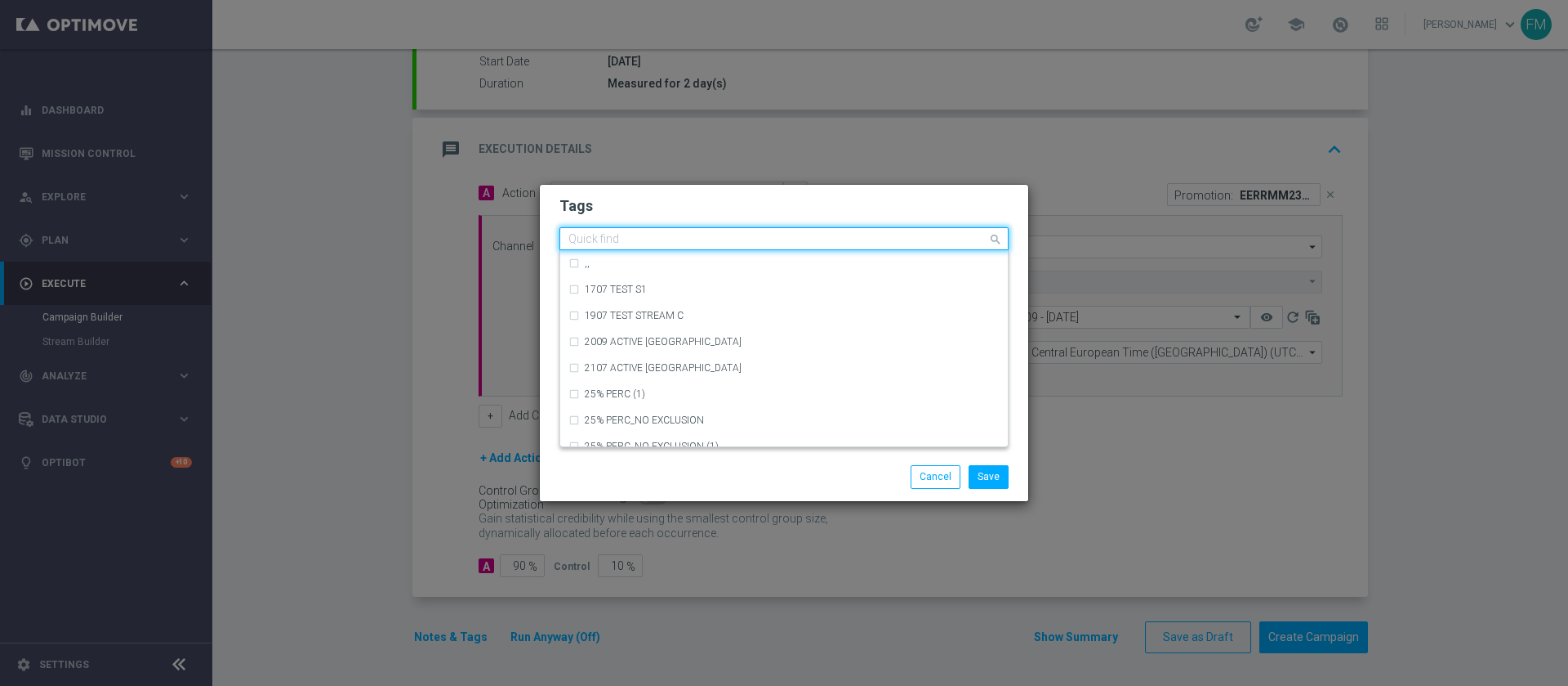
click at [949, 245] on div "Quick find × talent + expert × reactivation × accredito diretto × gaming+lotter…" at bounding box center [773, 238] width 427 height 20
click at [804, 372] on div "bonus free" at bounding box center [784, 367] width 432 height 26
type input "bonus free"
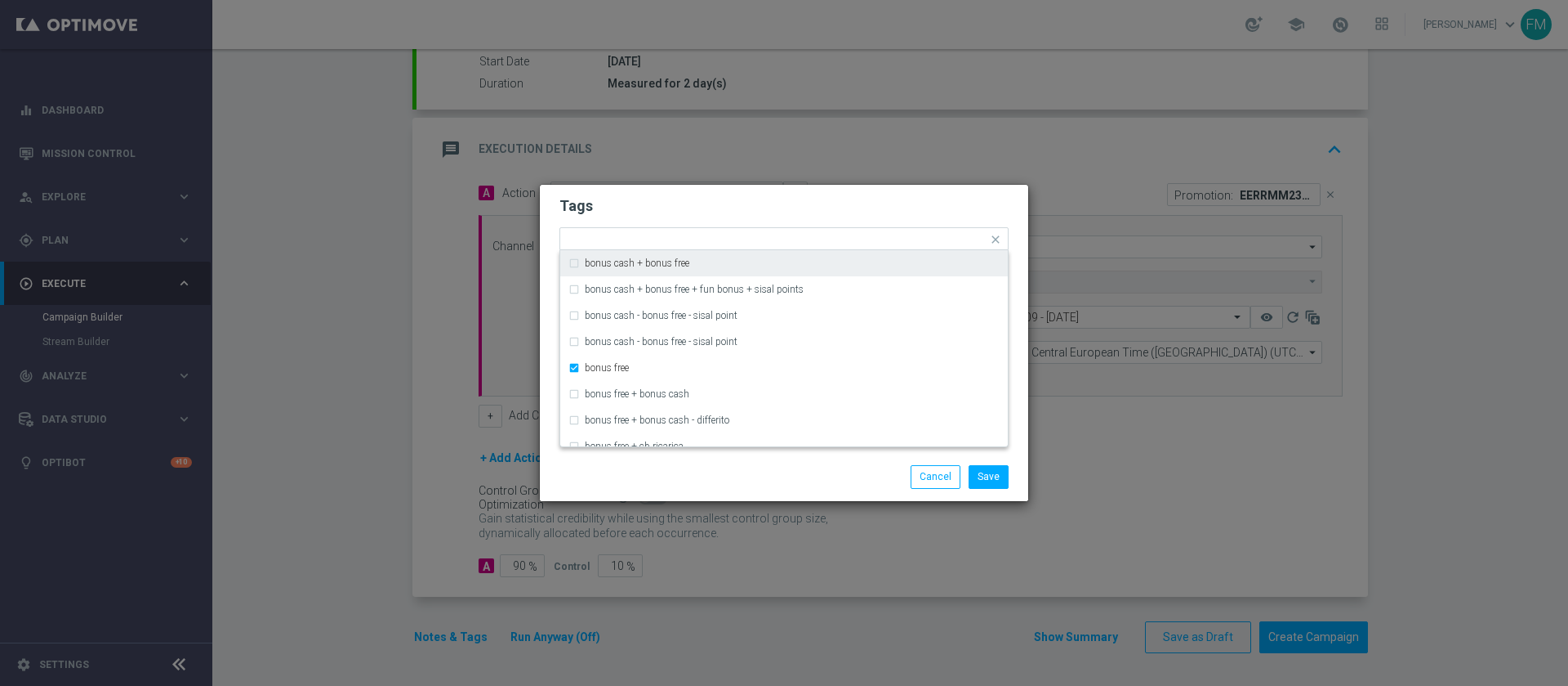
click at [931, 201] on h2 "Tags" at bounding box center [784, 205] width 449 height 19
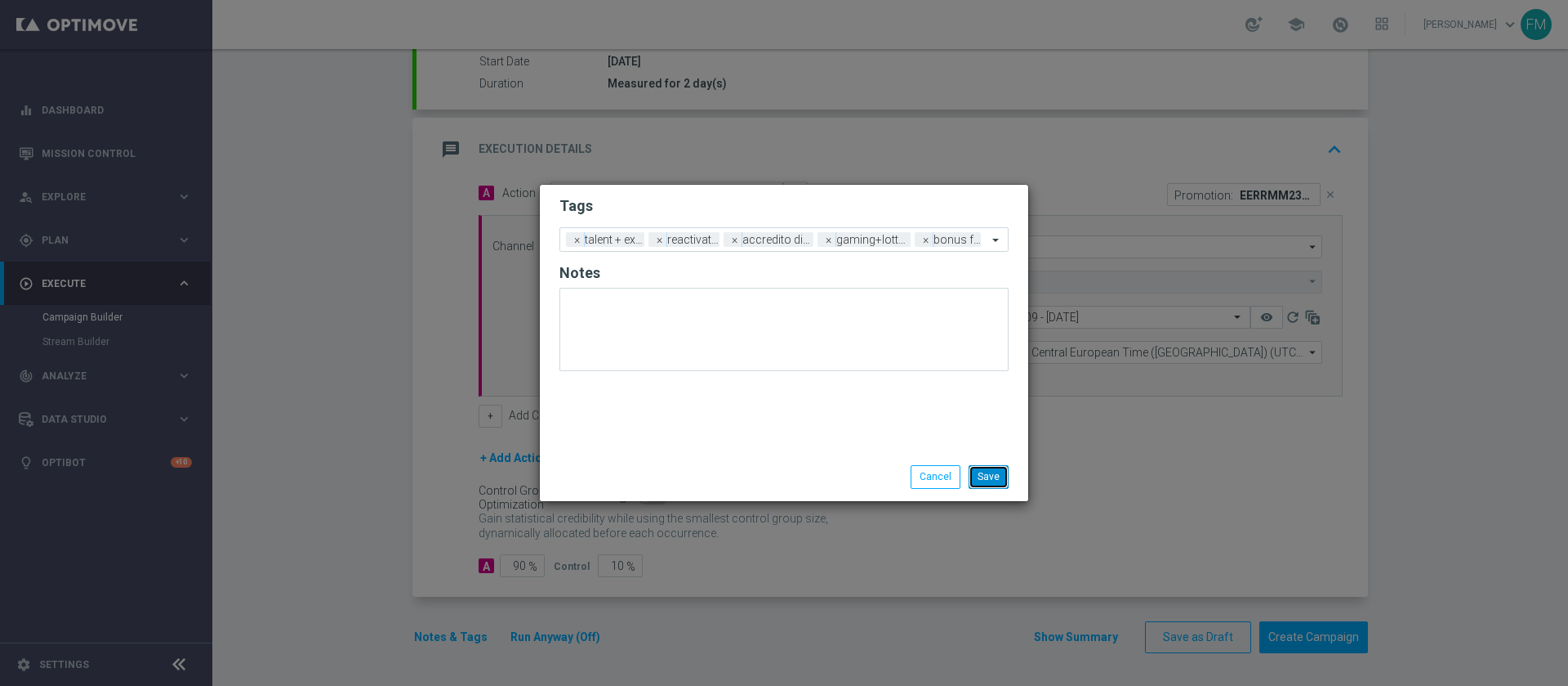
click at [981, 482] on button "Save" at bounding box center [989, 477] width 40 height 23
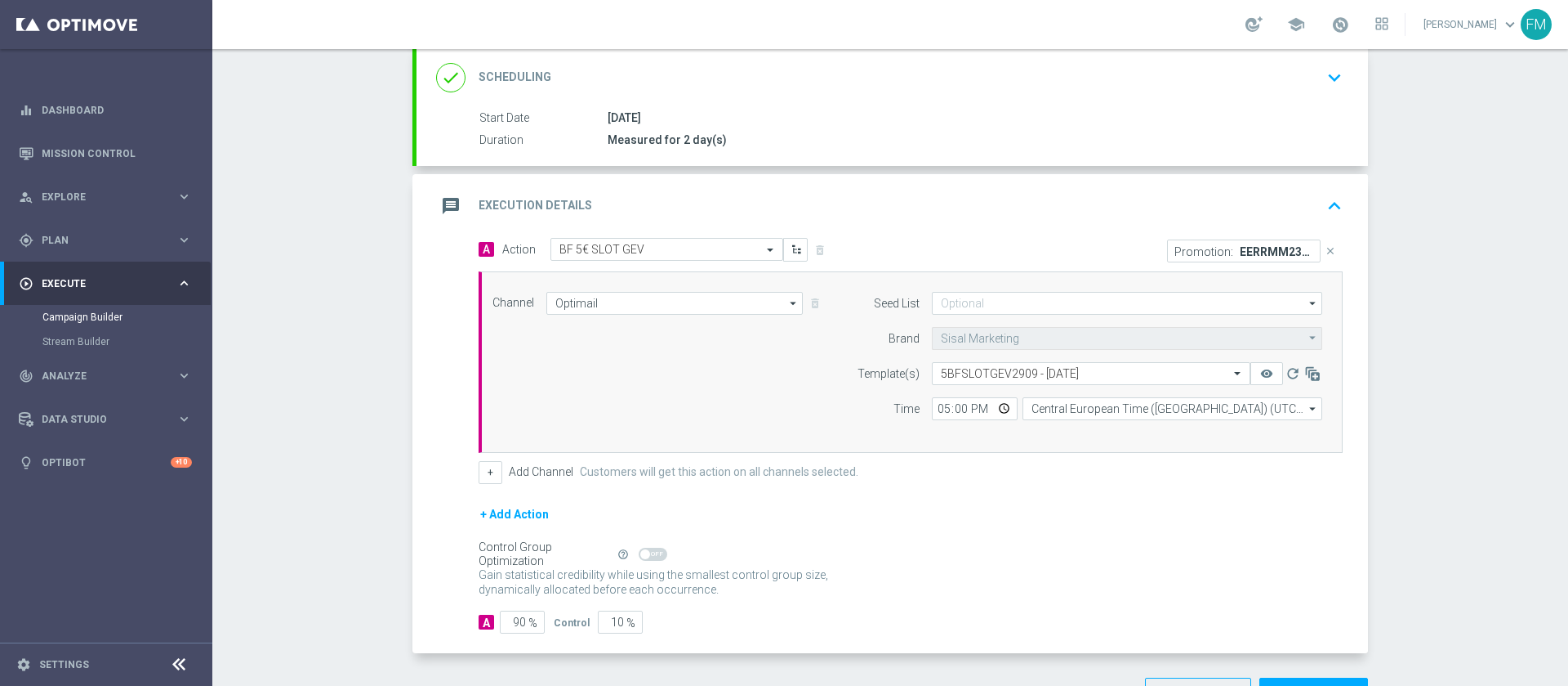
scroll to position [225, 0]
click at [1272, 75] on div "done Scheduling keyboard_arrow_down" at bounding box center [892, 73] width 912 height 31
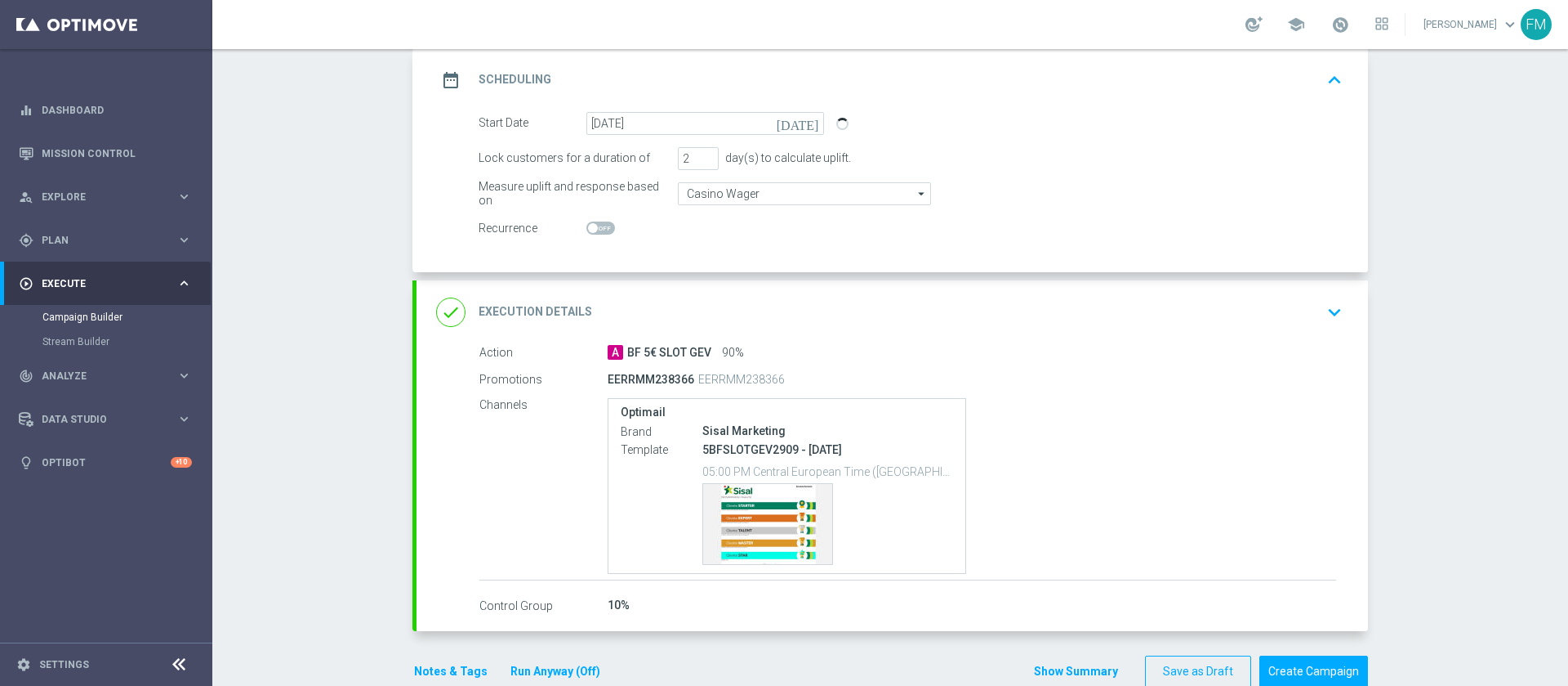
scroll to position [261, 0]
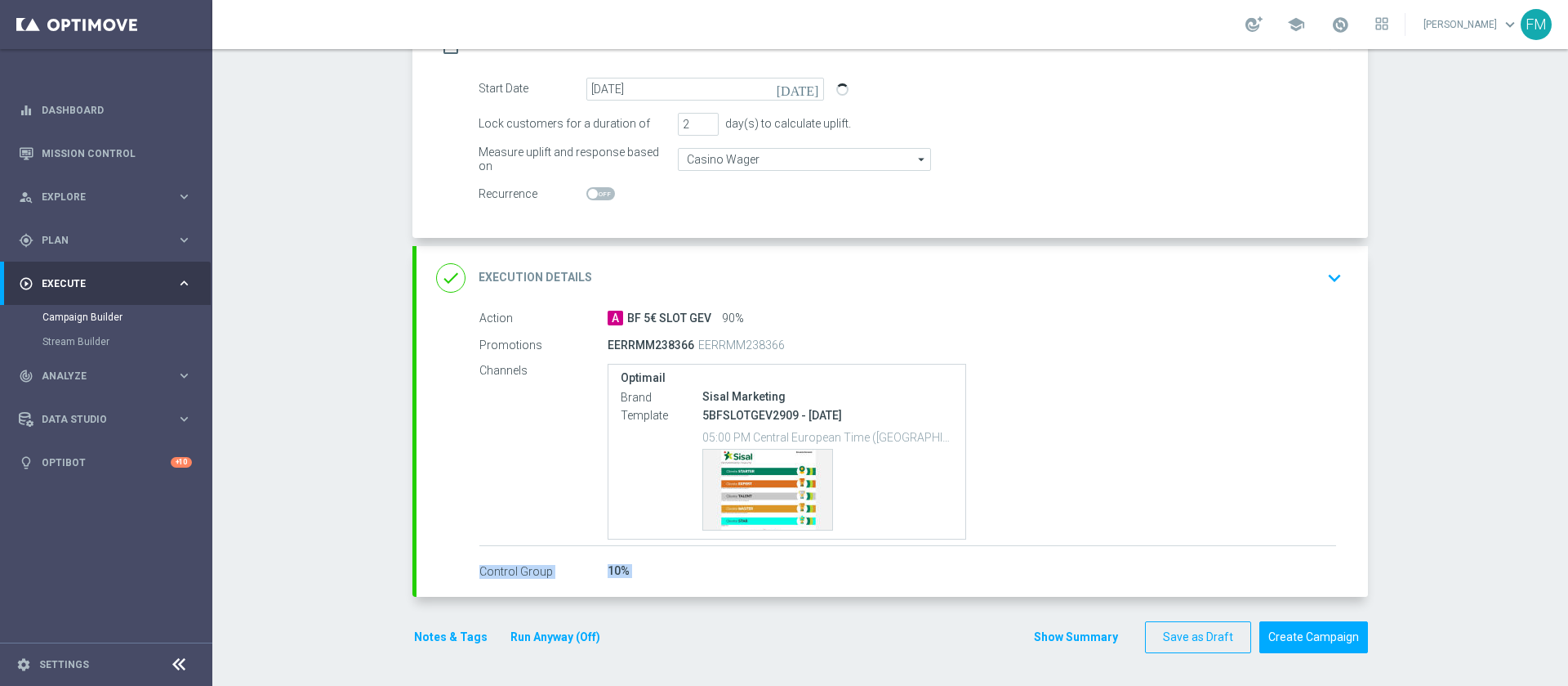
drag, startPoint x: 1534, startPoint y: 609, endPoint x: 1560, endPoint y: 456, distance: 155.2
click at [1560, 456] on div "Campaign Builder Scheduled Campaign Triggered Campaign Status: Draft done Targe…" at bounding box center [890, 367] width 1356 height 636
click at [1470, 493] on div "Campaign Builder Scheduled Campaign Triggered Campaign Status: Draft done Targe…" at bounding box center [890, 367] width 1356 height 636
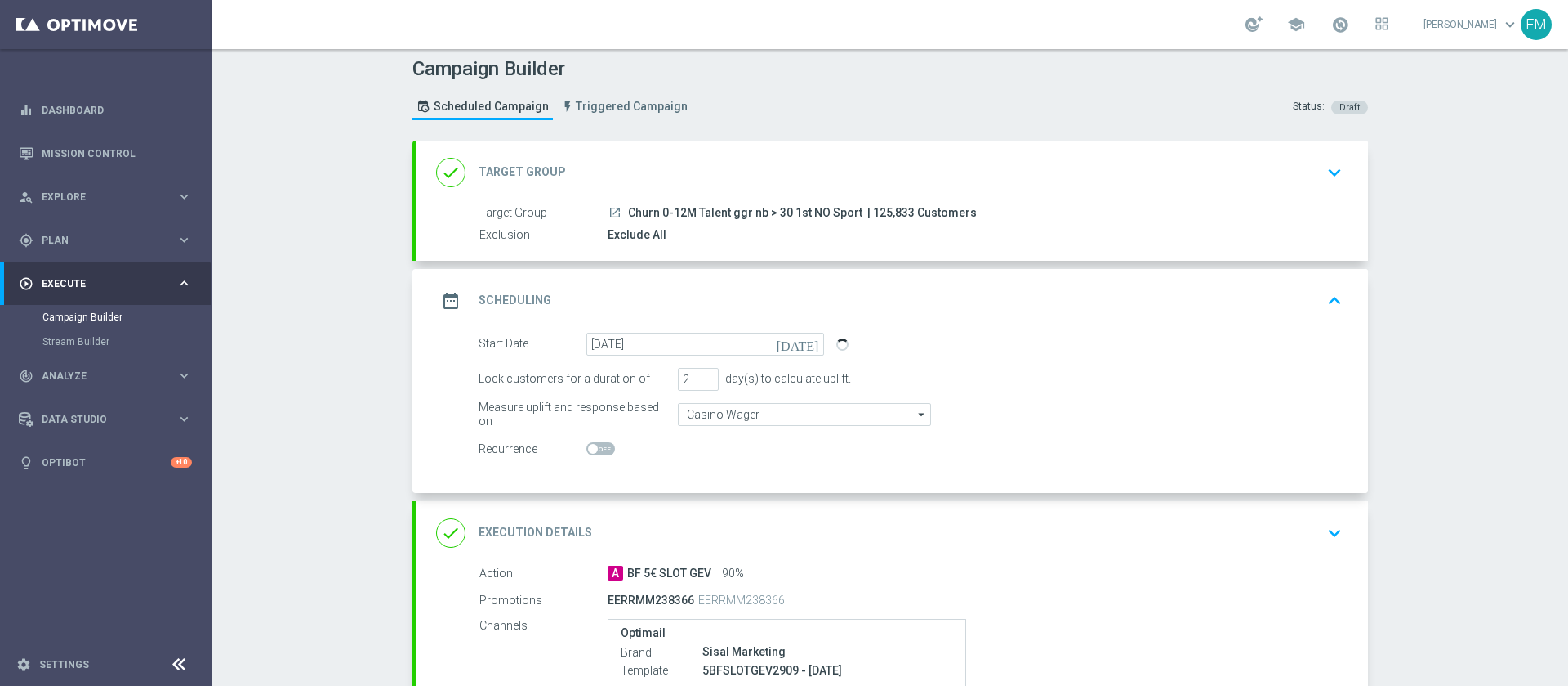
scroll to position [0, 0]
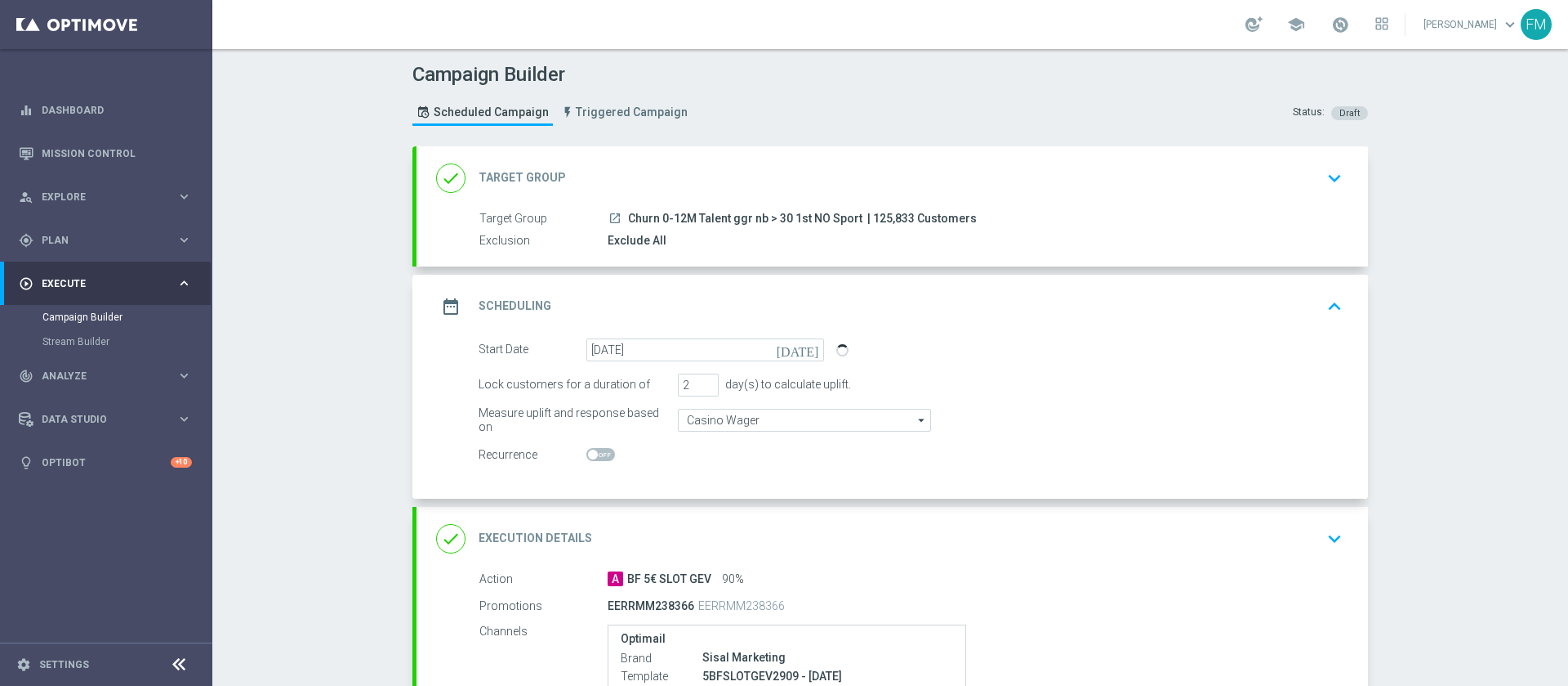
click at [1262, 185] on div "done Target Group keyboard_arrow_down" at bounding box center [892, 177] width 912 height 31
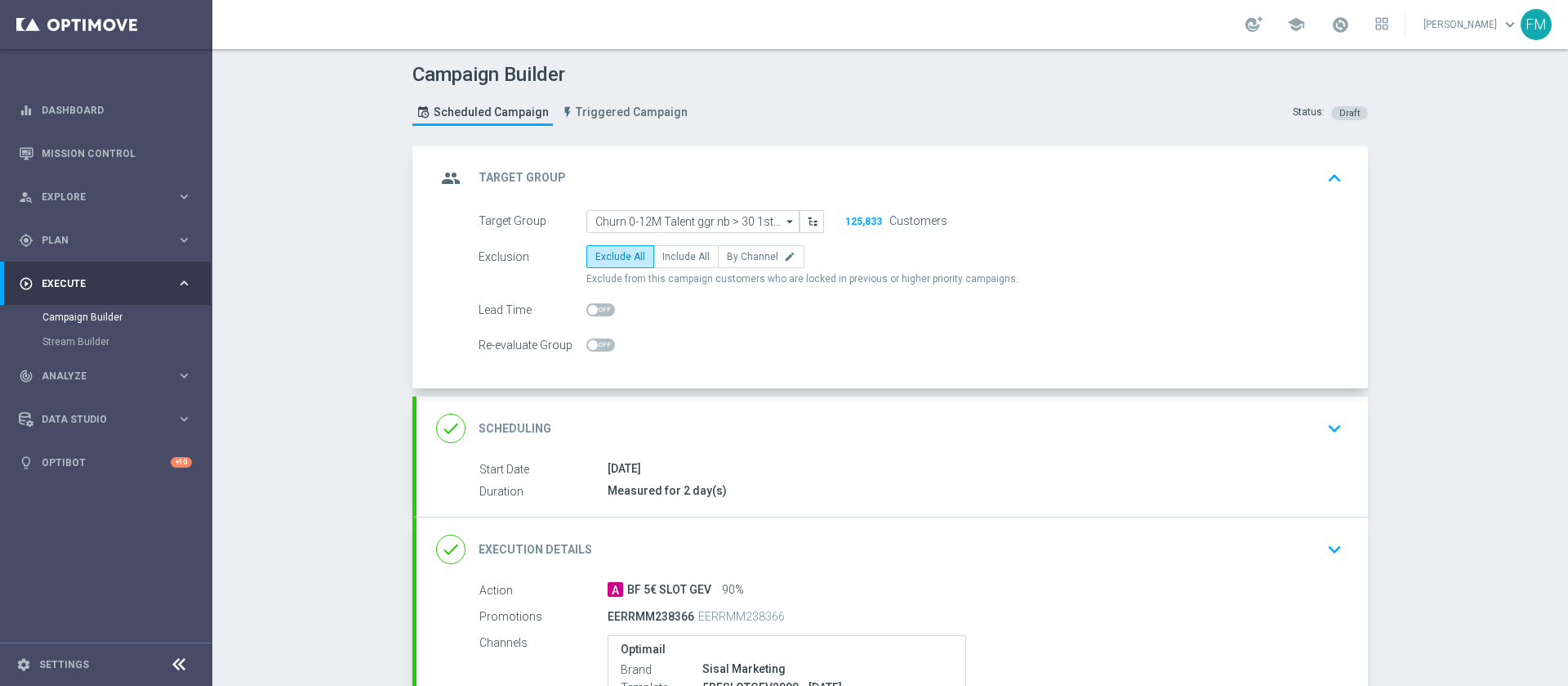
click at [1209, 408] on div "done Scheduling keyboard_arrow_down" at bounding box center [892, 428] width 951 height 63
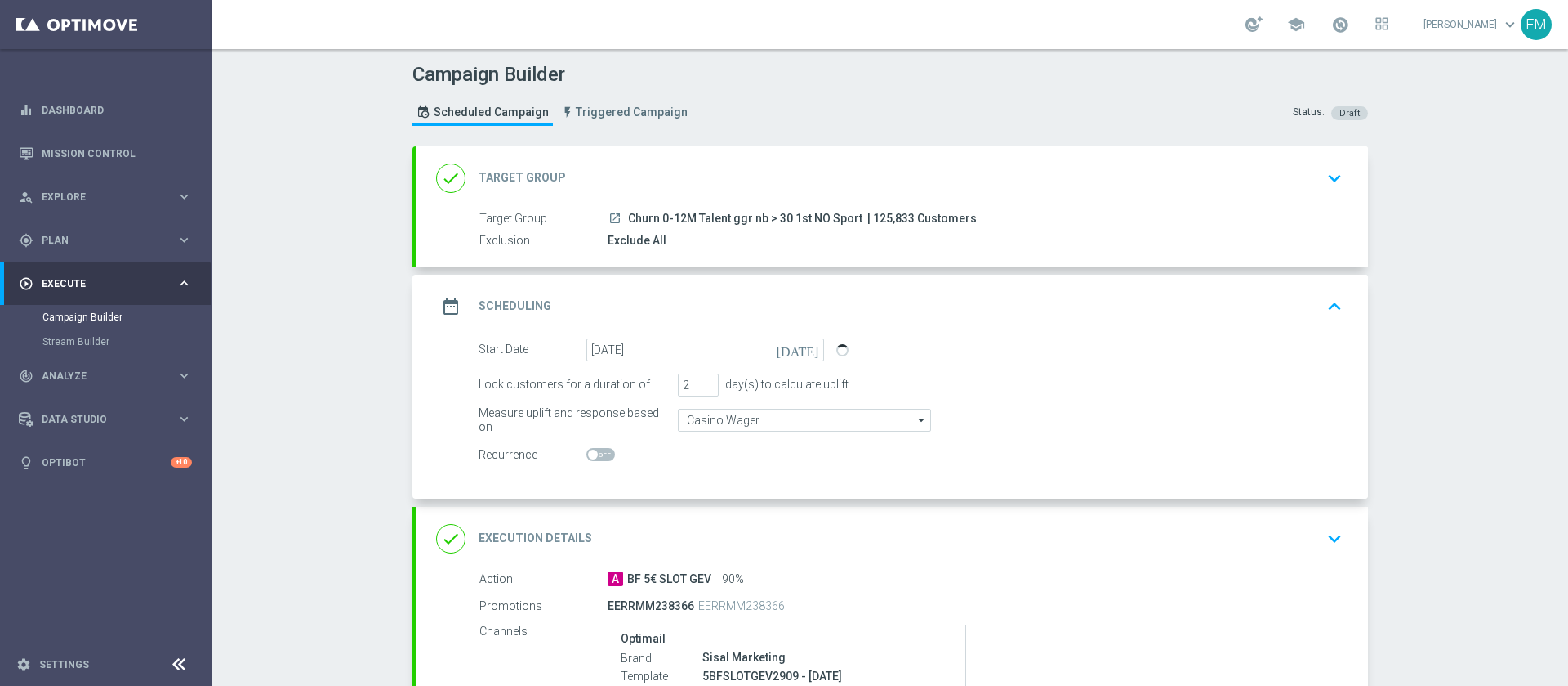
scroll to position [261, 0]
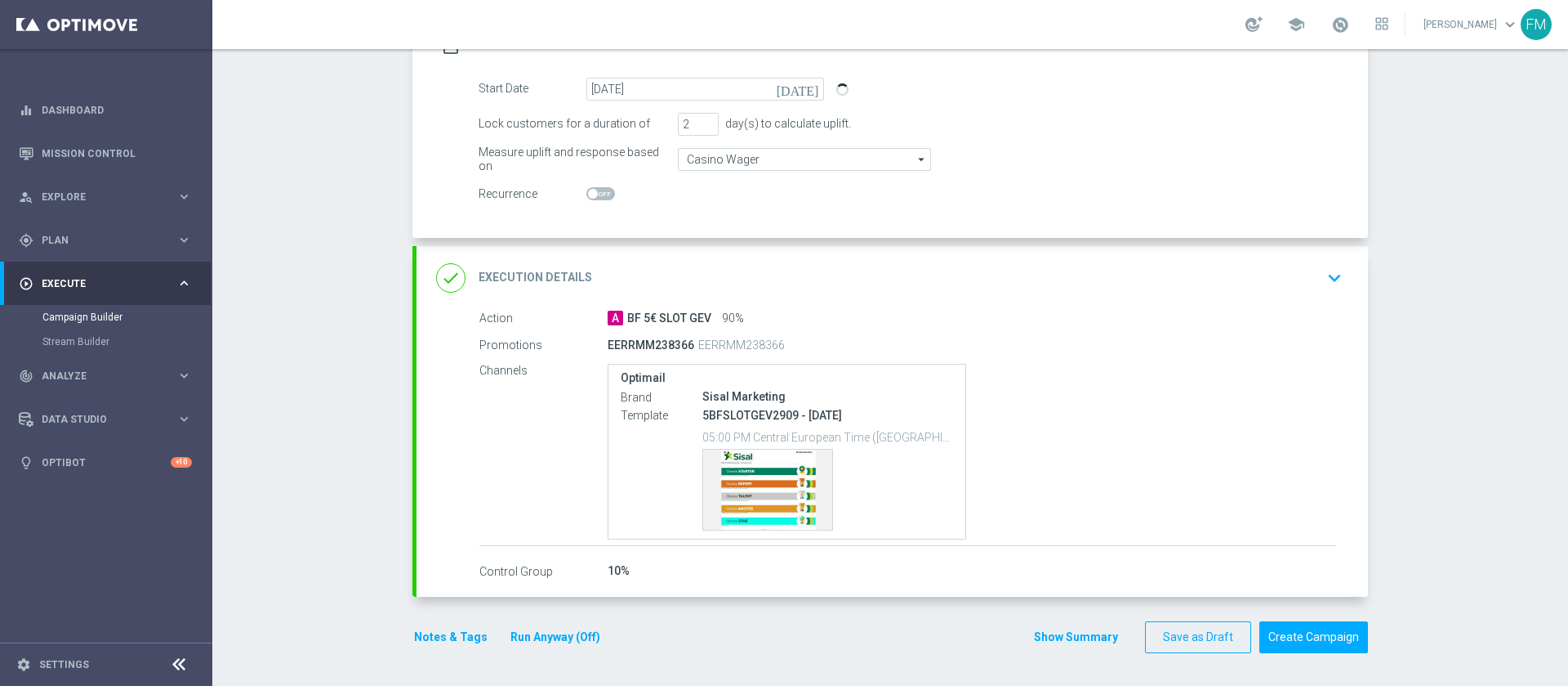
click at [1196, 272] on div "done Execution Details keyboard_arrow_down" at bounding box center [892, 277] width 912 height 31
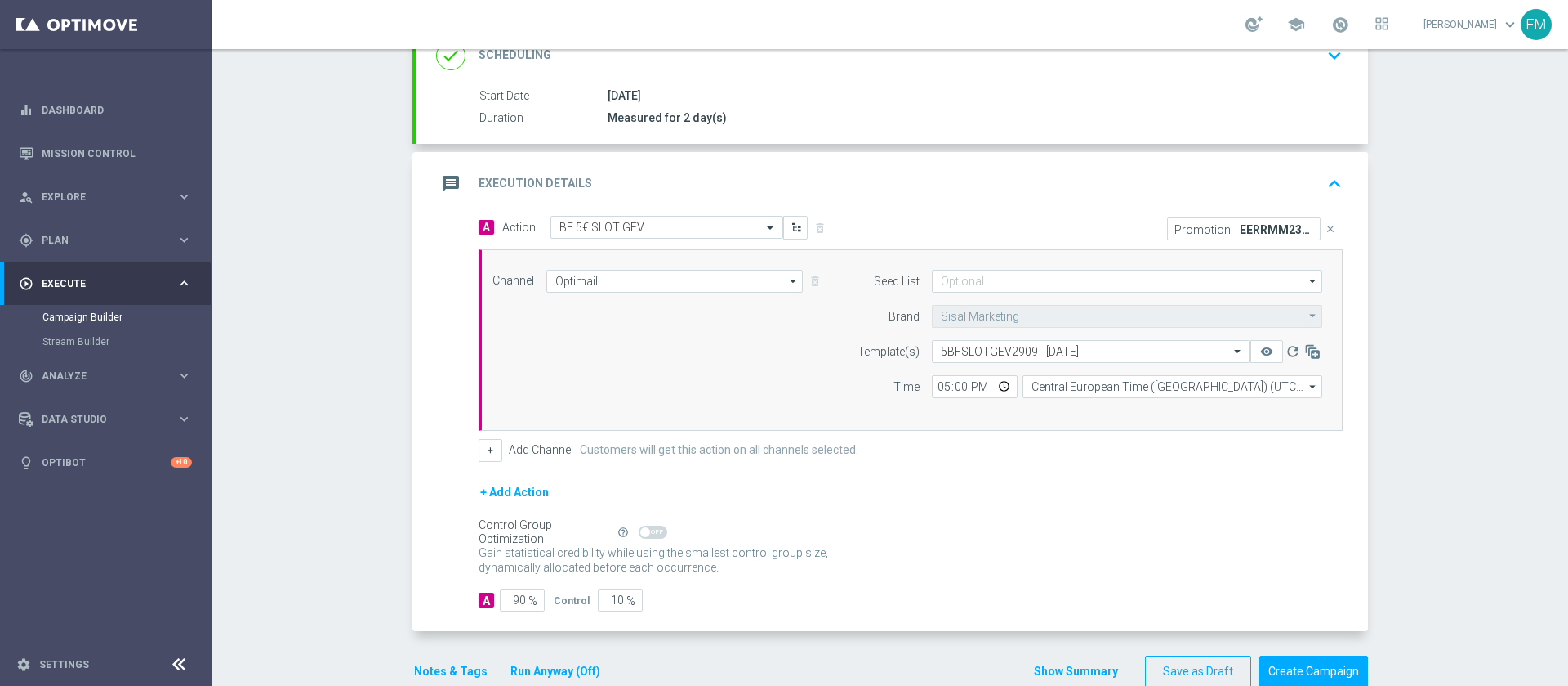
scroll to position [0, 0]
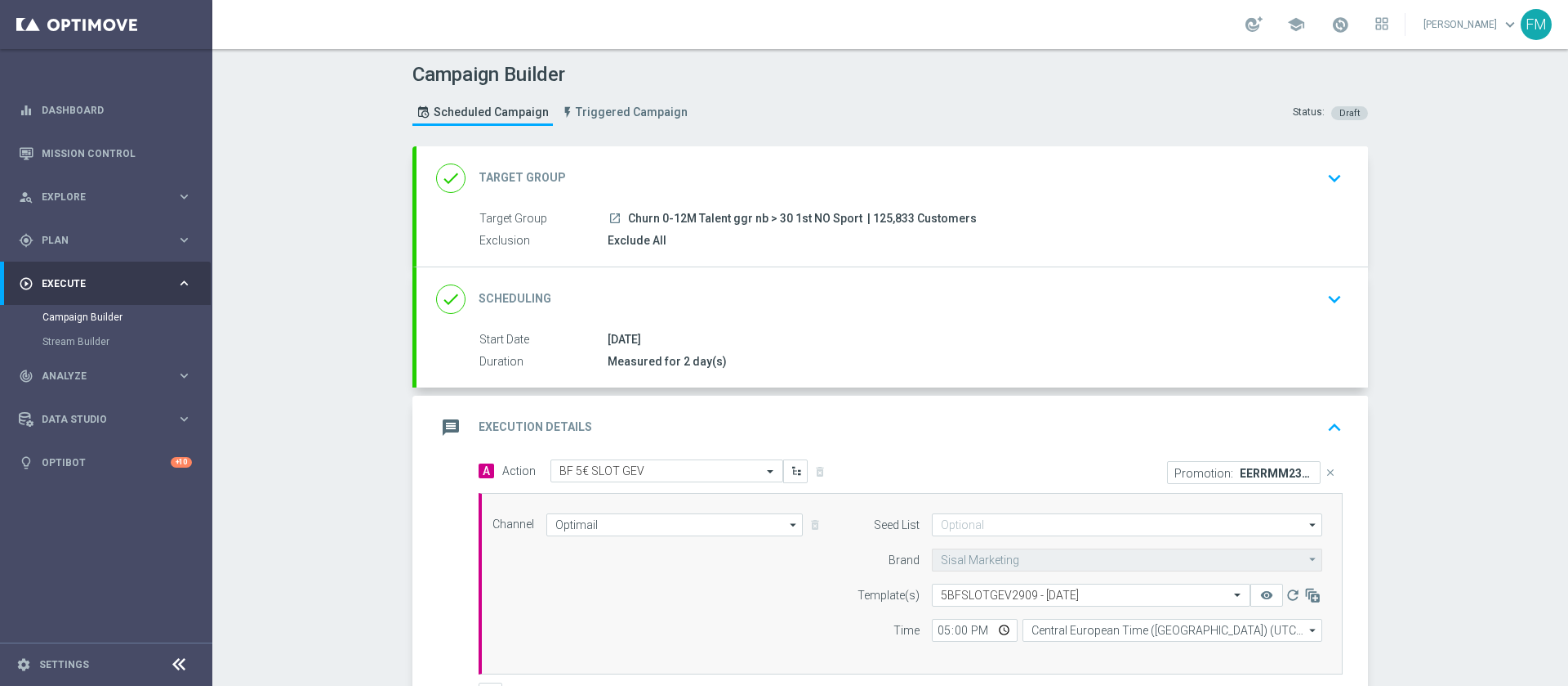
click at [1335, 305] on icon "keyboard_arrow_down" at bounding box center [1335, 299] width 25 height 25
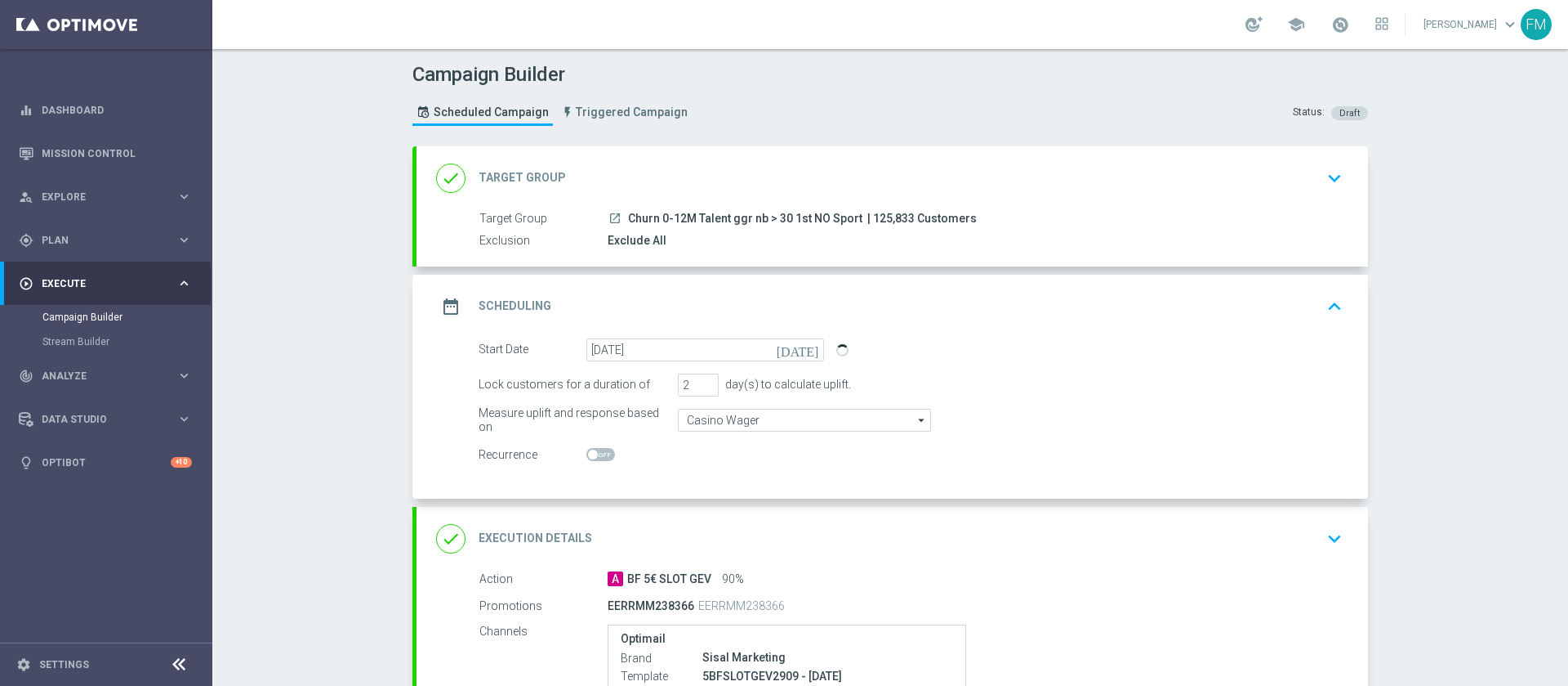
click at [1295, 295] on div "date_range Scheduling keyboard_arrow_up" at bounding box center [892, 306] width 912 height 31
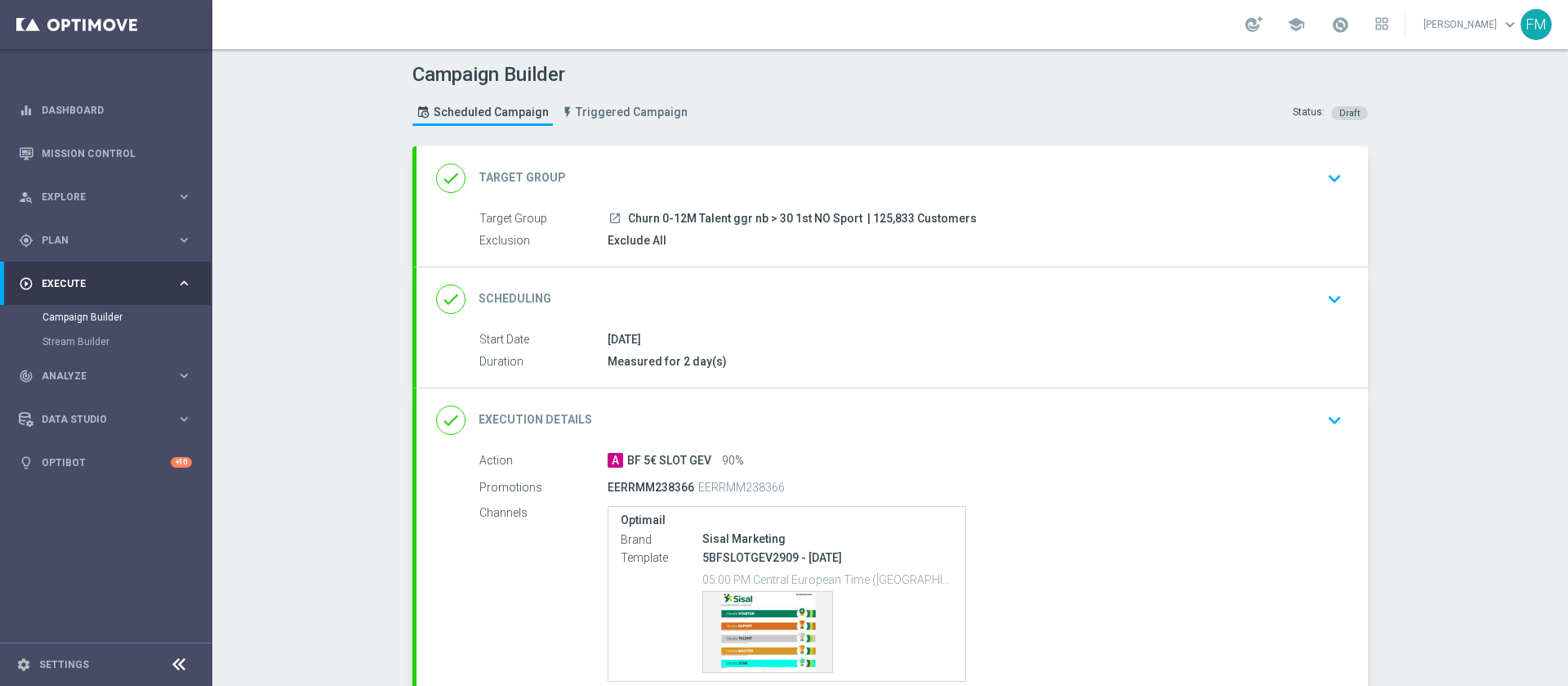
click at [1295, 295] on div "done Scheduling keyboard_arrow_down" at bounding box center [892, 299] width 912 height 31
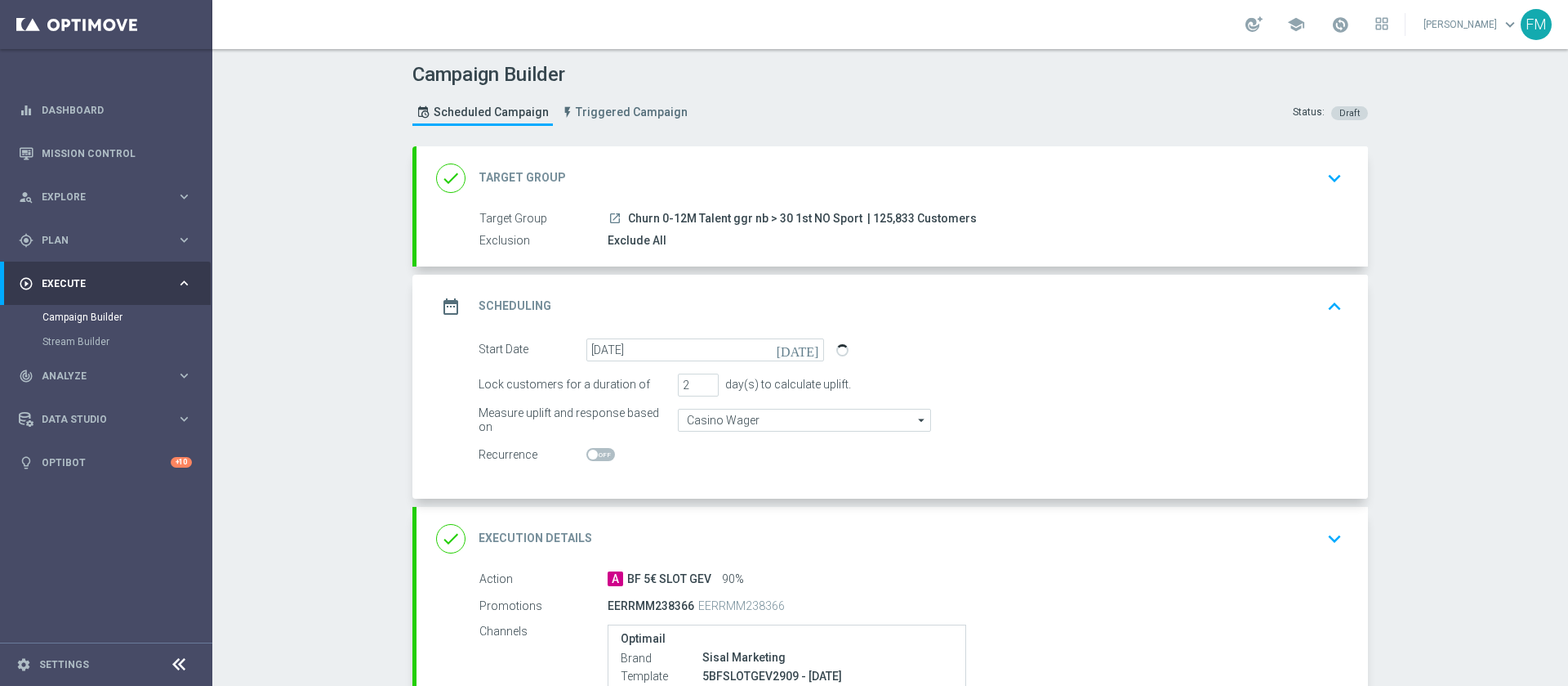
scroll to position [261, 0]
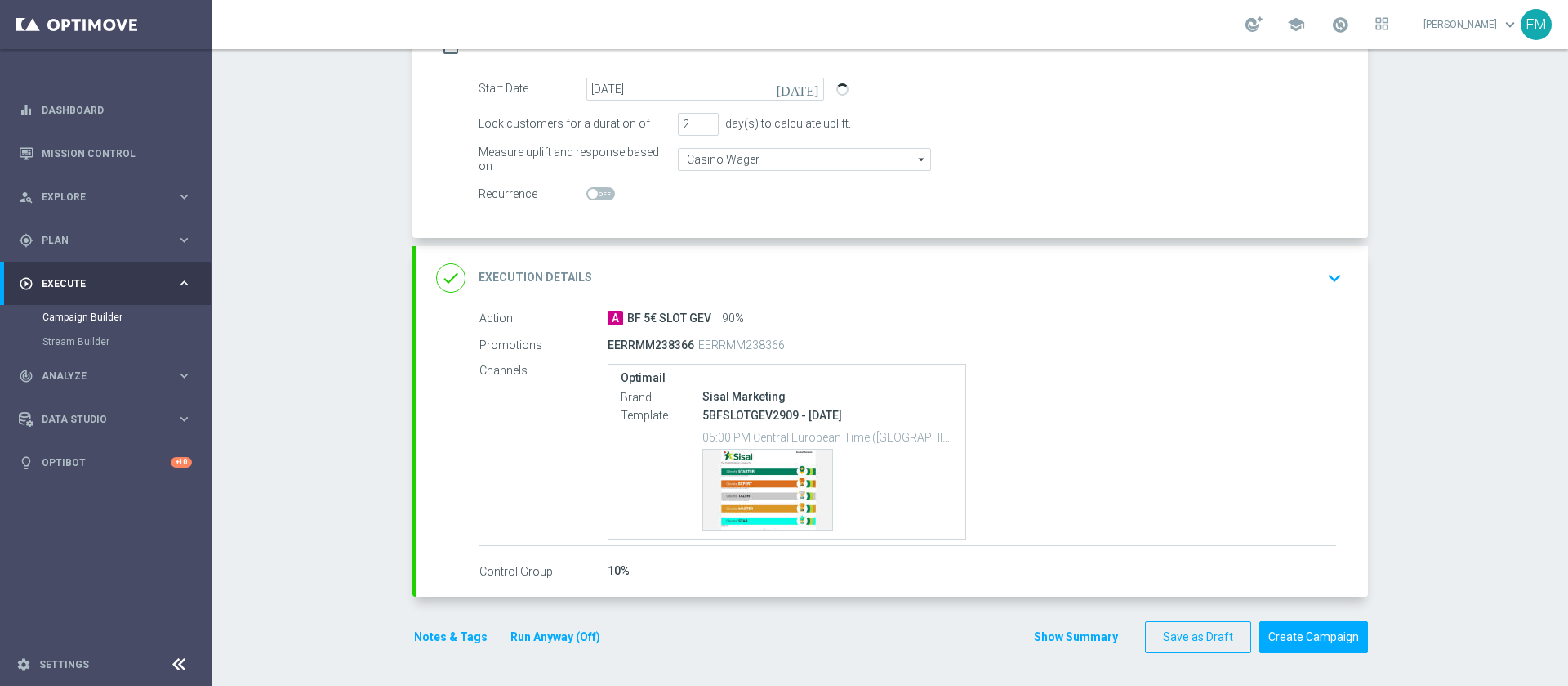
click at [1219, 295] on div "done Execution Details keyboard_arrow_down" at bounding box center [892, 277] width 951 height 63
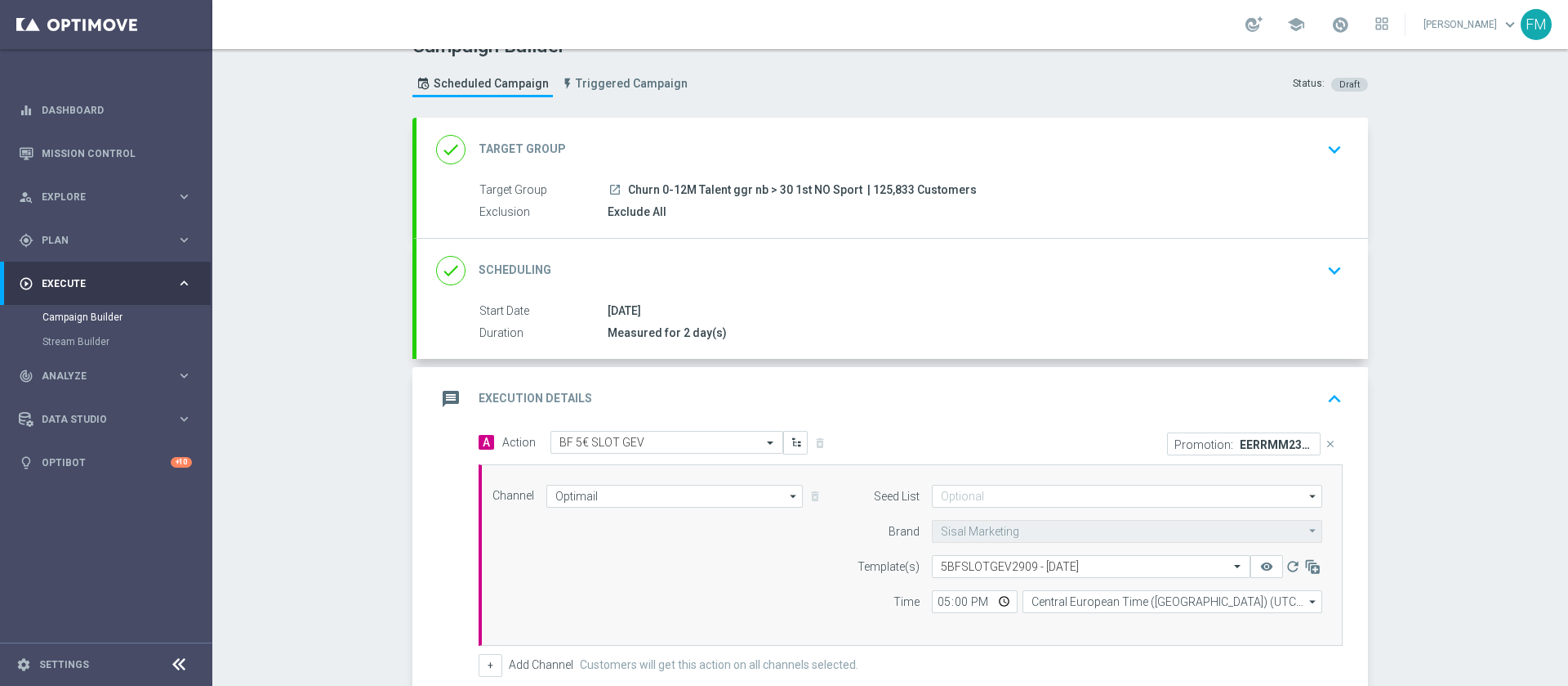
scroll to position [27, 0]
click at [1164, 294] on div "done Scheduling keyboard_arrow_down" at bounding box center [892, 272] width 951 height 63
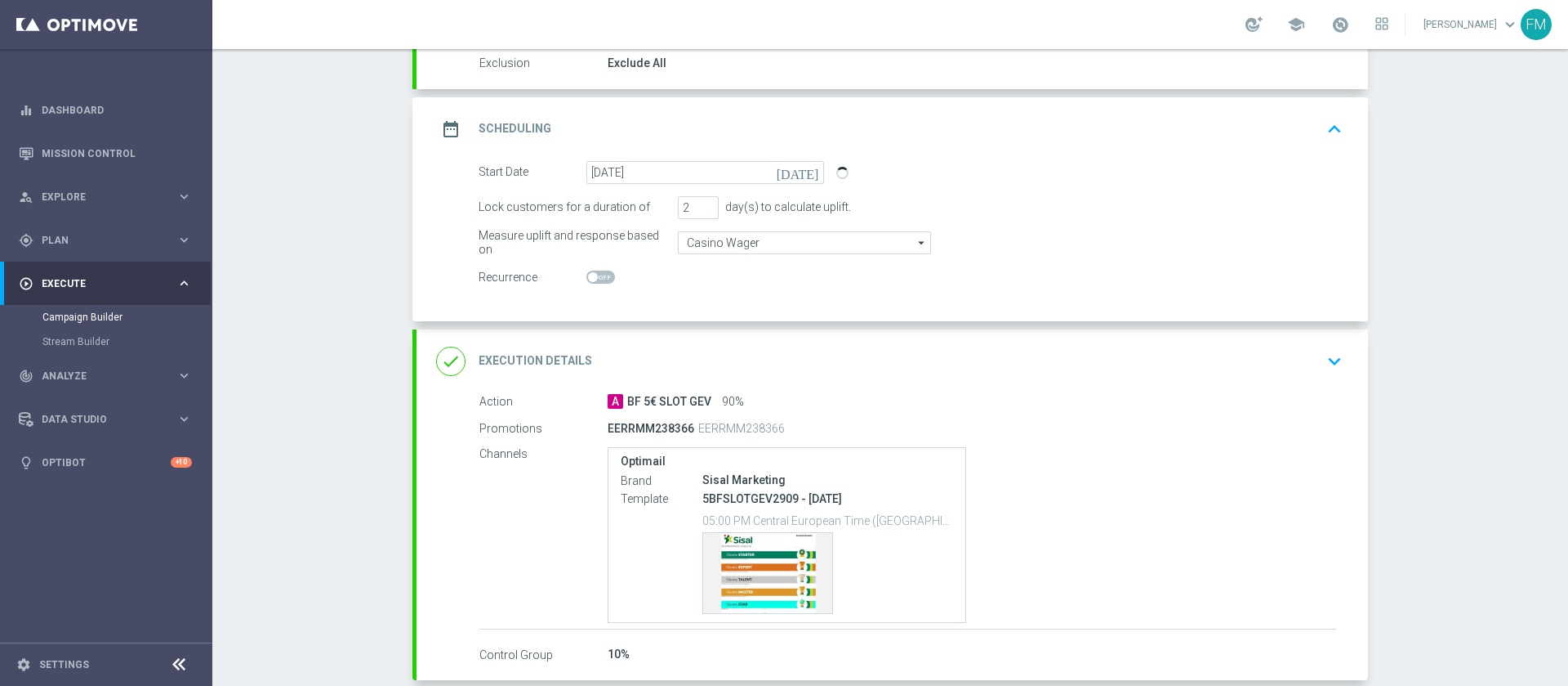
scroll to position [178, 0]
click at [1291, 441] on div "Action A BF 5€ SLOT GEV 90% Promotions EERRMM238366 EERRMM238366 Channels Optim…" at bounding box center [907, 510] width 856 height 237
click at [1286, 369] on div "done Execution Details keyboard_arrow_down" at bounding box center [892, 360] width 912 height 31
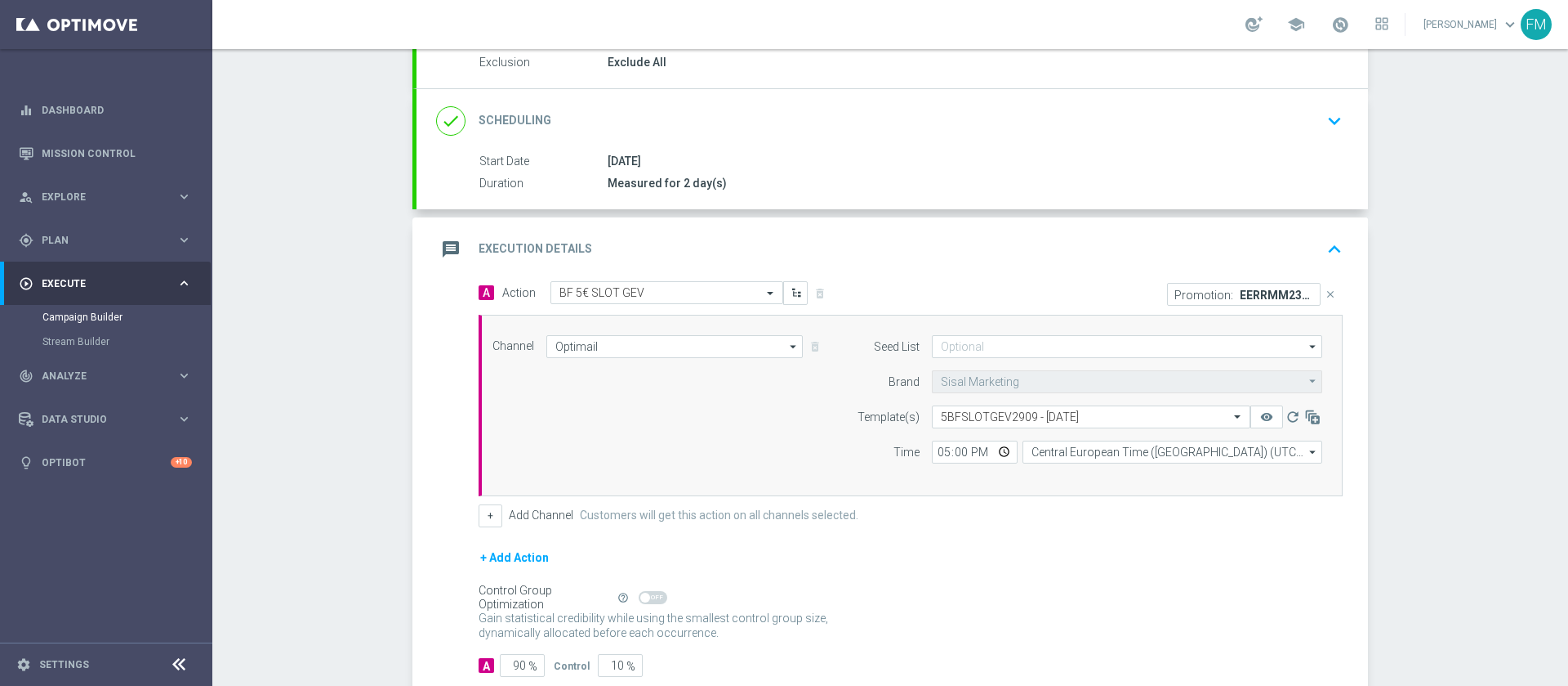
click at [1322, 242] on icon "keyboard_arrow_up" at bounding box center [1335, 249] width 25 height 25
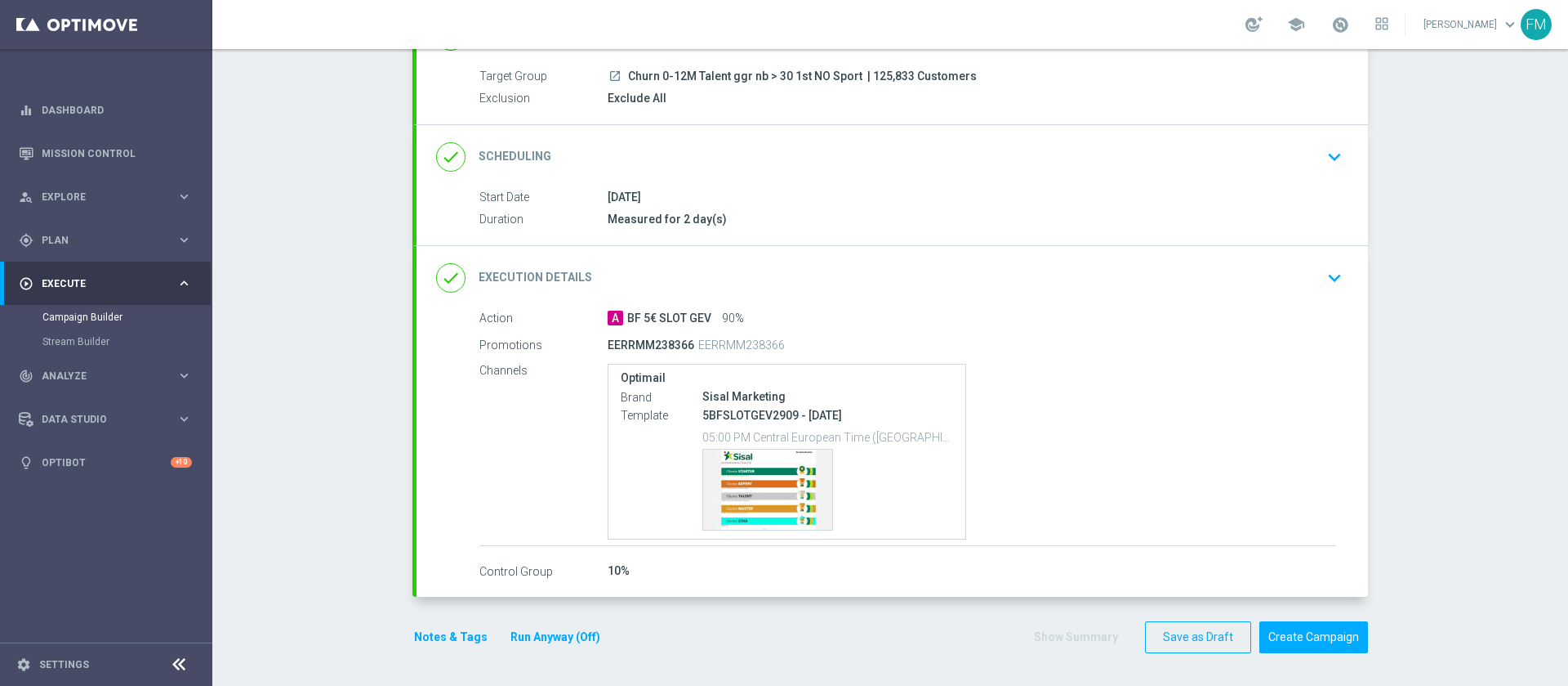
scroll to position [142, 0]
click at [1280, 190] on div "29 Sep 2025" at bounding box center [972, 197] width 729 height 16
click at [1250, 150] on div "done Scheduling keyboard_arrow_down" at bounding box center [892, 156] width 912 height 31
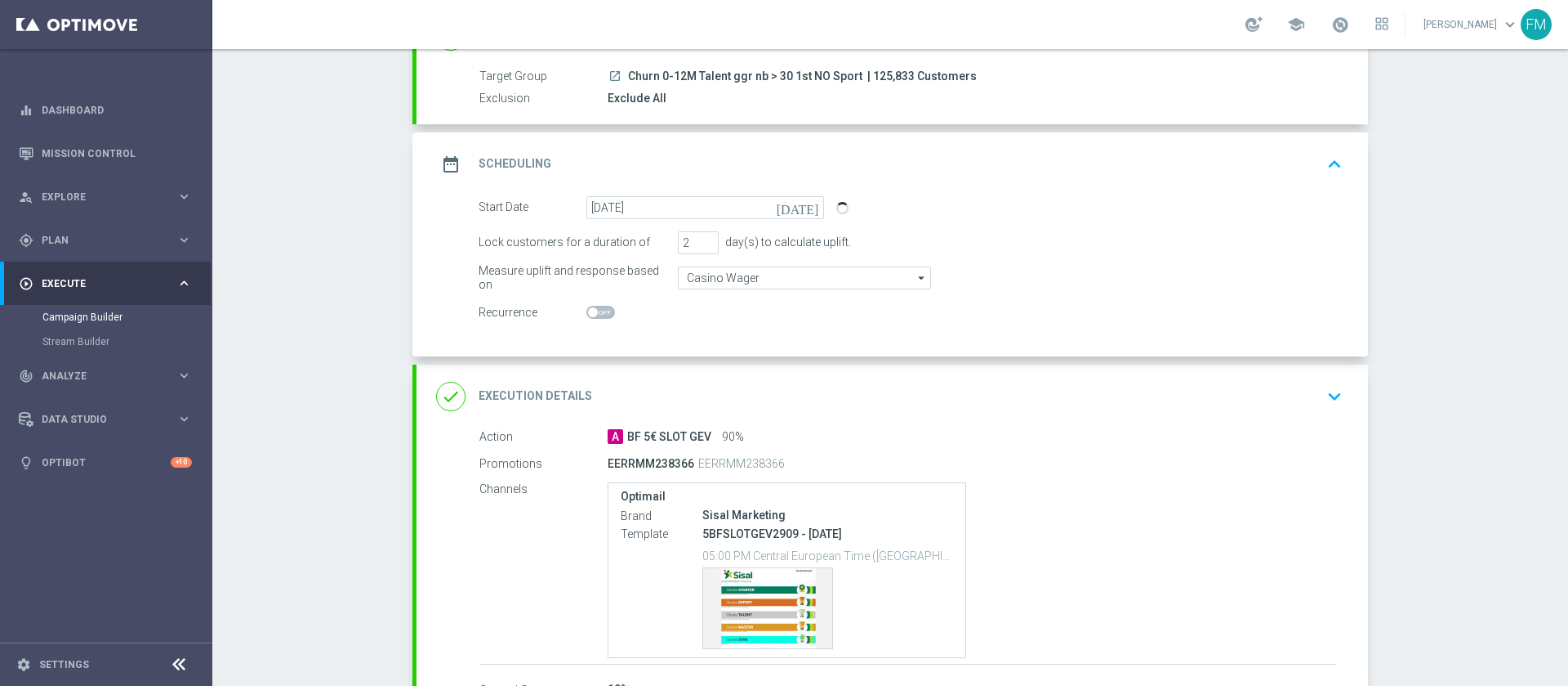
scroll to position [0, 0]
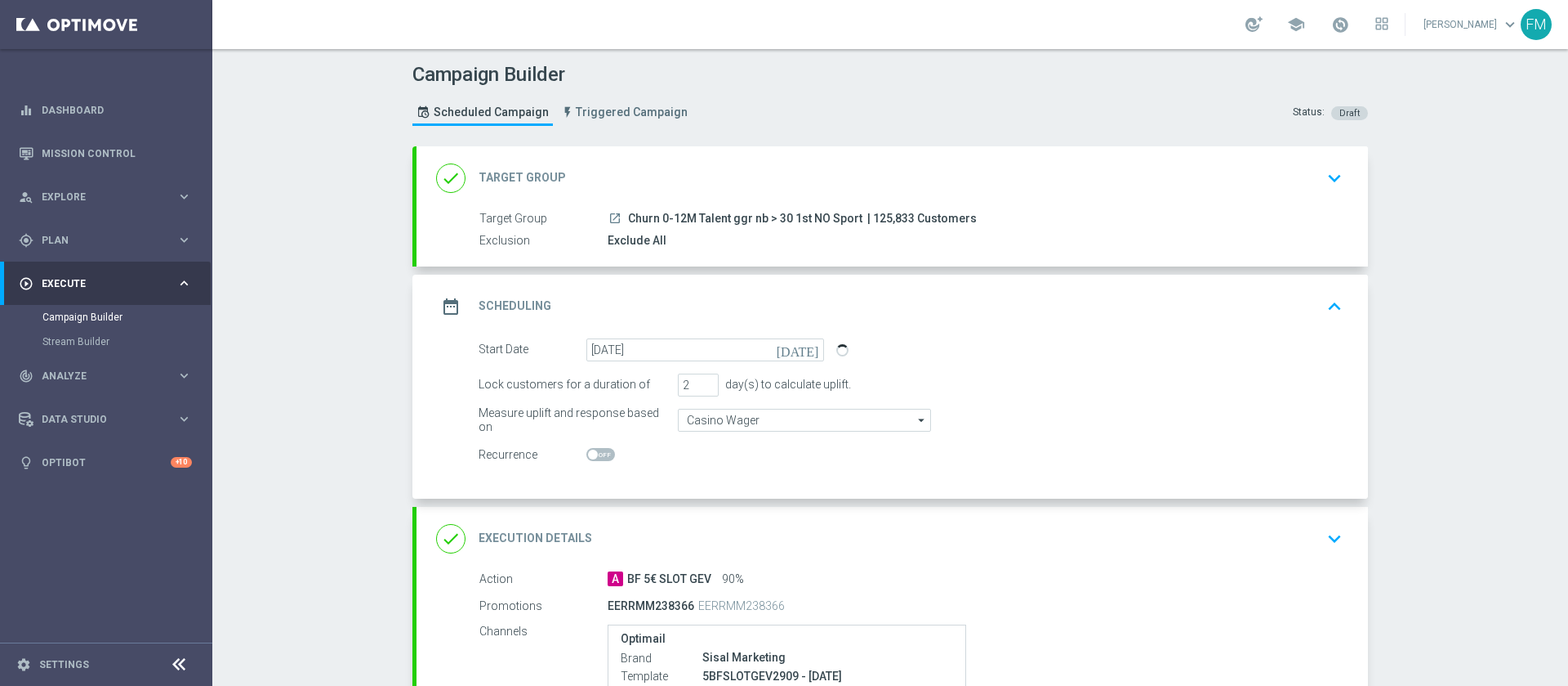
click at [1192, 331] on div "date_range Scheduling keyboard_arrow_up" at bounding box center [892, 306] width 951 height 63
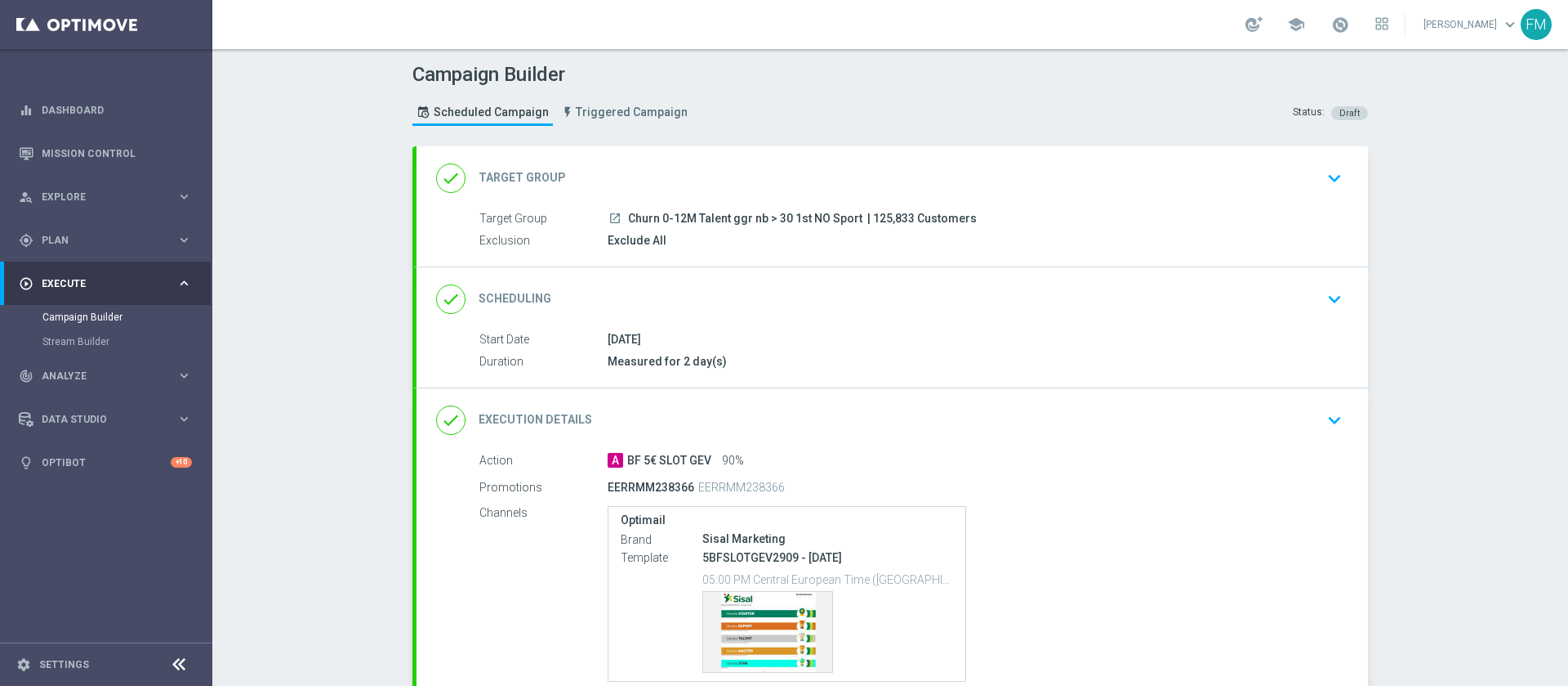
click at [1247, 300] on div "done Scheduling keyboard_arrow_down" at bounding box center [892, 299] width 912 height 31
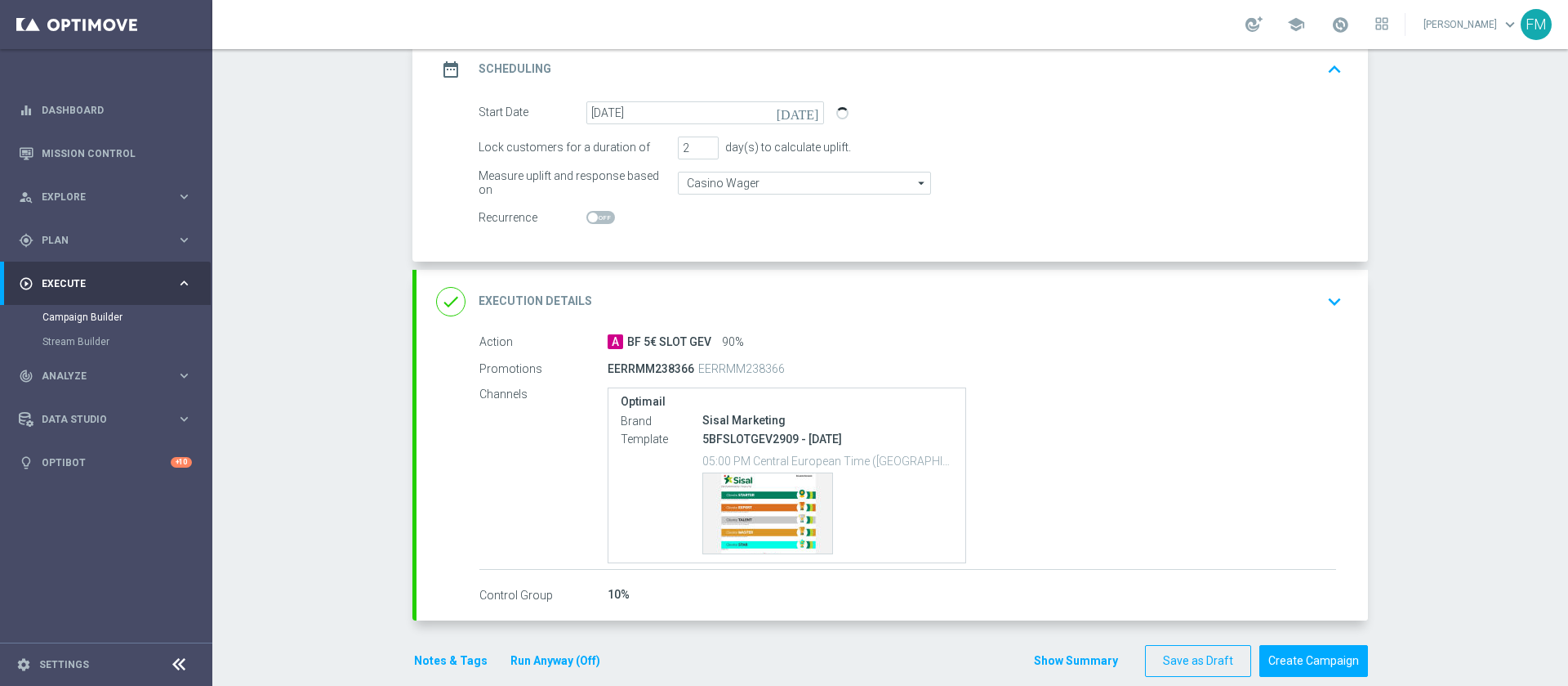
scroll to position [261, 0]
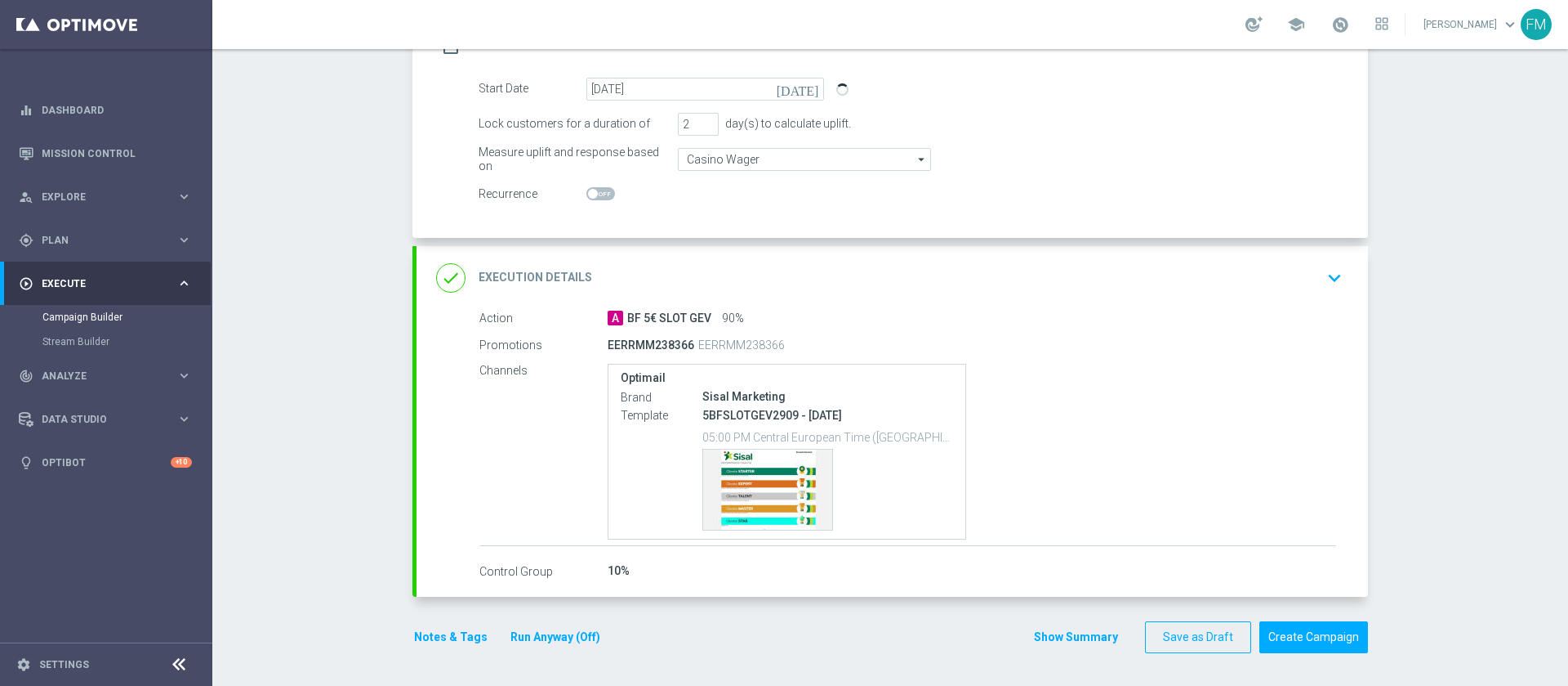
click at [1159, 306] on div "done Execution Details keyboard_arrow_down" at bounding box center [892, 277] width 951 height 63
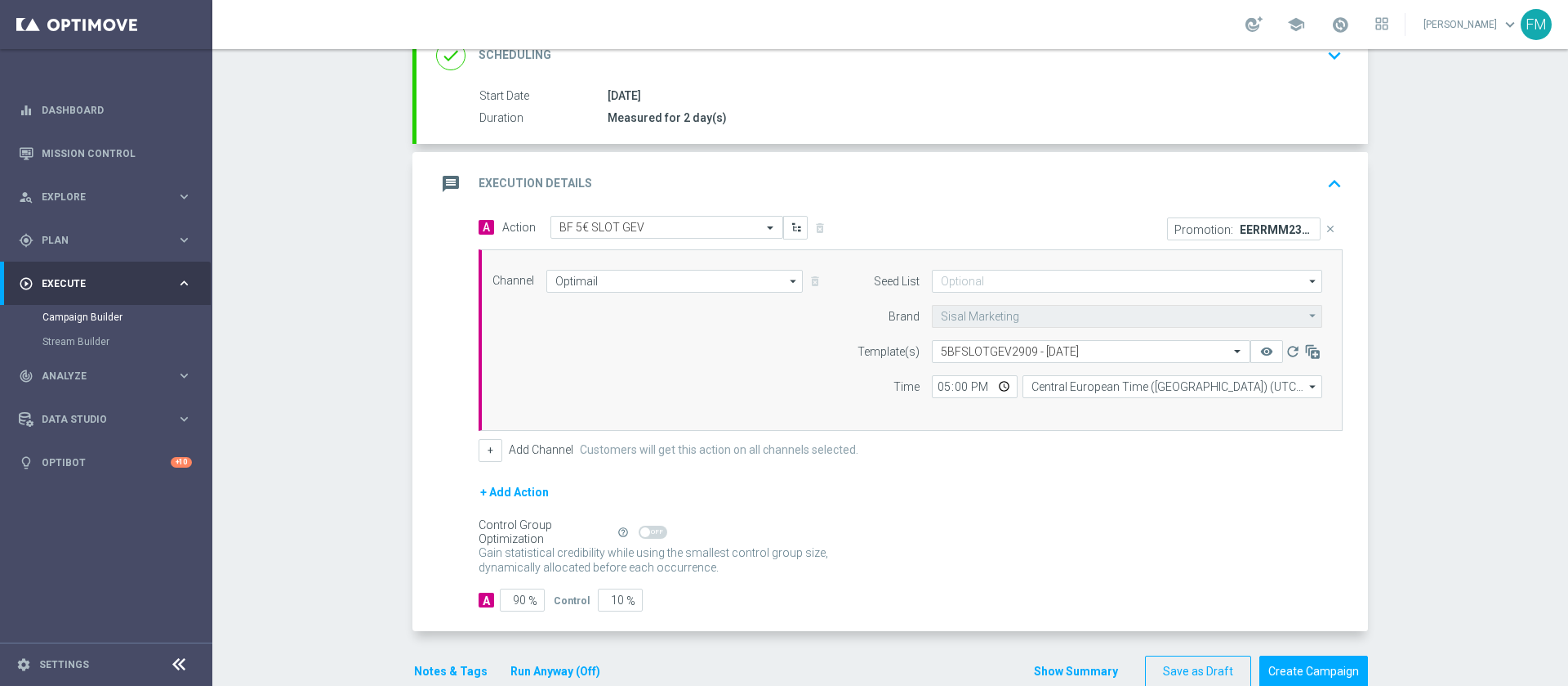
drag, startPoint x: 1545, startPoint y: 377, endPoint x: 1567, endPoint y: 373, distance: 22.4
click at [1567, 373] on div "Campaign Builder Scheduled Campaign Triggered Campaign Status: Draft done Targe…" at bounding box center [890, 367] width 1356 height 636
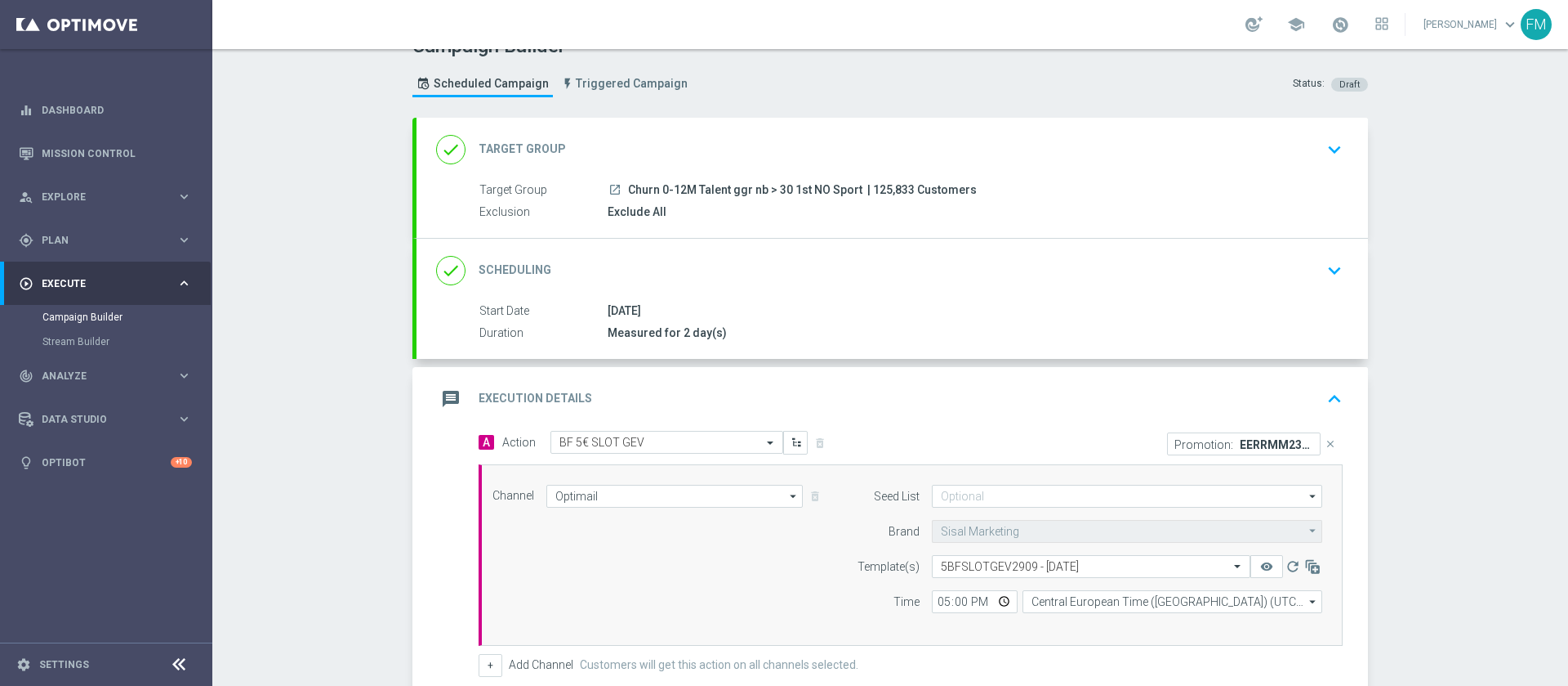
scroll to position [0, 0]
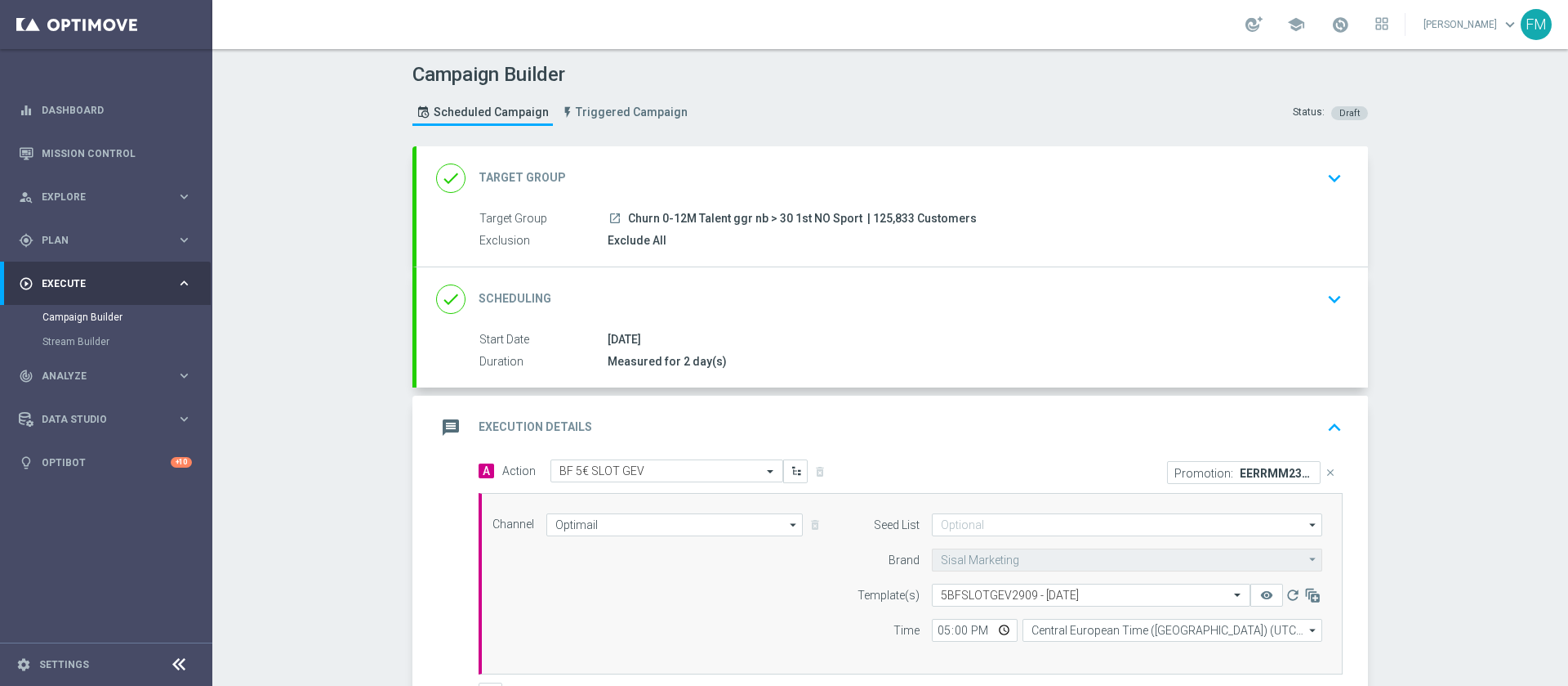
click at [1148, 326] on div "done Scheduling keyboard_arrow_down" at bounding box center [892, 298] width 951 height 63
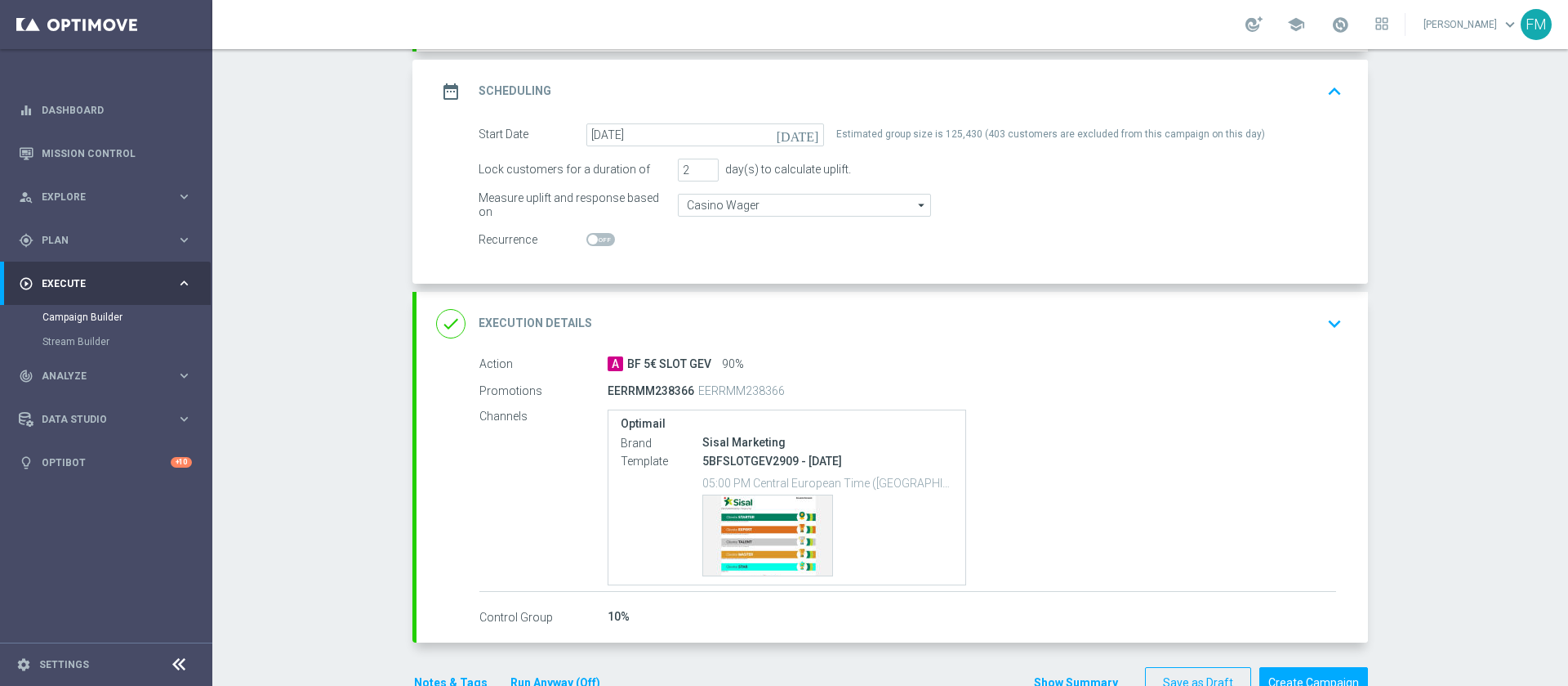
scroll to position [224, 0]
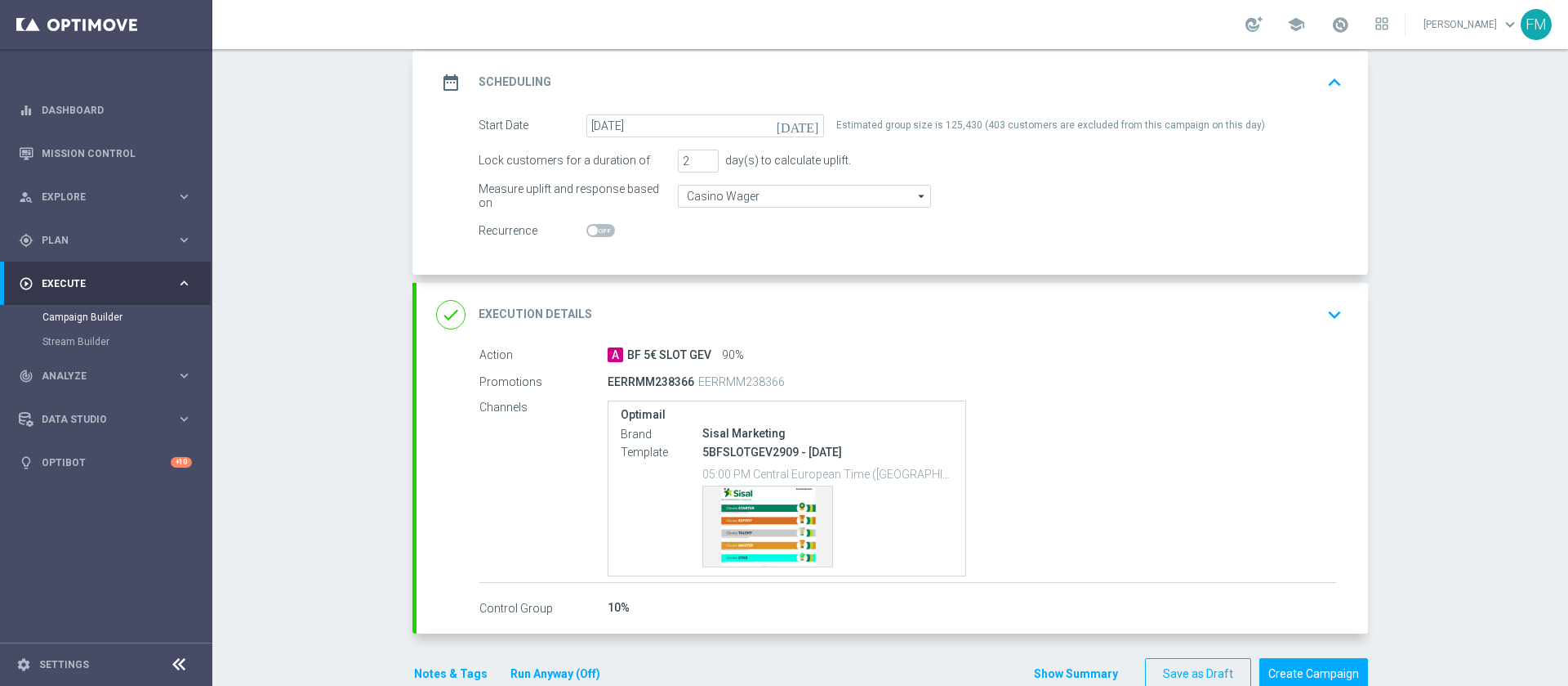
click at [1248, 324] on div "done Execution Details keyboard_arrow_down" at bounding box center [892, 315] width 912 height 31
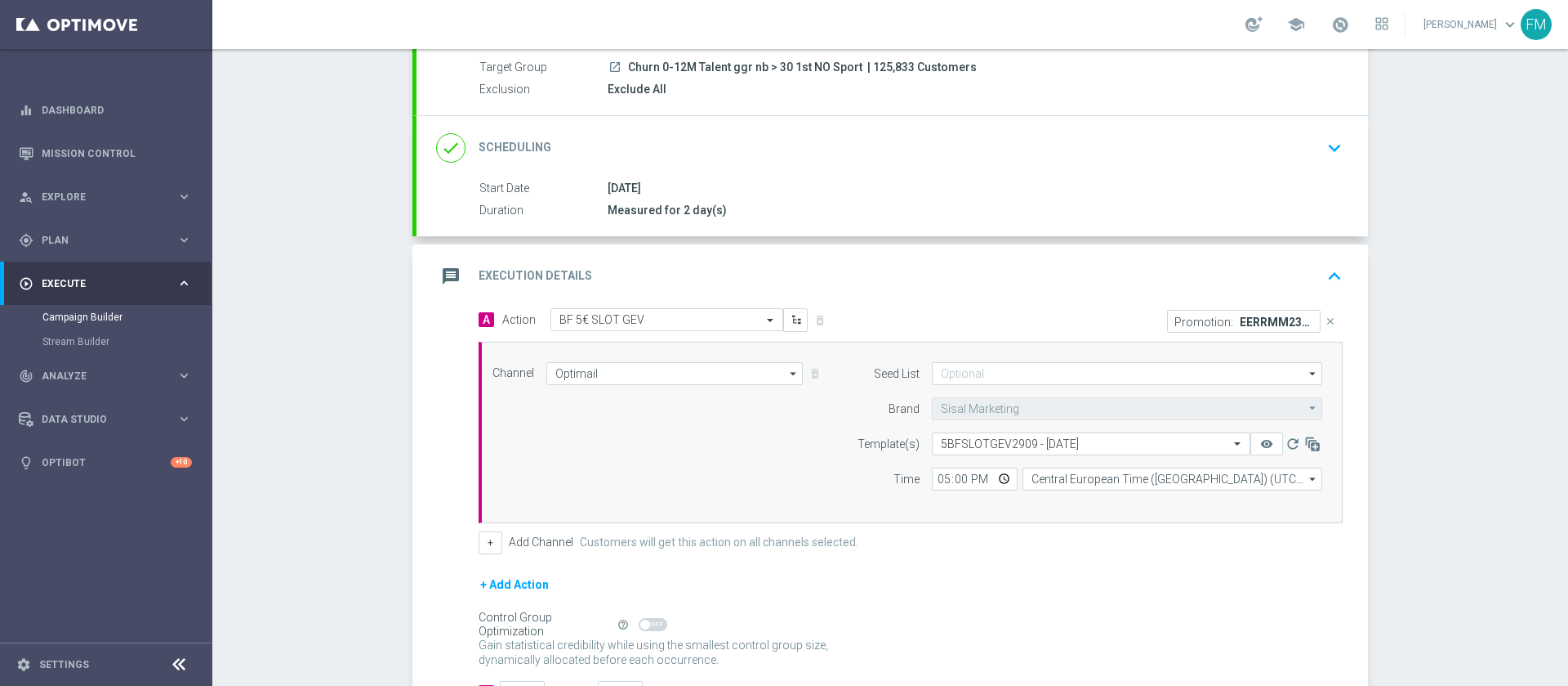
scroll to position [278, 0]
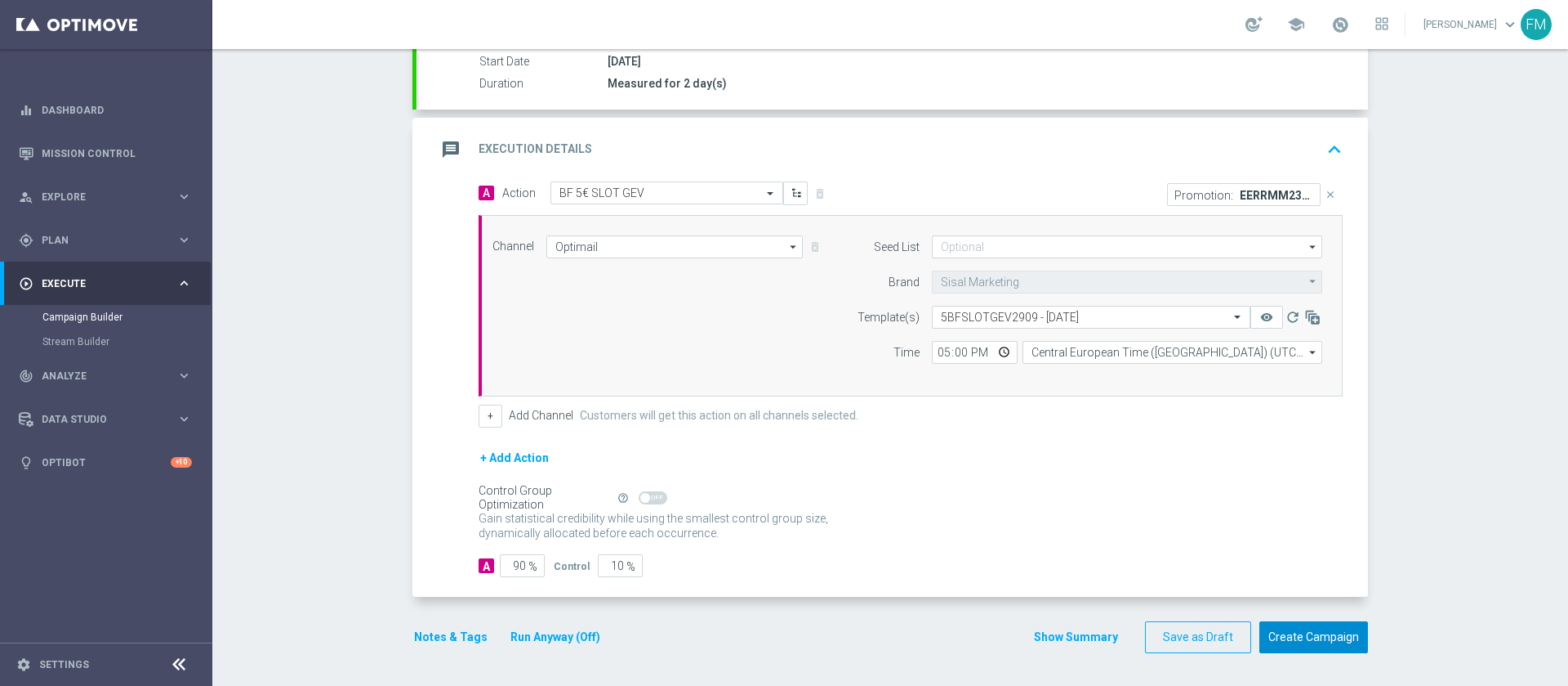
click at [1318, 642] on button "Create Campaign" at bounding box center [1313, 636] width 108 height 32
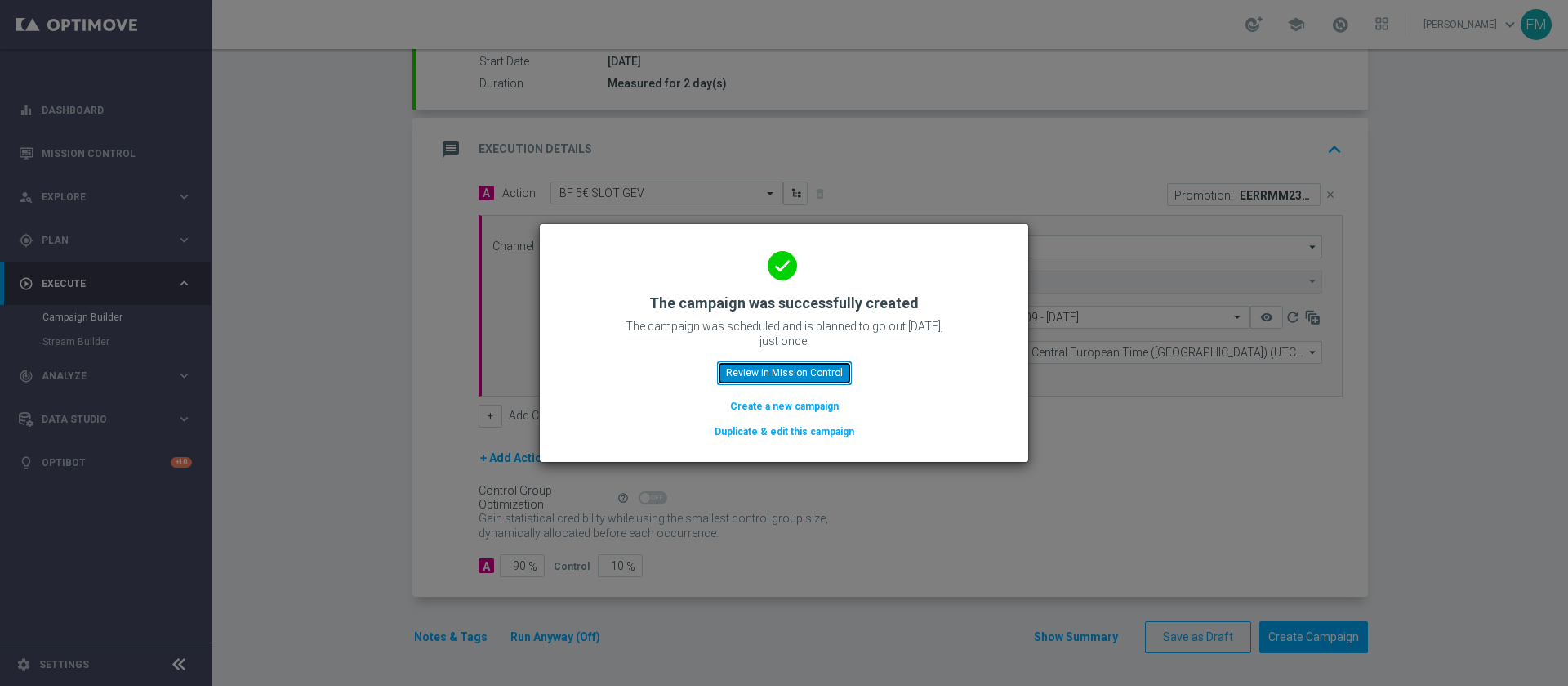
click at [793, 370] on button "Review in Mission Control" at bounding box center [784, 372] width 135 height 23
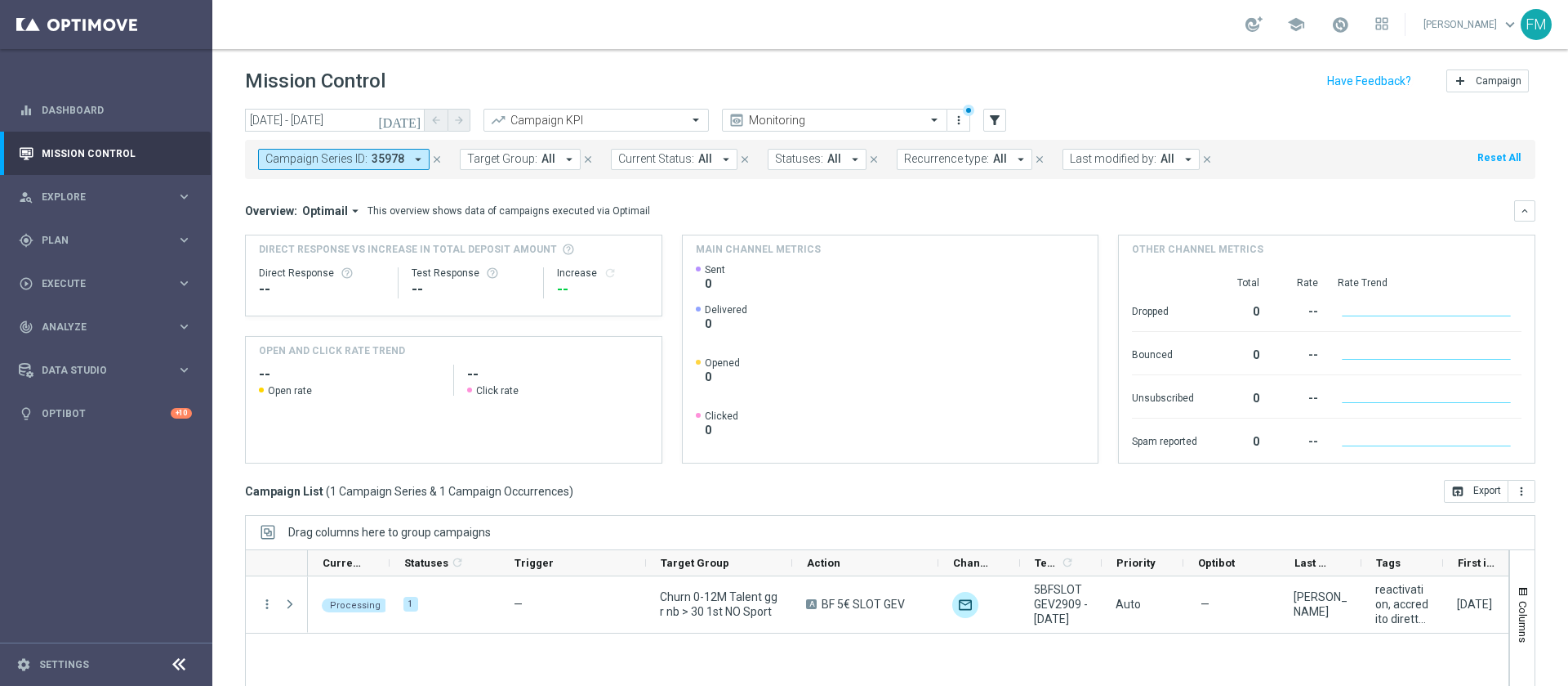
click at [434, 158] on icon "close" at bounding box center [437, 159] width 12 height 12
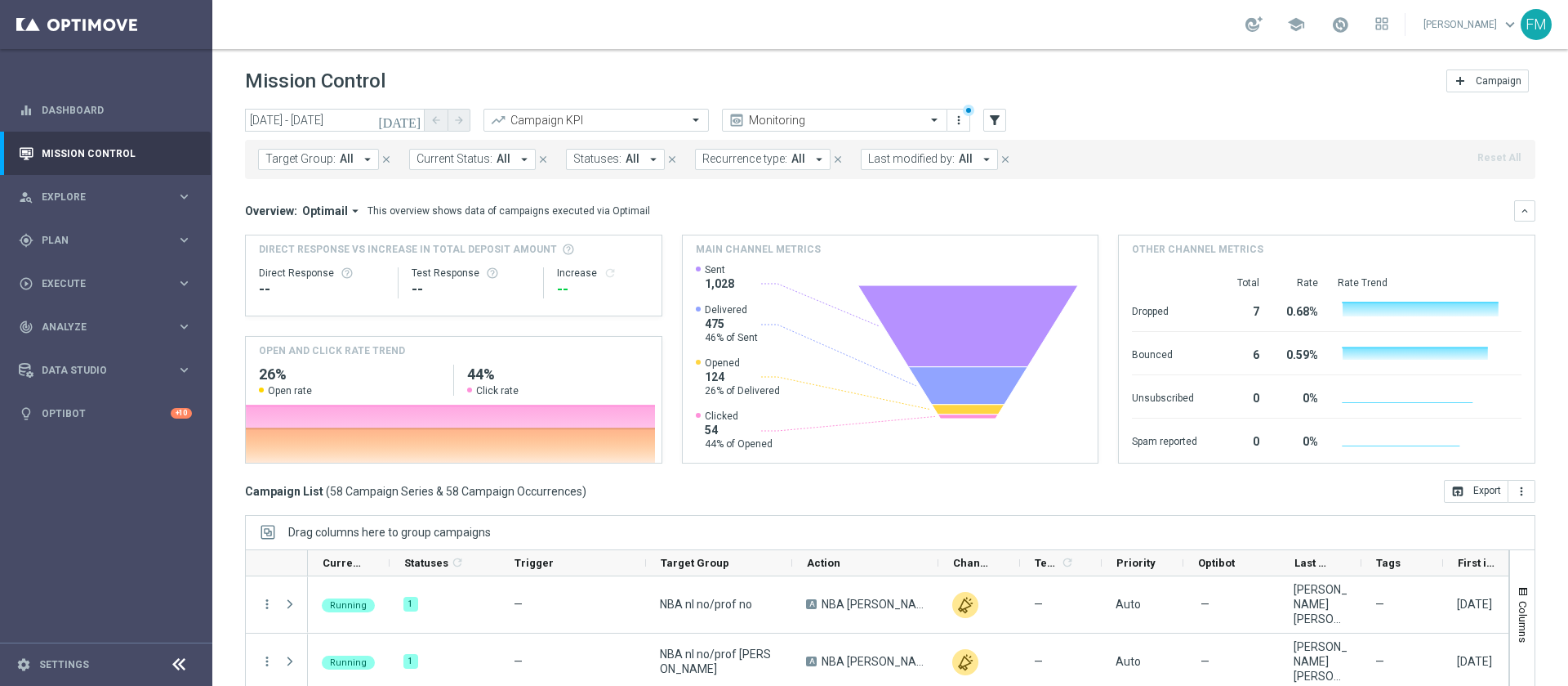
scroll to position [105, 0]
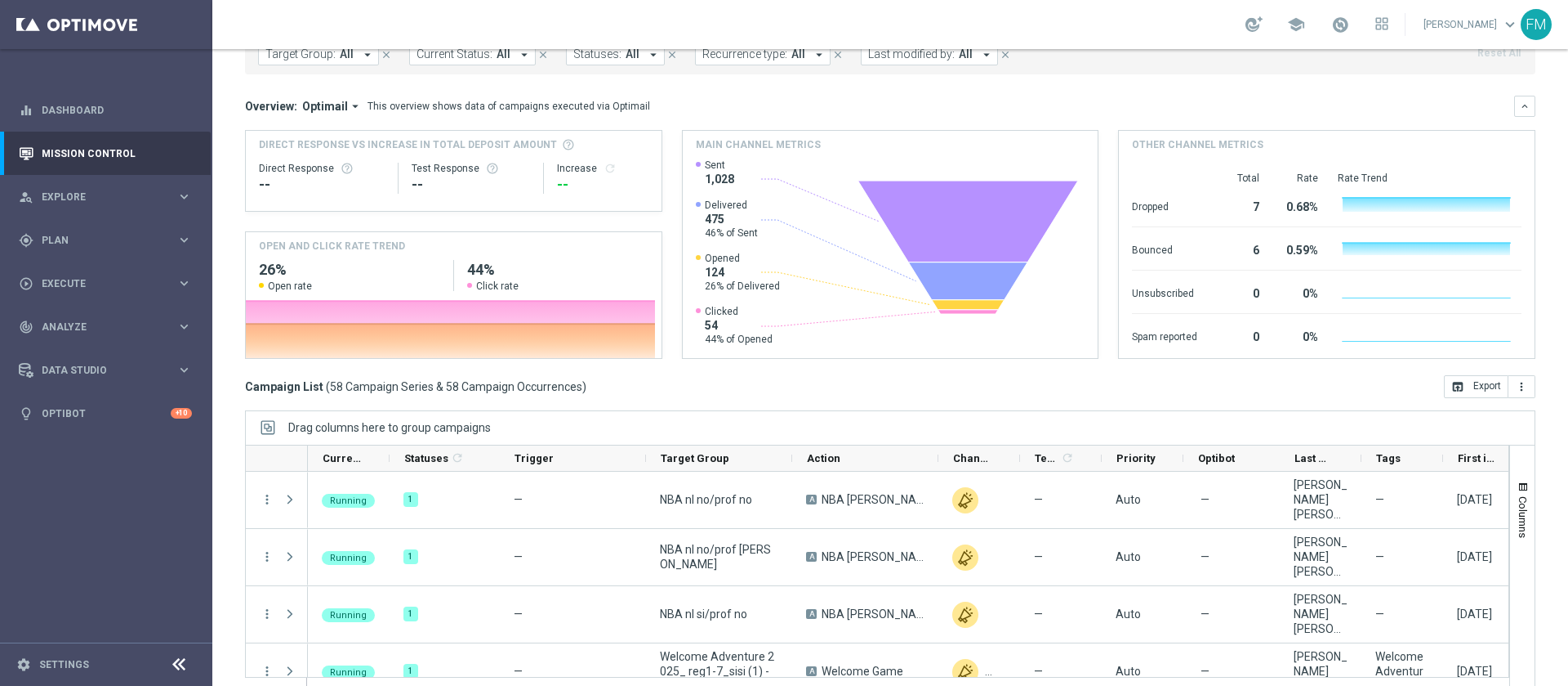
click at [910, 53] on span "Last modified by:" at bounding box center [911, 54] width 86 height 13
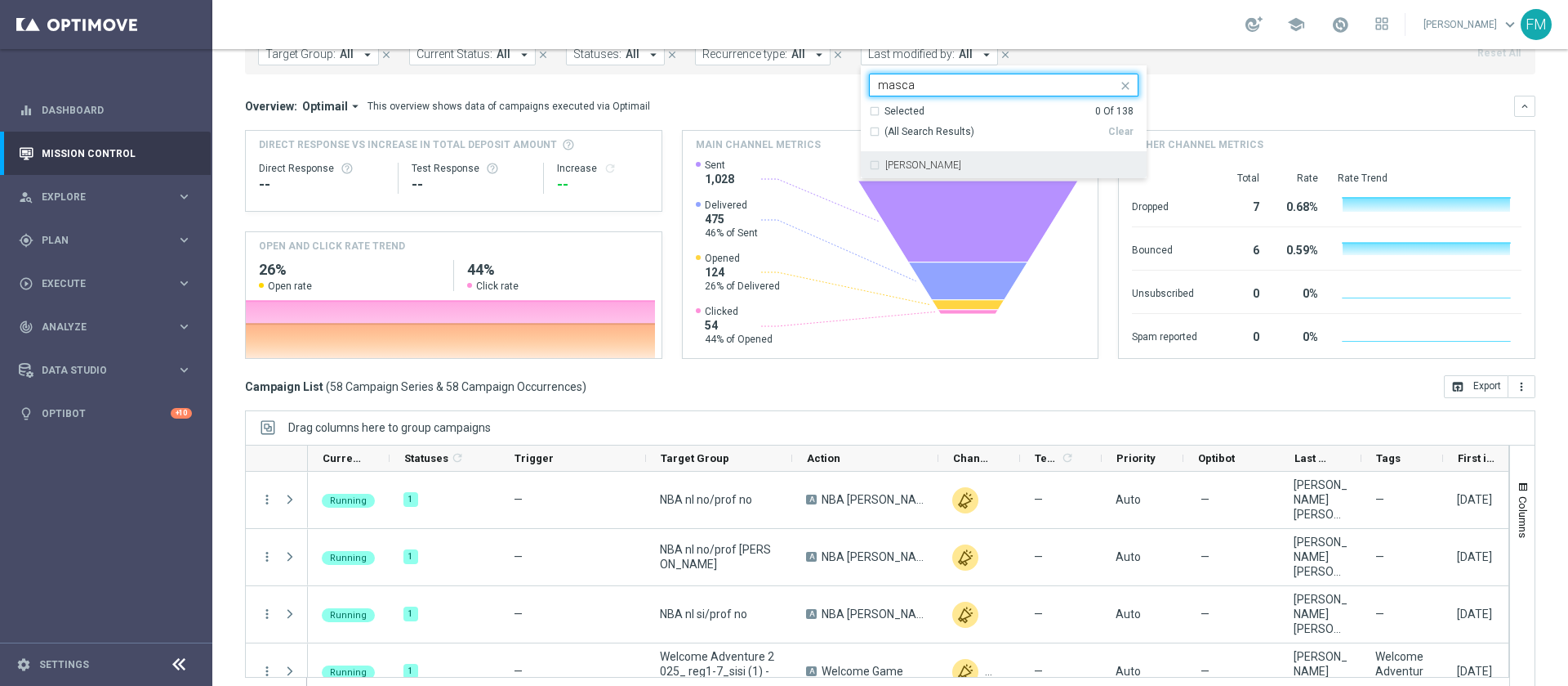
click at [939, 175] on div "[PERSON_NAME]" at bounding box center [1003, 164] width 269 height 26
type input "masca"
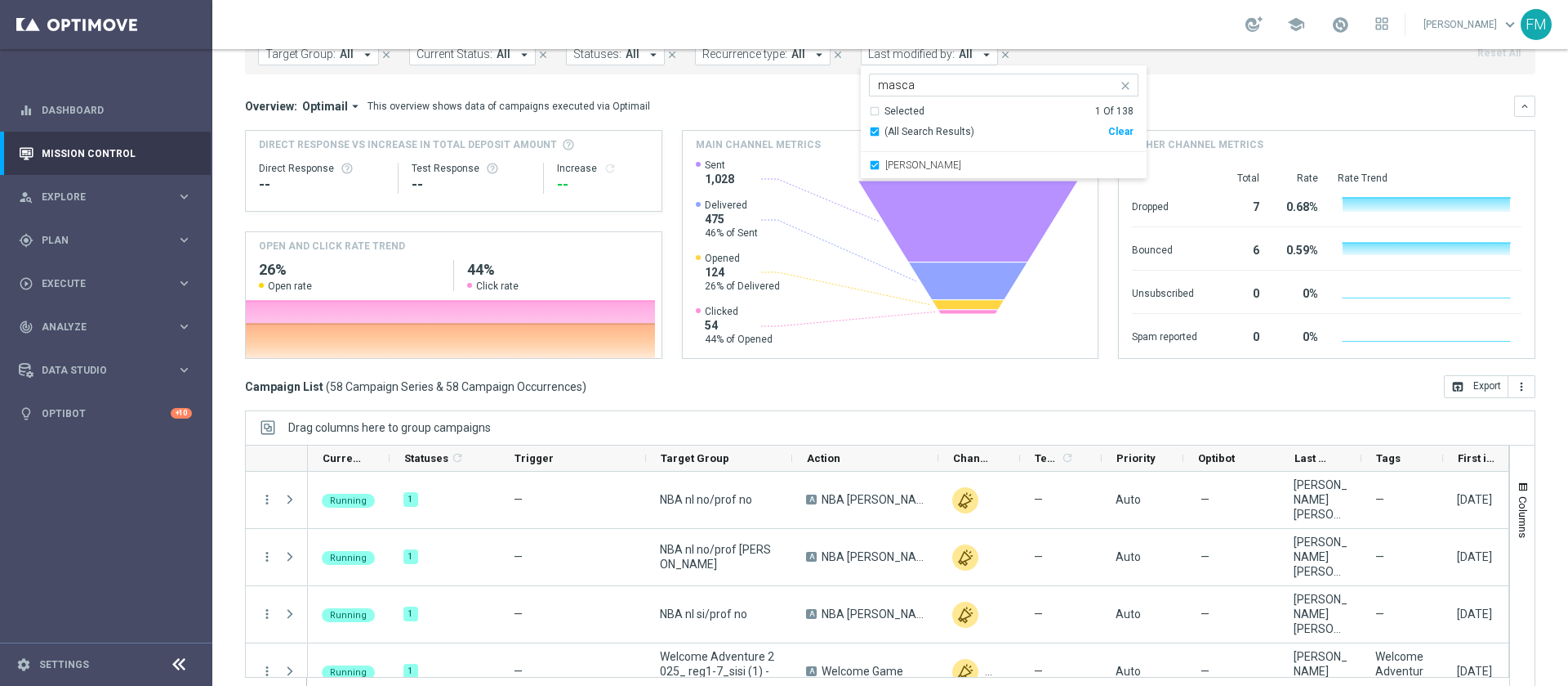
click at [1069, 65] on div "Francesca Mascarucci masca Selected 1 Of 138 (All Search Results) Clear Frances…" at bounding box center [1004, 122] width 286 height 113
click at [1080, 24] on div "school Francesca Mascarucci keyboard_arrow_down FM" at bounding box center [890, 24] width 1356 height 49
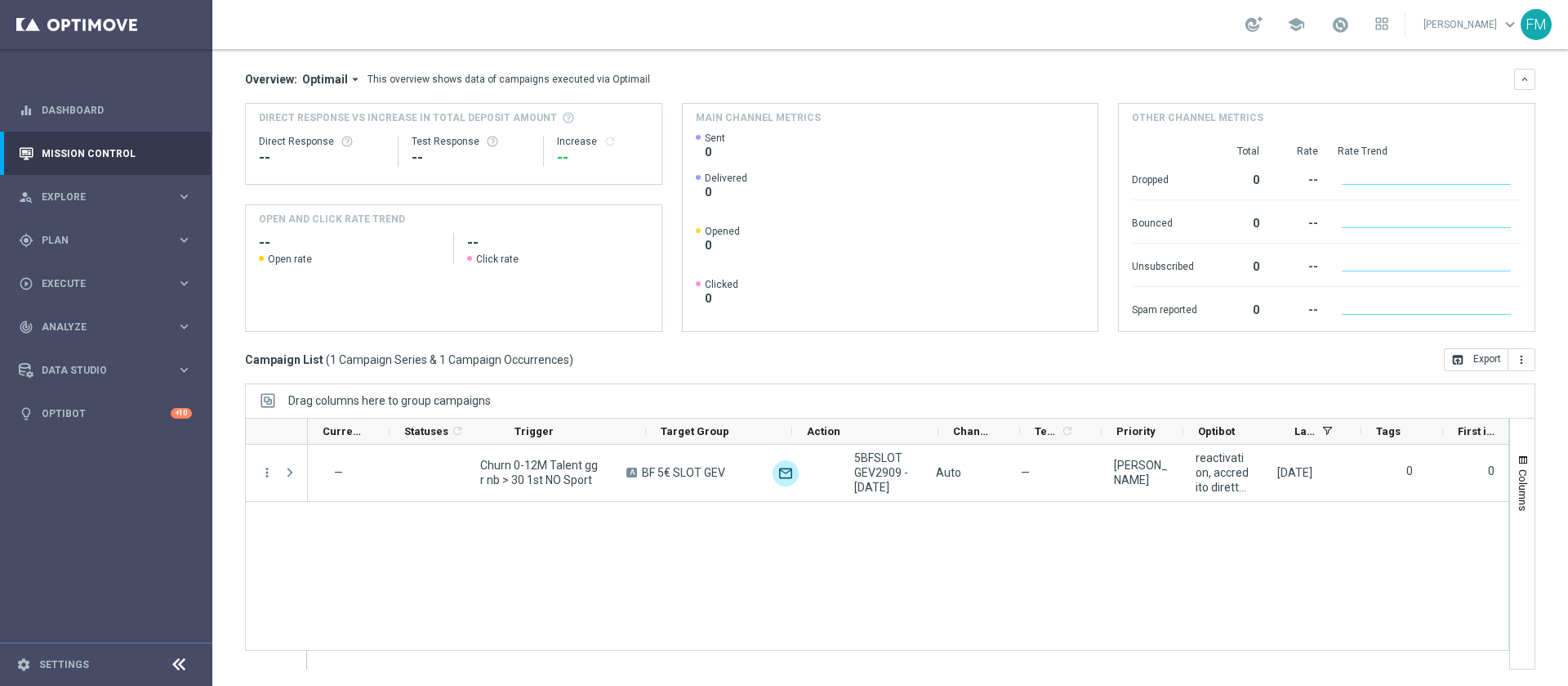
scroll to position [0, 0]
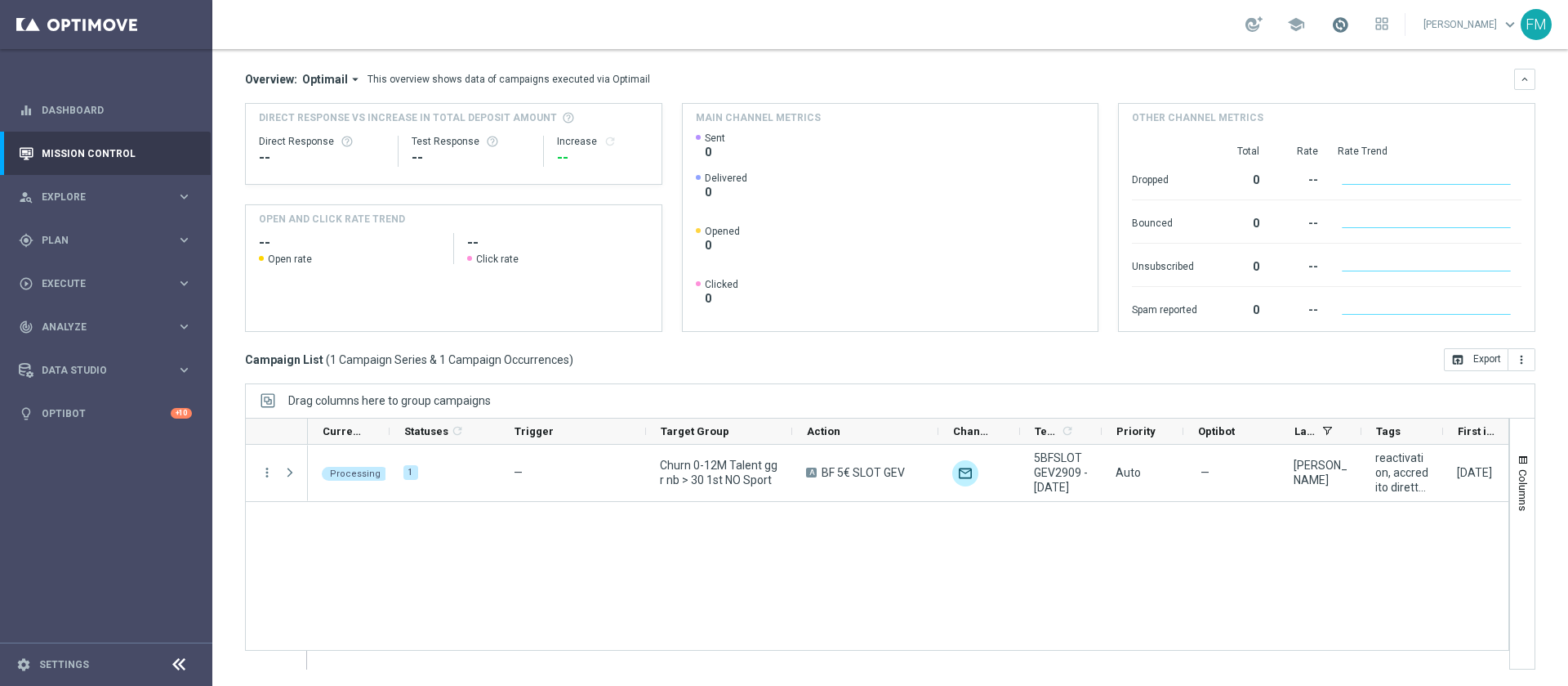
click at [1331, 21] on span at bounding box center [1340, 24] width 18 height 18
click at [1011, 47] on div "school Last available data: 28 Sep 2025 Batch process completed with errors che…" at bounding box center [890, 24] width 1356 height 49
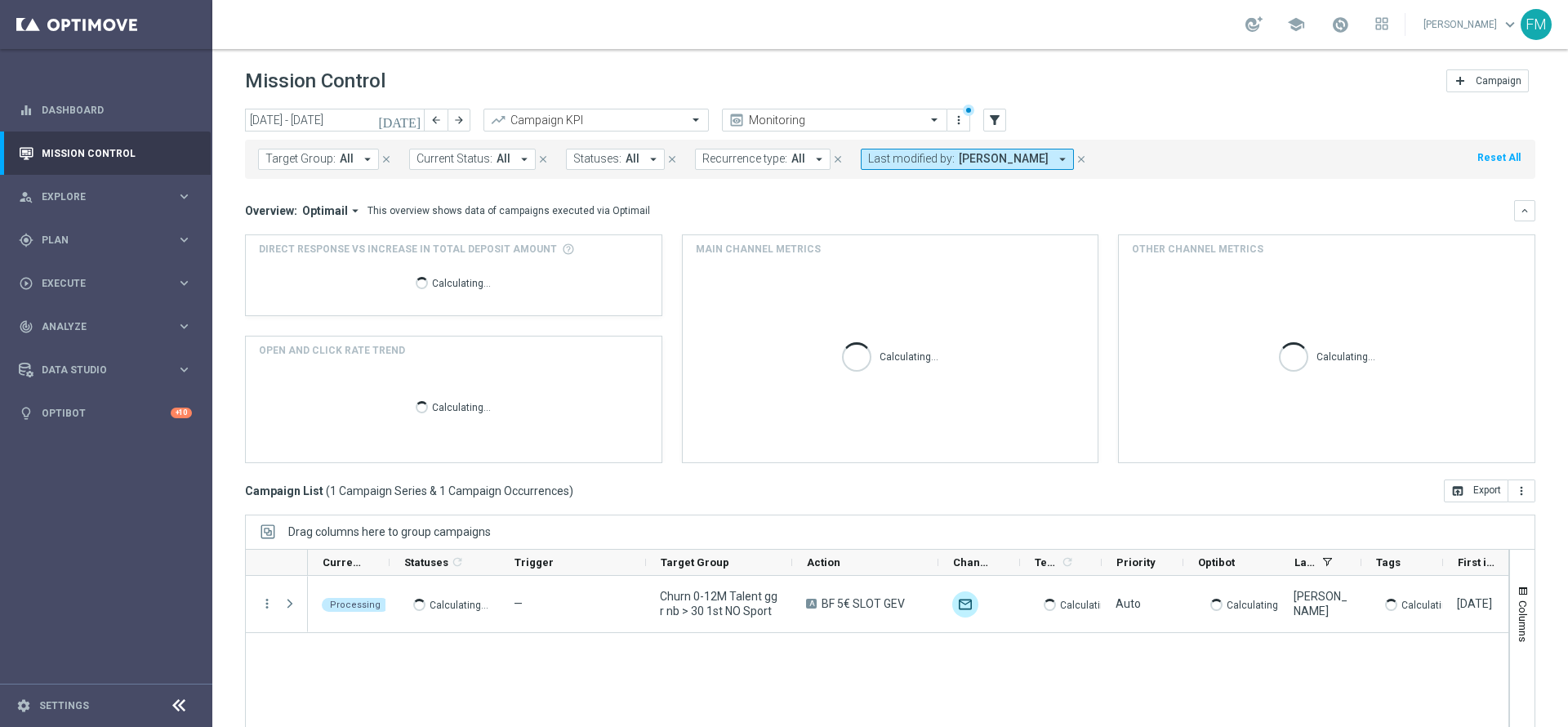
scroll to position [90, 0]
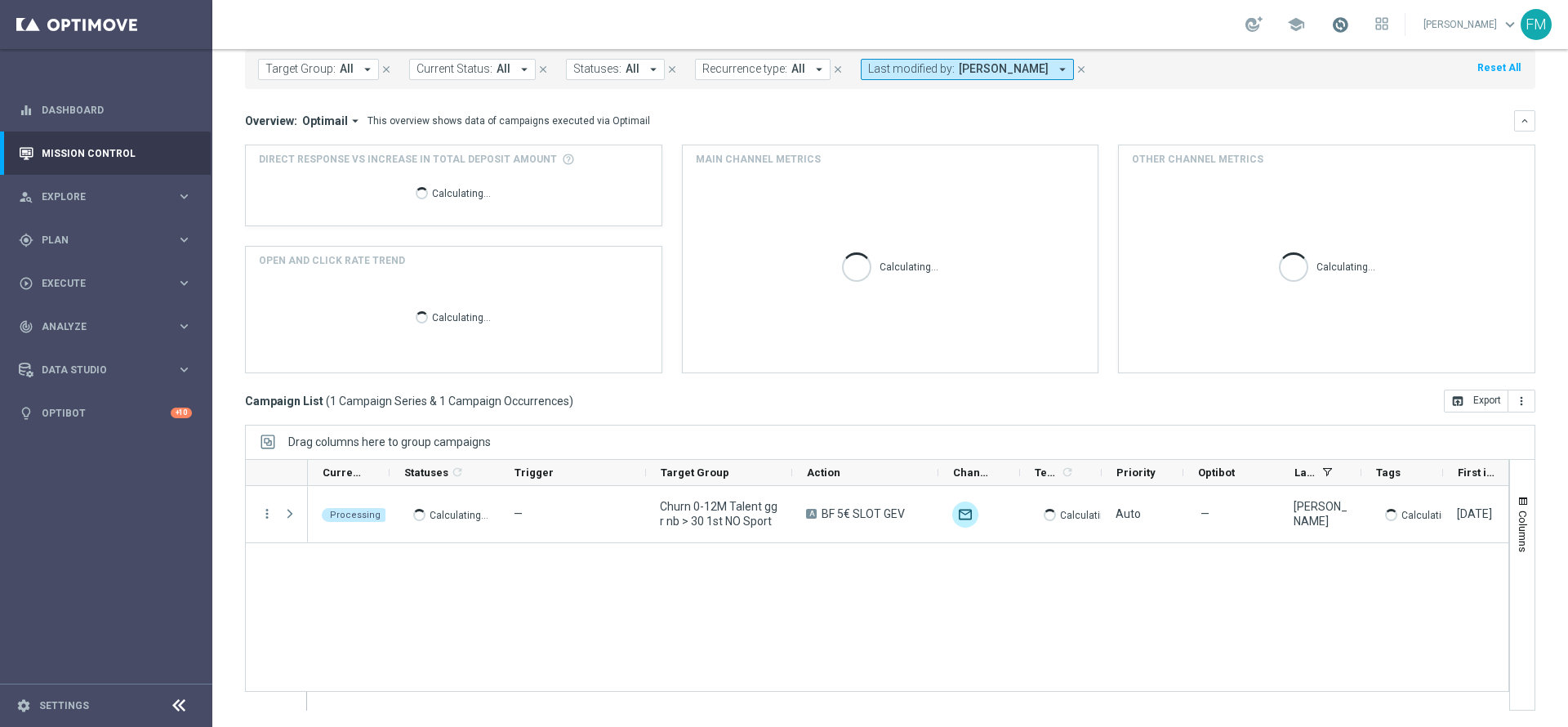
click at [1331, 20] on span at bounding box center [1340, 24] width 18 height 18
click at [1092, 0] on div "school Last available data: 28 Sep 2025 Batch process completed with errors che…" at bounding box center [890, 24] width 1356 height 49
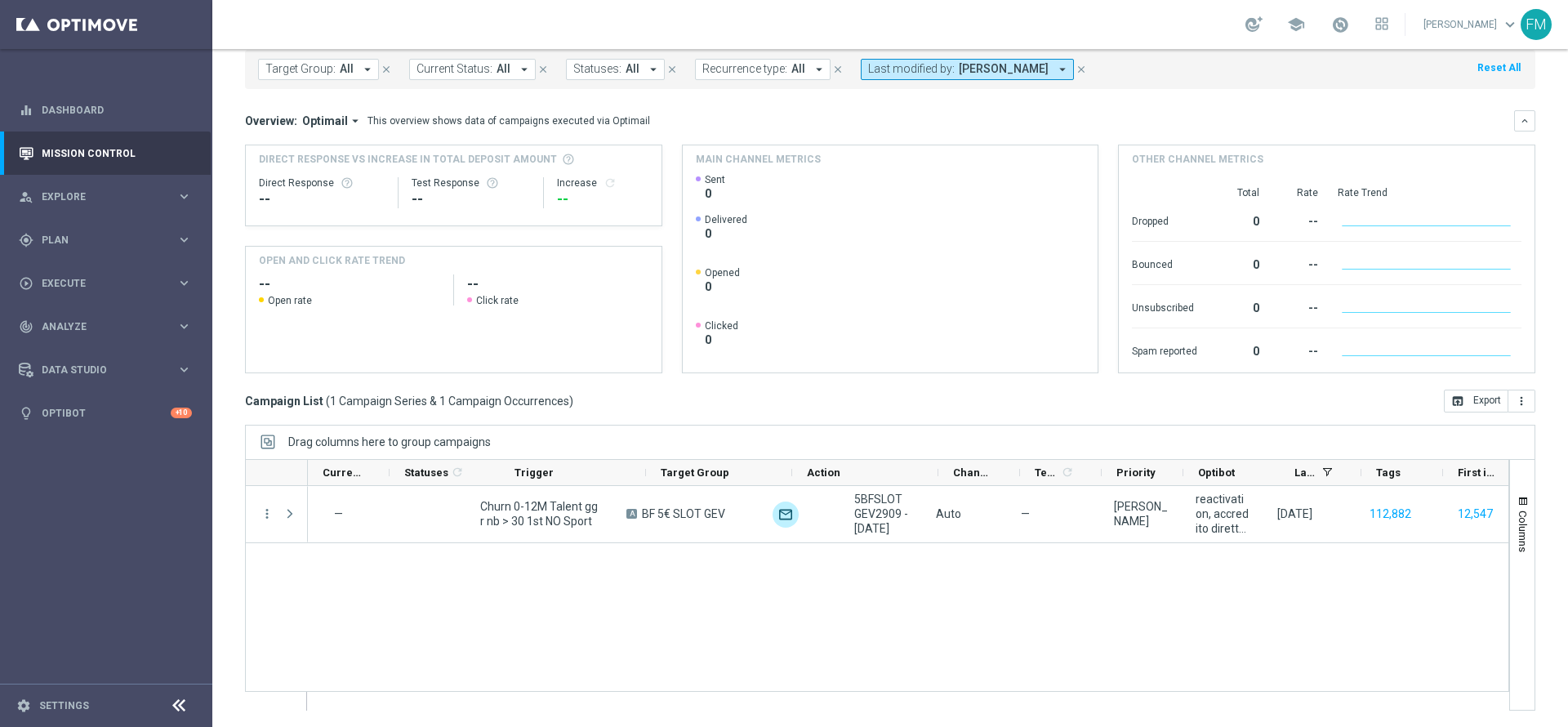
scroll to position [0, 0]
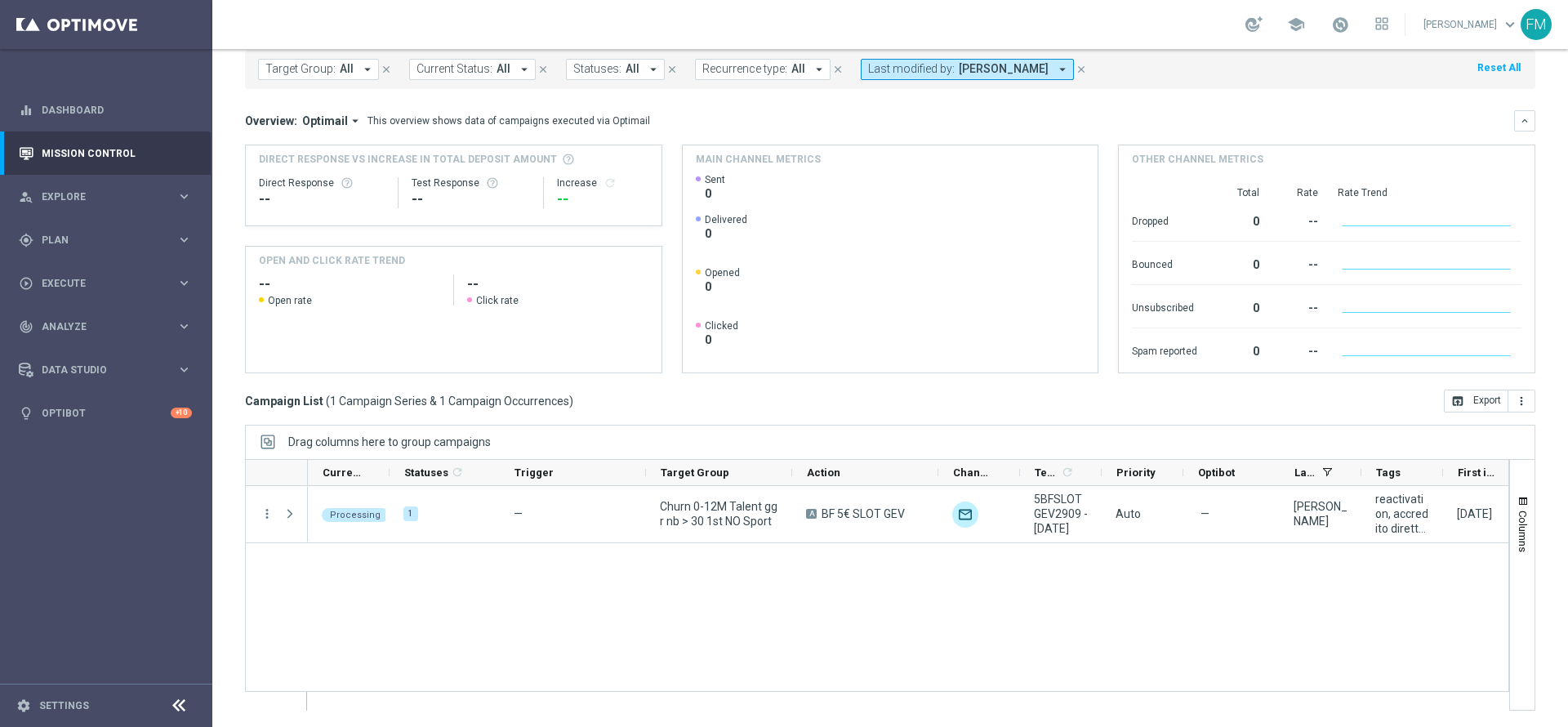
click at [642, 592] on div "Processing 1 — Churn 0-12M Talent ggr nb > 30 1st NO Sport A BF 5€ SLOT GEV unf…" at bounding box center [908, 598] width 1201 height 223
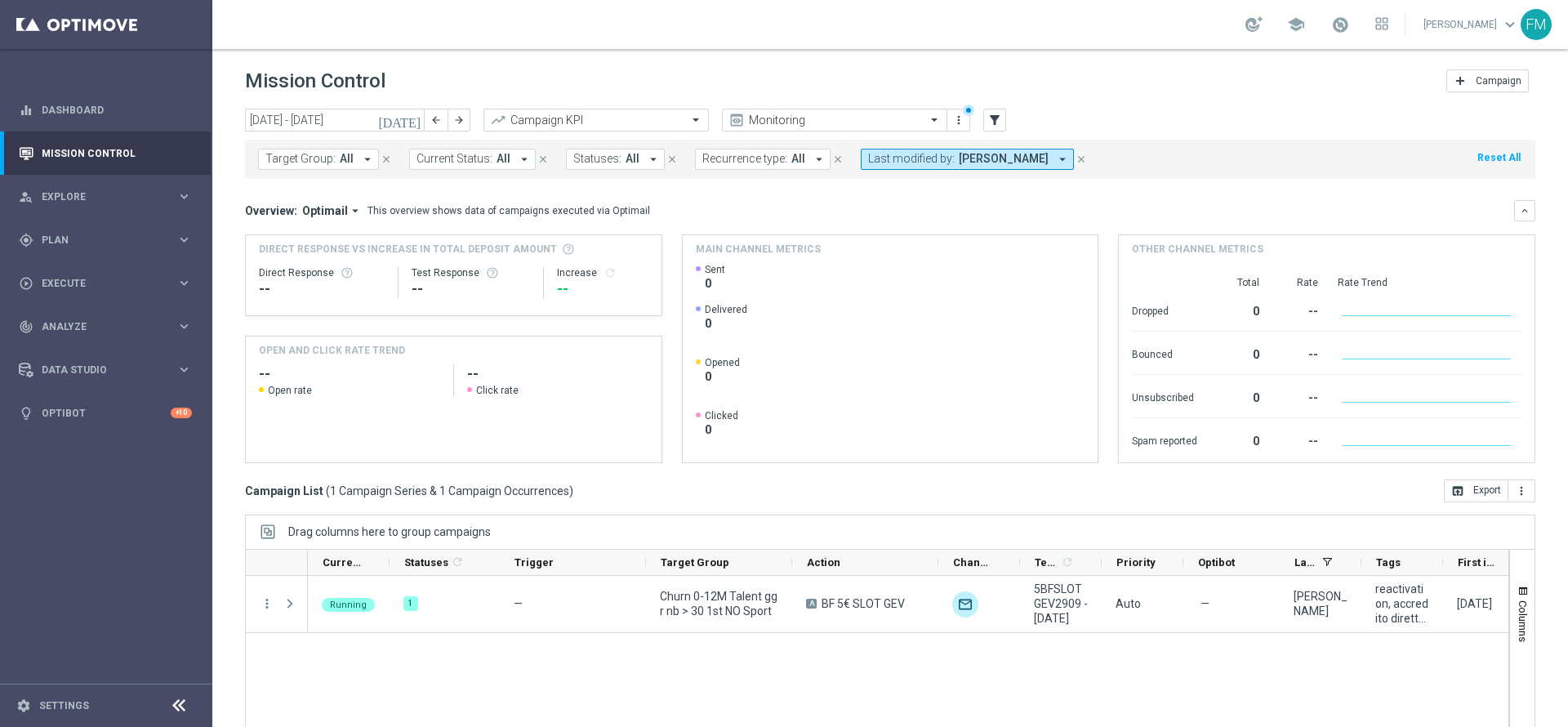
scroll to position [90, 0]
